Goal: Task Accomplishment & Management: Manage account settings

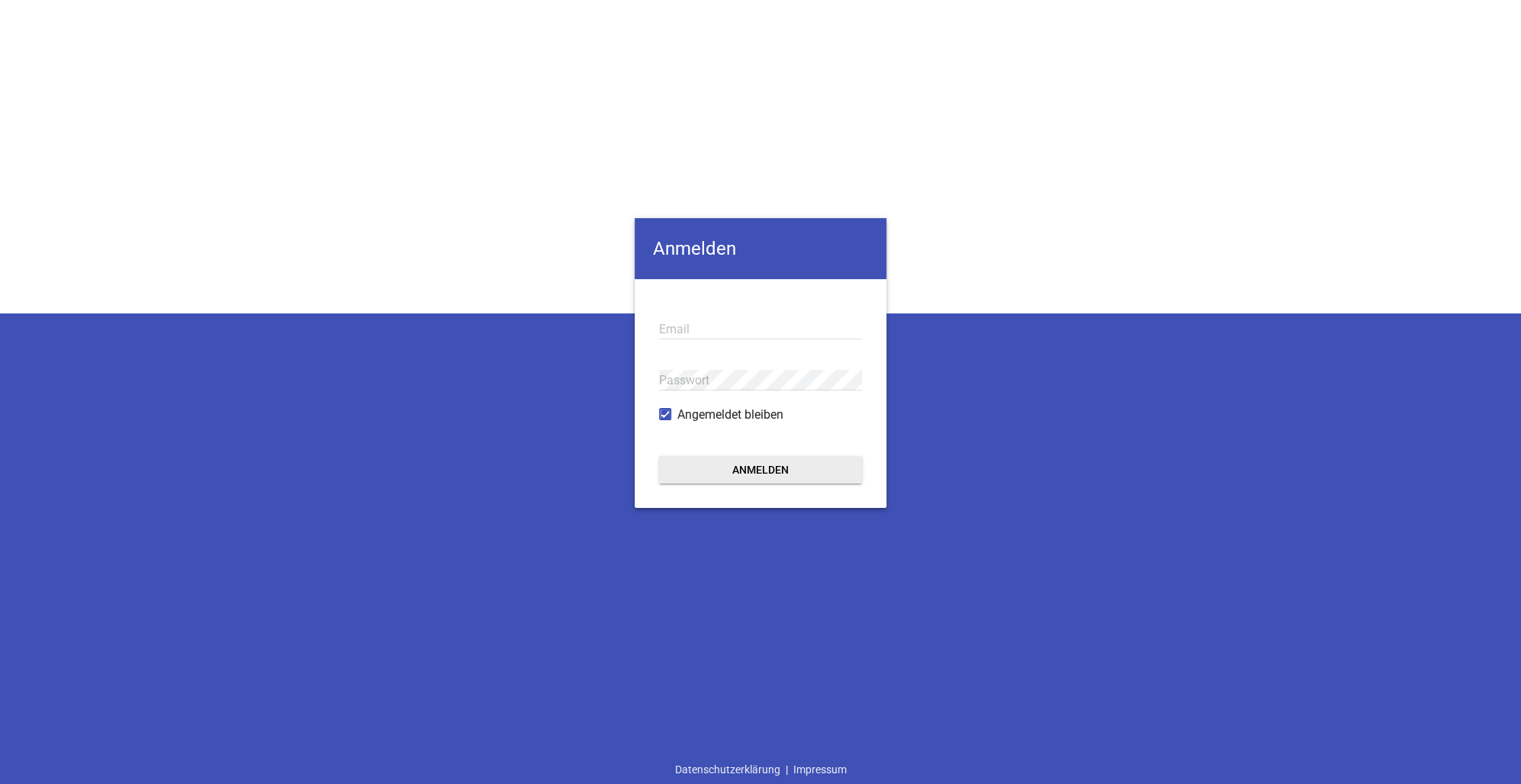
drag, startPoint x: 695, startPoint y: 325, endPoint x: 697, endPoint y: 340, distance: 15.1
click at [695, 331] on input "email" at bounding box center [760, 329] width 203 height 20
click at [749, 471] on button "Anmelden" at bounding box center [760, 469] width 203 height 27
click at [517, 471] on div "Anmelden Email Passwort Angemeldet bleiben Anmelden Datenschutzerklärung | Impr…" at bounding box center [760, 392] width 1521 height 784
click at [759, 393] on div "Passwort" at bounding box center [760, 380] width 203 height 51
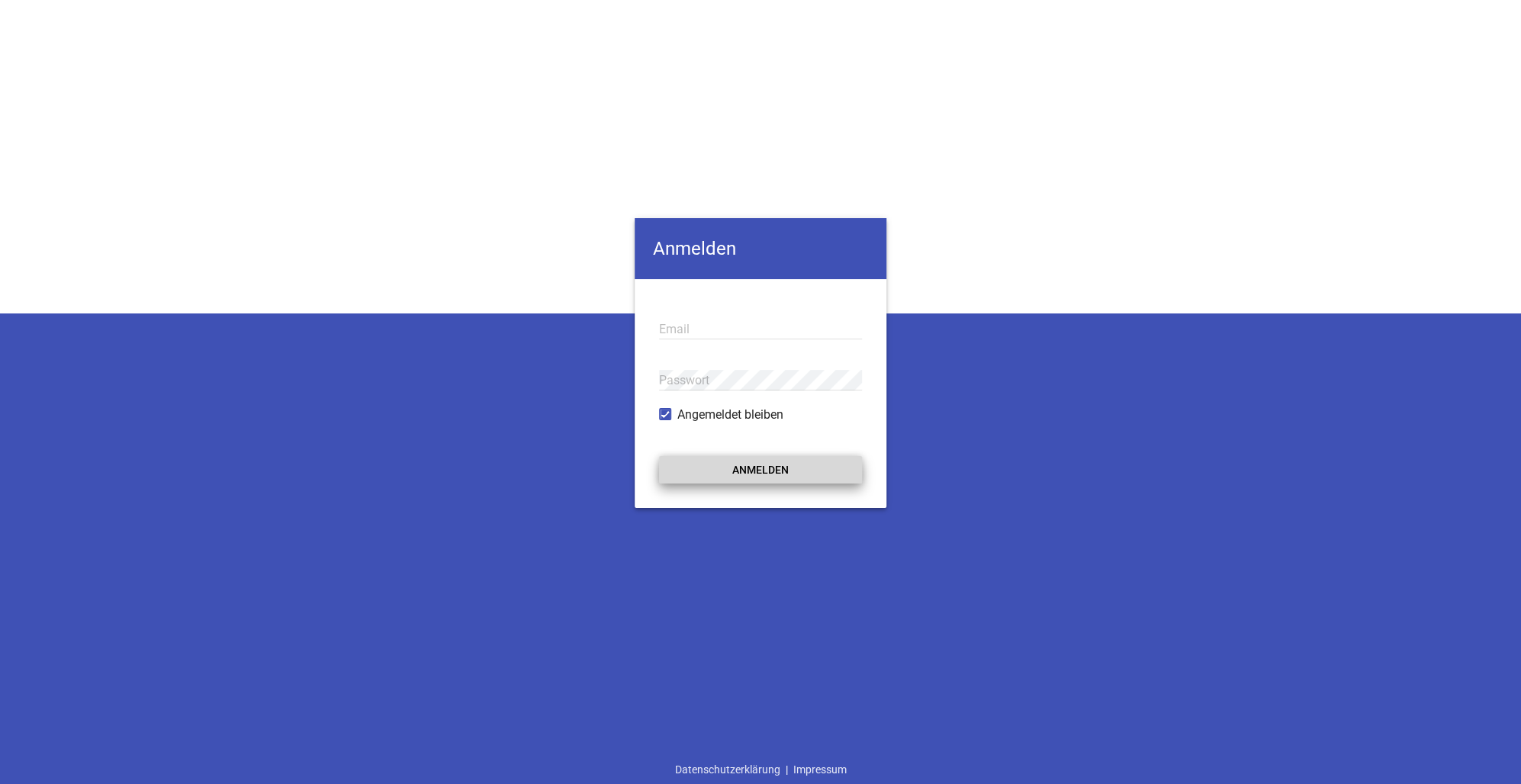
drag, startPoint x: 764, startPoint y: 464, endPoint x: 1151, endPoint y: 283, distance: 427.2
click at [771, 461] on button "Anmelden" at bounding box center [760, 469] width 203 height 27
click at [699, 313] on div "Email" at bounding box center [760, 329] width 203 height 51
click at [700, 329] on input "email" at bounding box center [760, 329] width 203 height 20
click at [511, 604] on div "Anmelden Email Passwort Angemeldet bleiben Anmelden Datenschutzerklärung | Impr…" at bounding box center [760, 392] width 1521 height 784
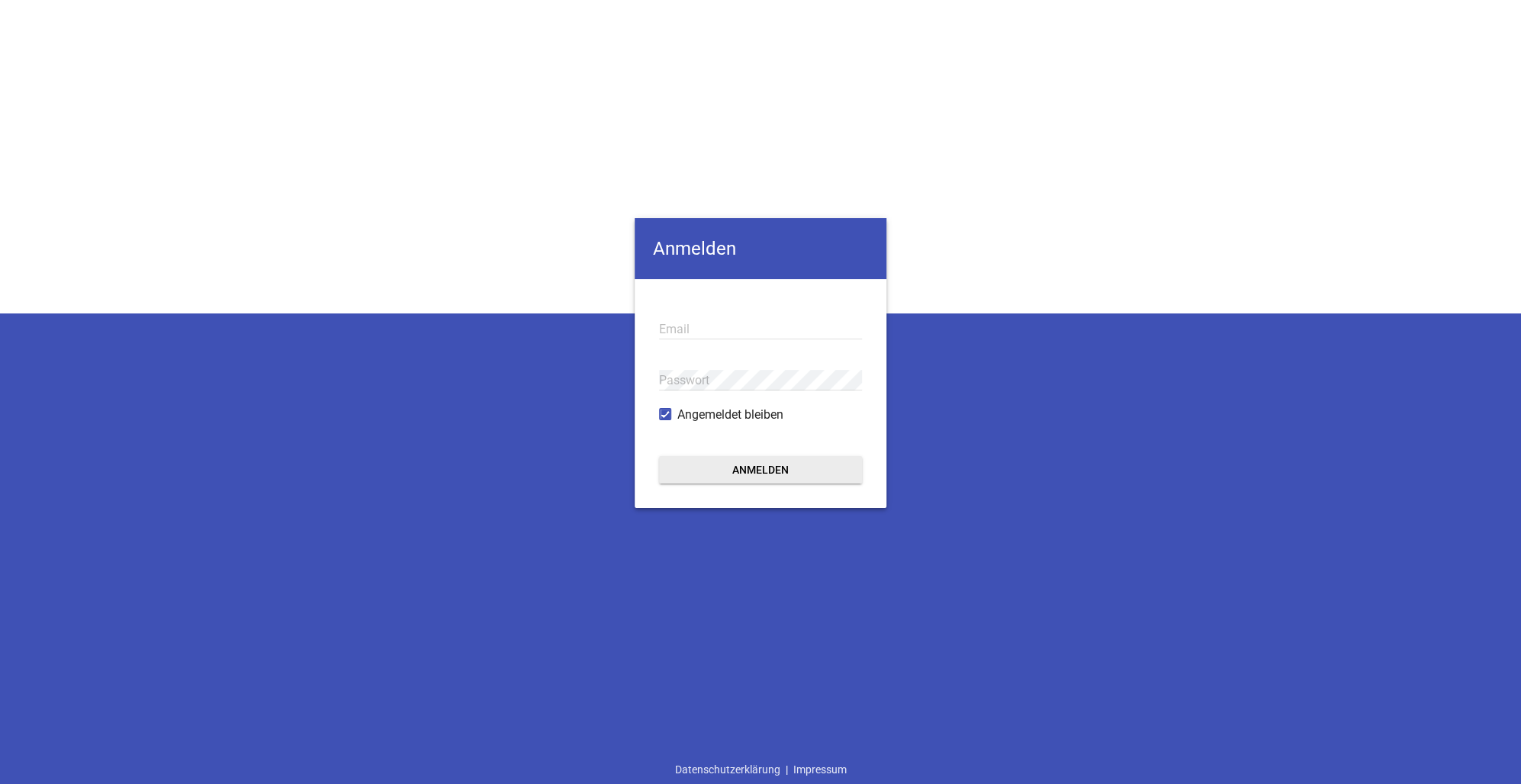
drag, startPoint x: 686, startPoint y: 305, endPoint x: 690, endPoint y: 322, distance: 17.5
click at [686, 309] on div "Email" at bounding box center [760, 329] width 203 height 51
click at [692, 327] on input "email" at bounding box center [760, 329] width 203 height 20
click at [704, 334] on input "email" at bounding box center [760, 329] width 203 height 20
click at [722, 314] on div "Email" at bounding box center [760, 329] width 203 height 51
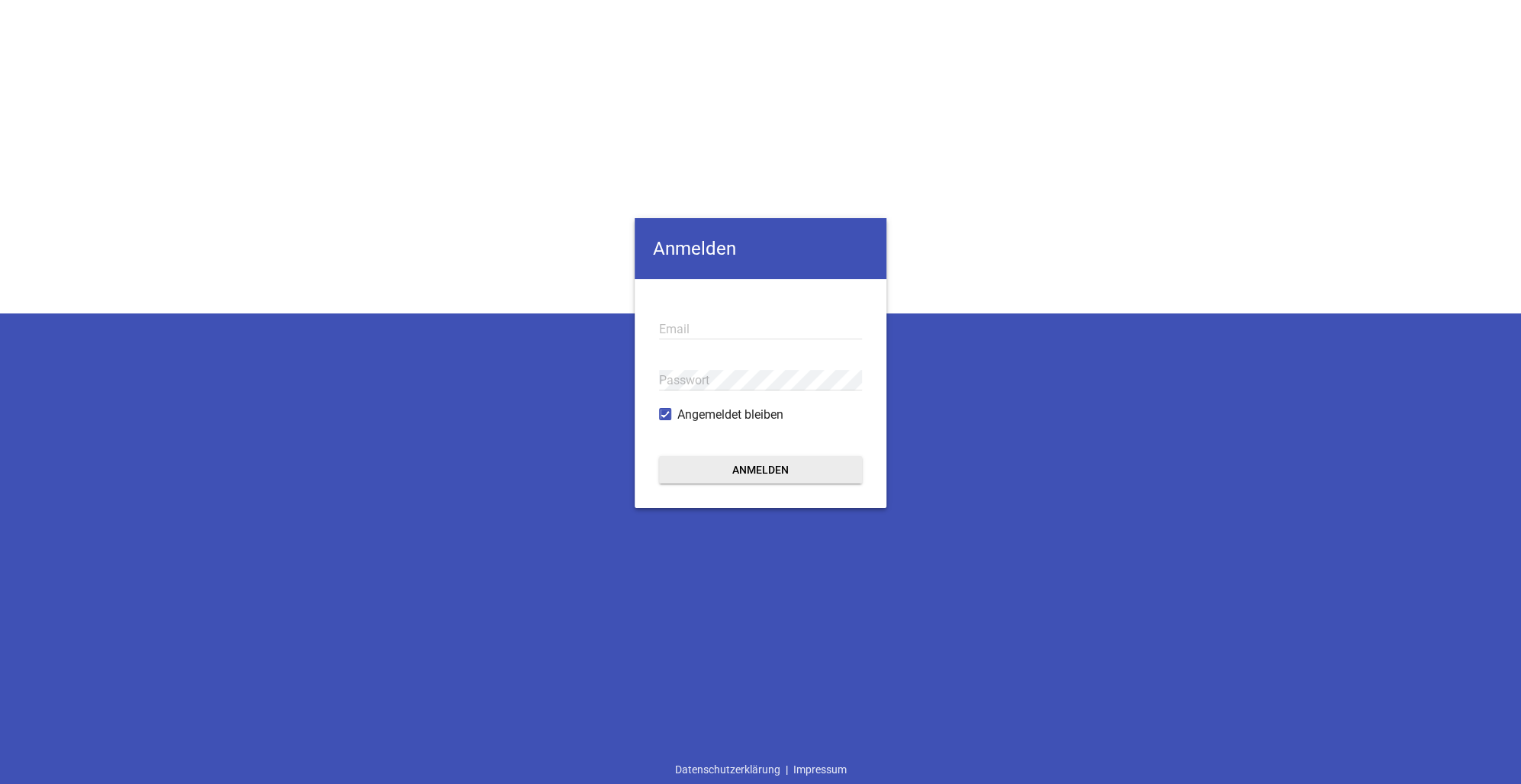
click at [720, 340] on div "Email" at bounding box center [760, 329] width 203 height 51
click at [669, 334] on input "email" at bounding box center [760, 329] width 203 height 20
type input "[EMAIL_ADDRESS][PERSON_NAME][DOMAIN_NAME]"
click at [724, 465] on button "Anmelden" at bounding box center [760, 469] width 203 height 27
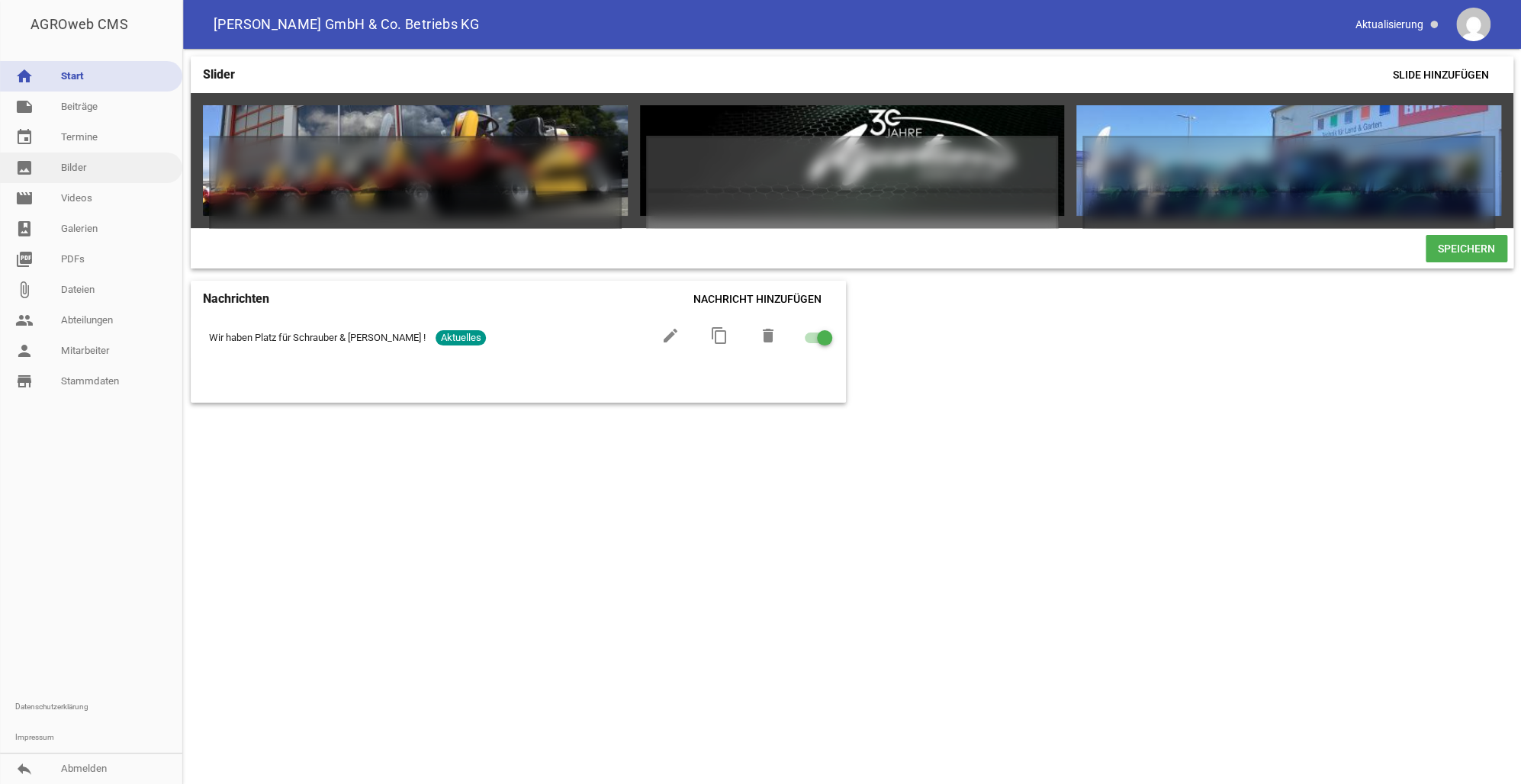
click at [83, 164] on link "image Bilder" at bounding box center [91, 168] width 182 height 31
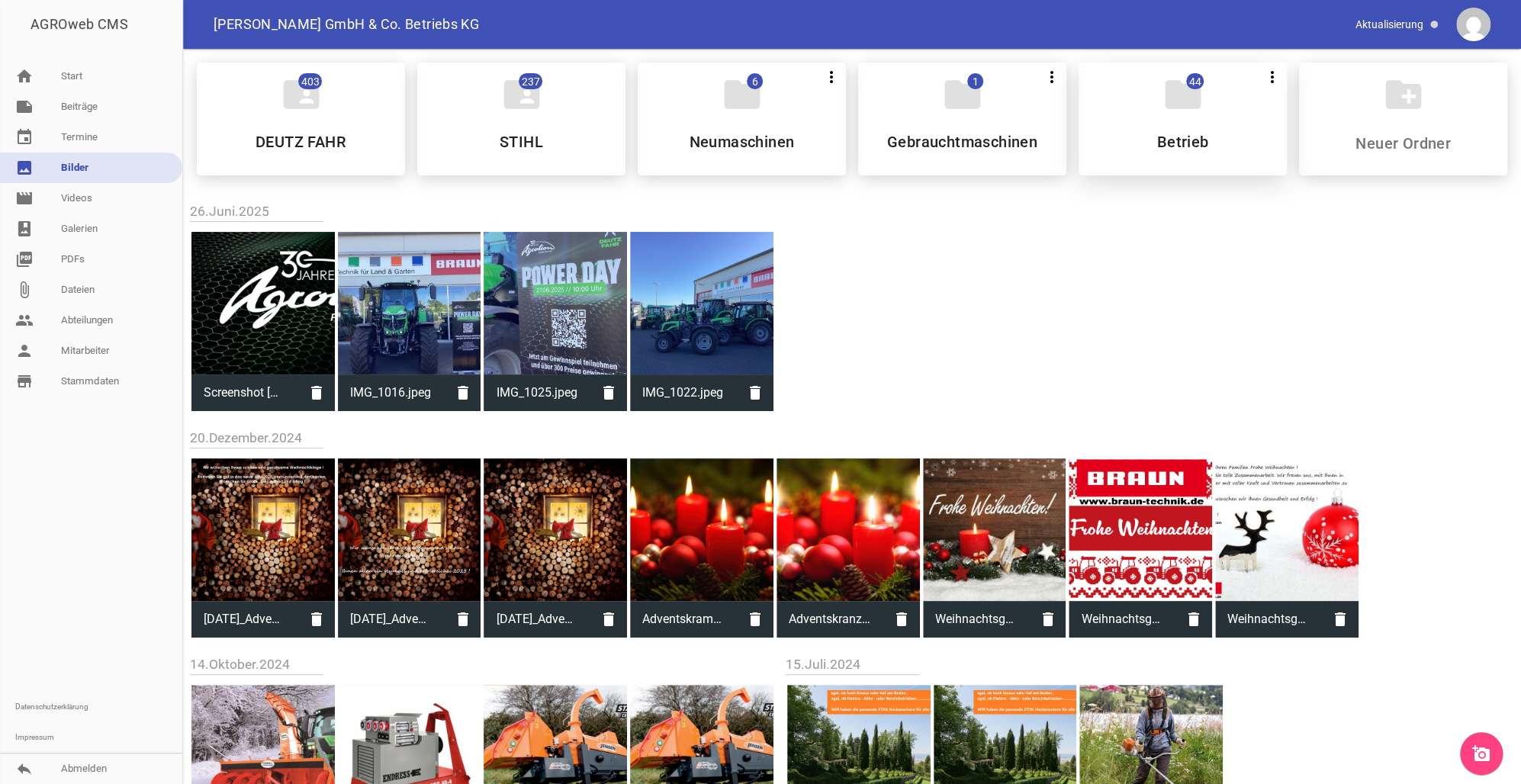
click at [1176, 122] on div "folder 44 more_vert Teilen Bearbeiten Löschen Betrieb" at bounding box center [1183, 119] width 208 height 113
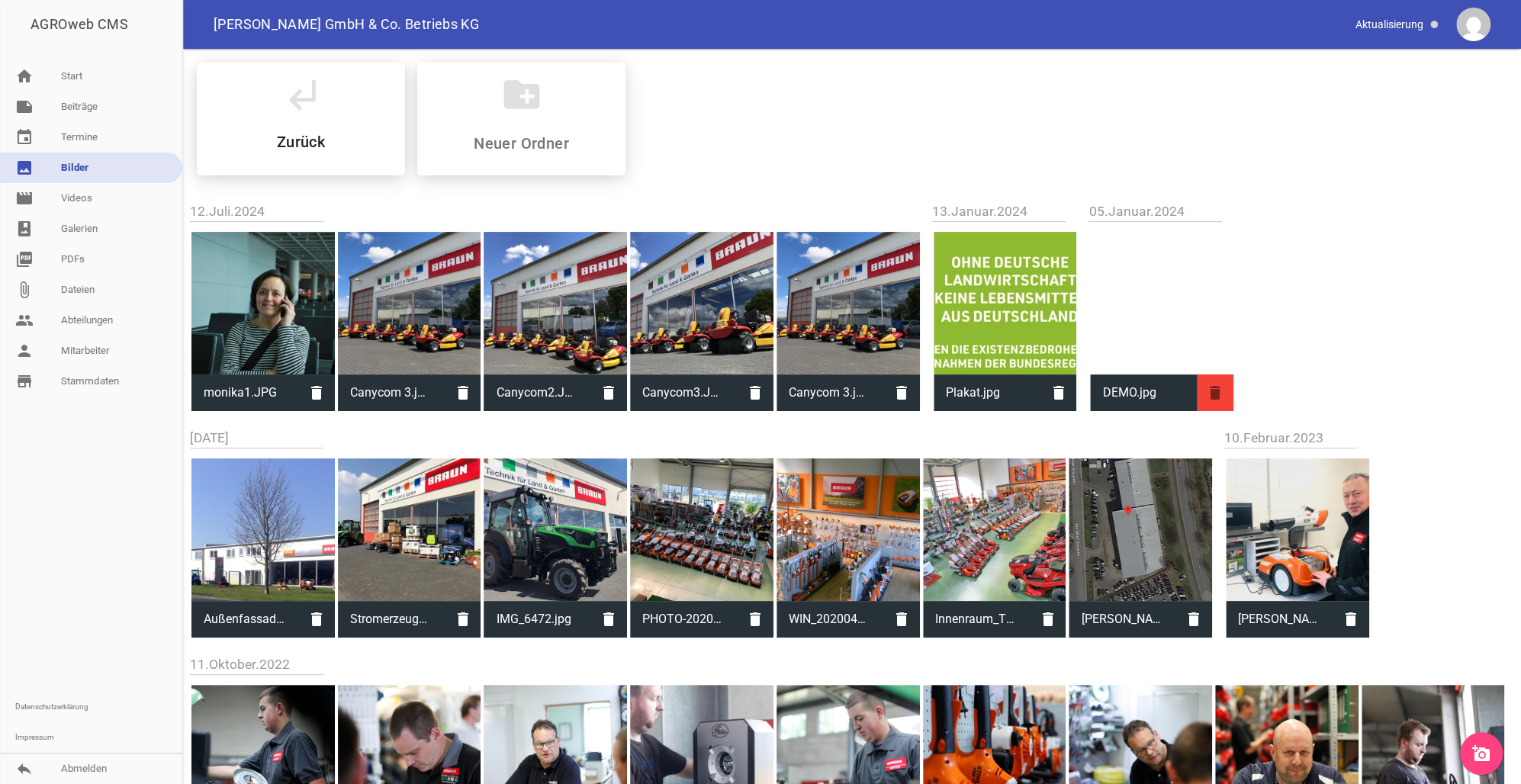
click at [1217, 399] on icon "delete" at bounding box center [1215, 392] width 37 height 37
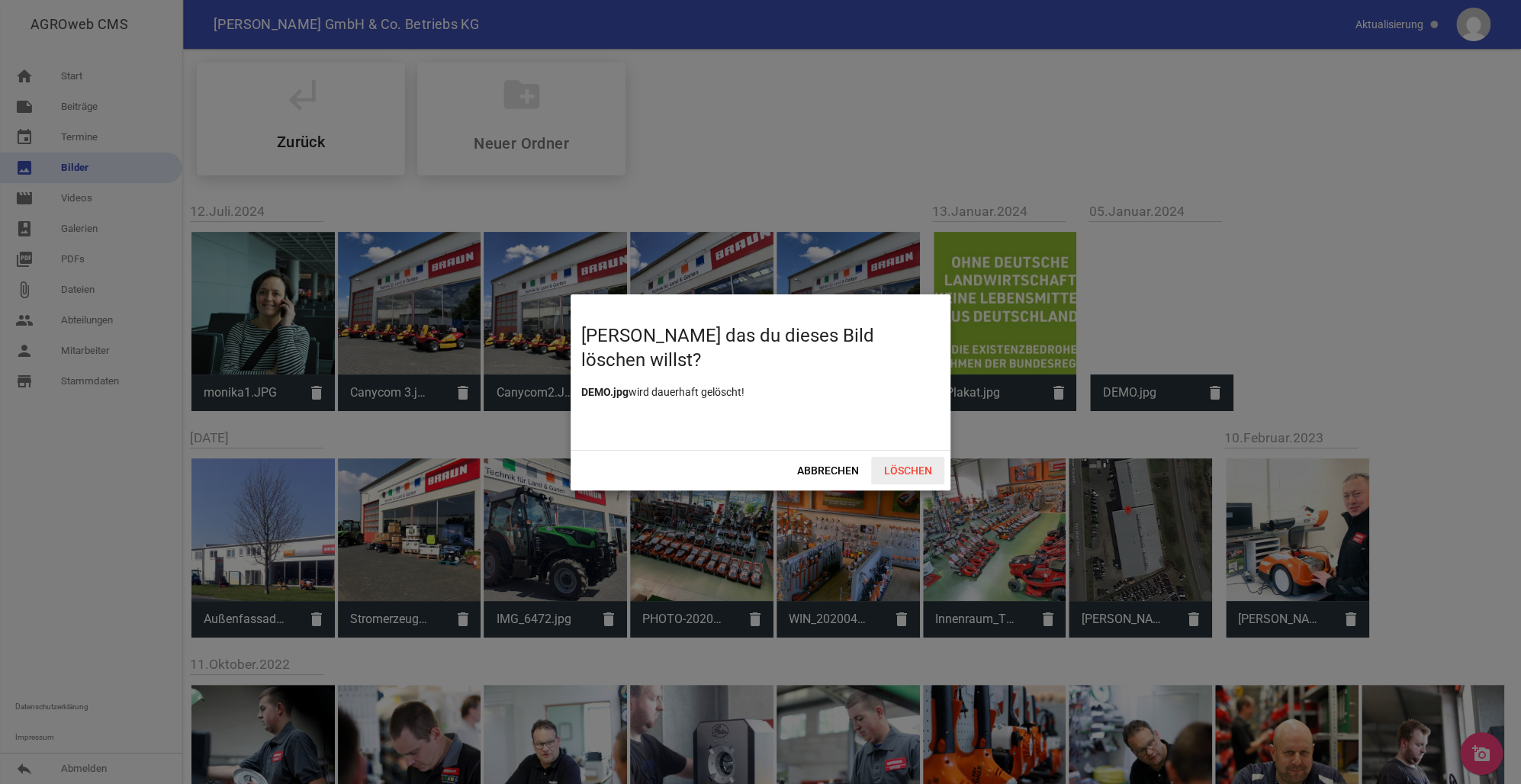
click at [910, 474] on span "Löschen" at bounding box center [907, 470] width 73 height 27
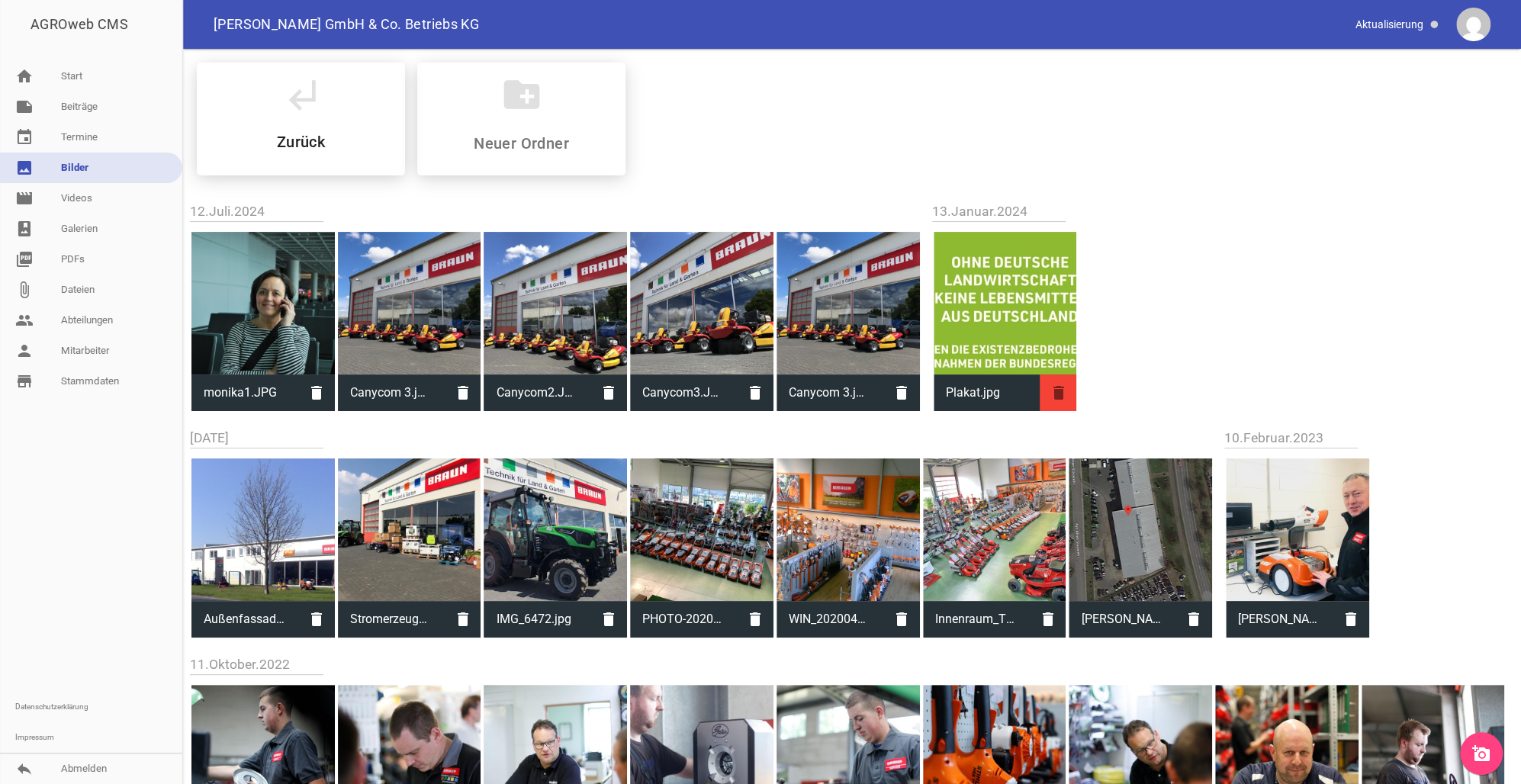
click at [1060, 393] on icon "delete" at bounding box center [1057, 392] width 37 height 37
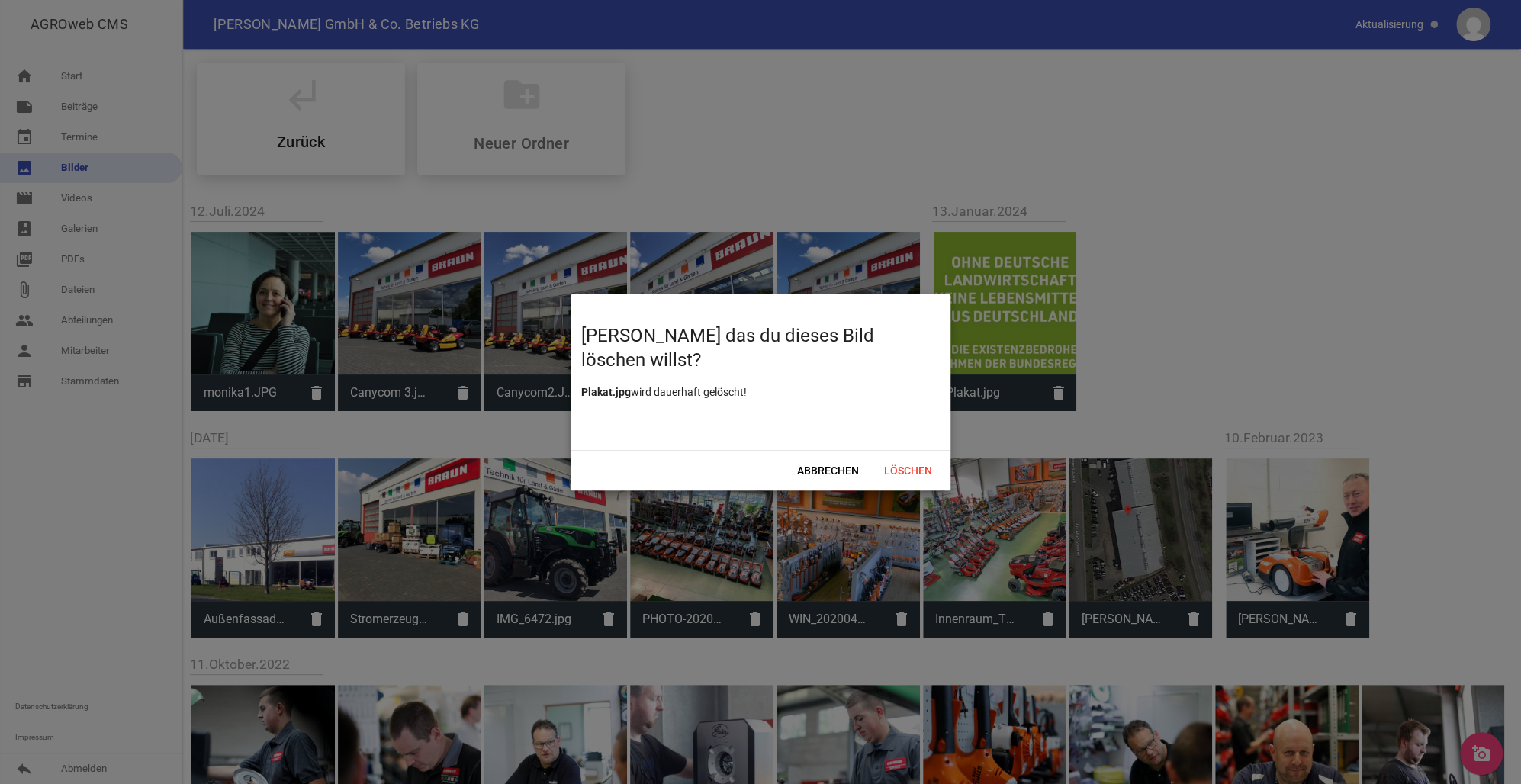
drag, startPoint x: 897, startPoint y: 465, endPoint x: 972, endPoint y: 485, distance: 77.6
click at [898, 470] on span "Löschen" at bounding box center [907, 470] width 73 height 27
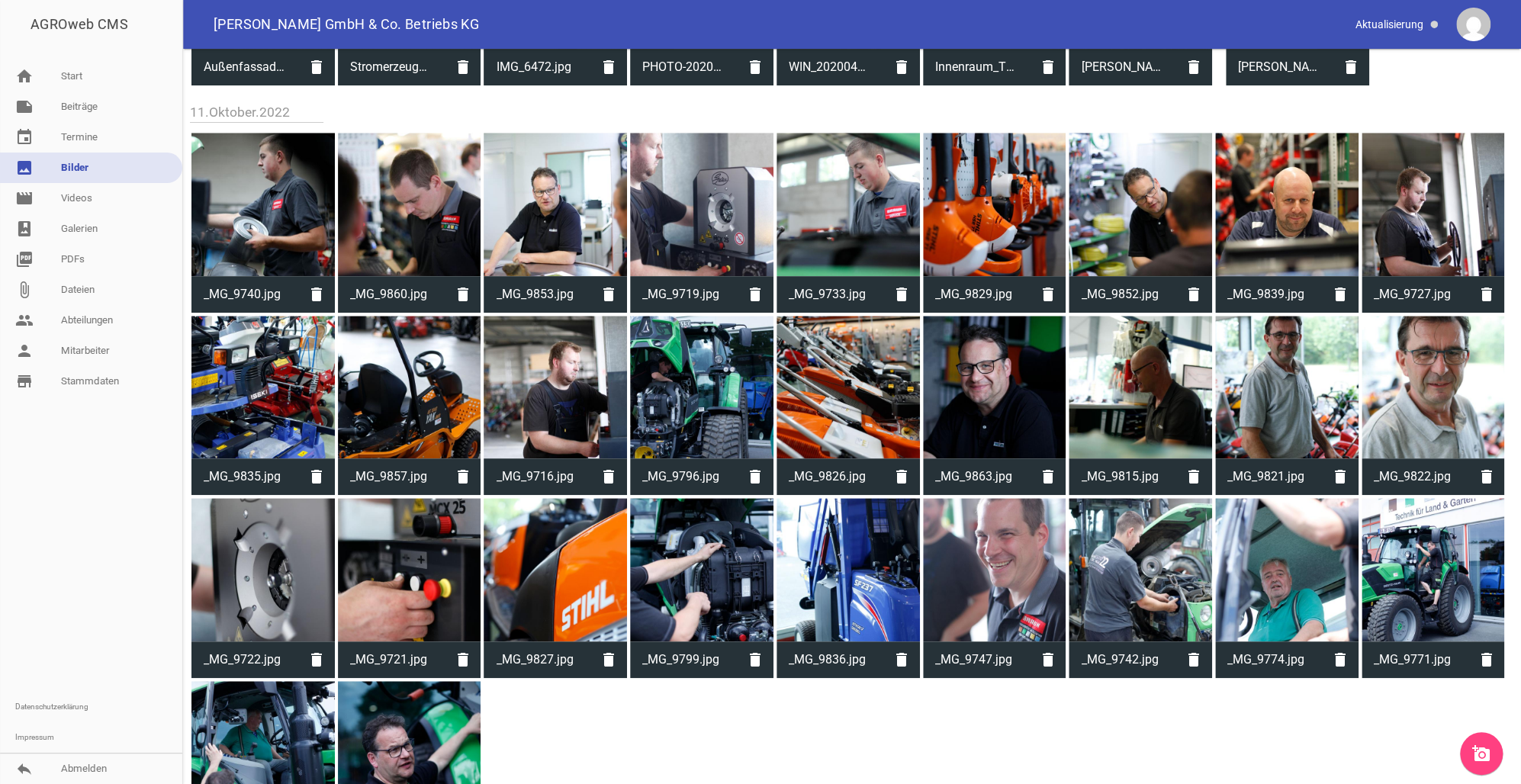
scroll to position [557, 0]
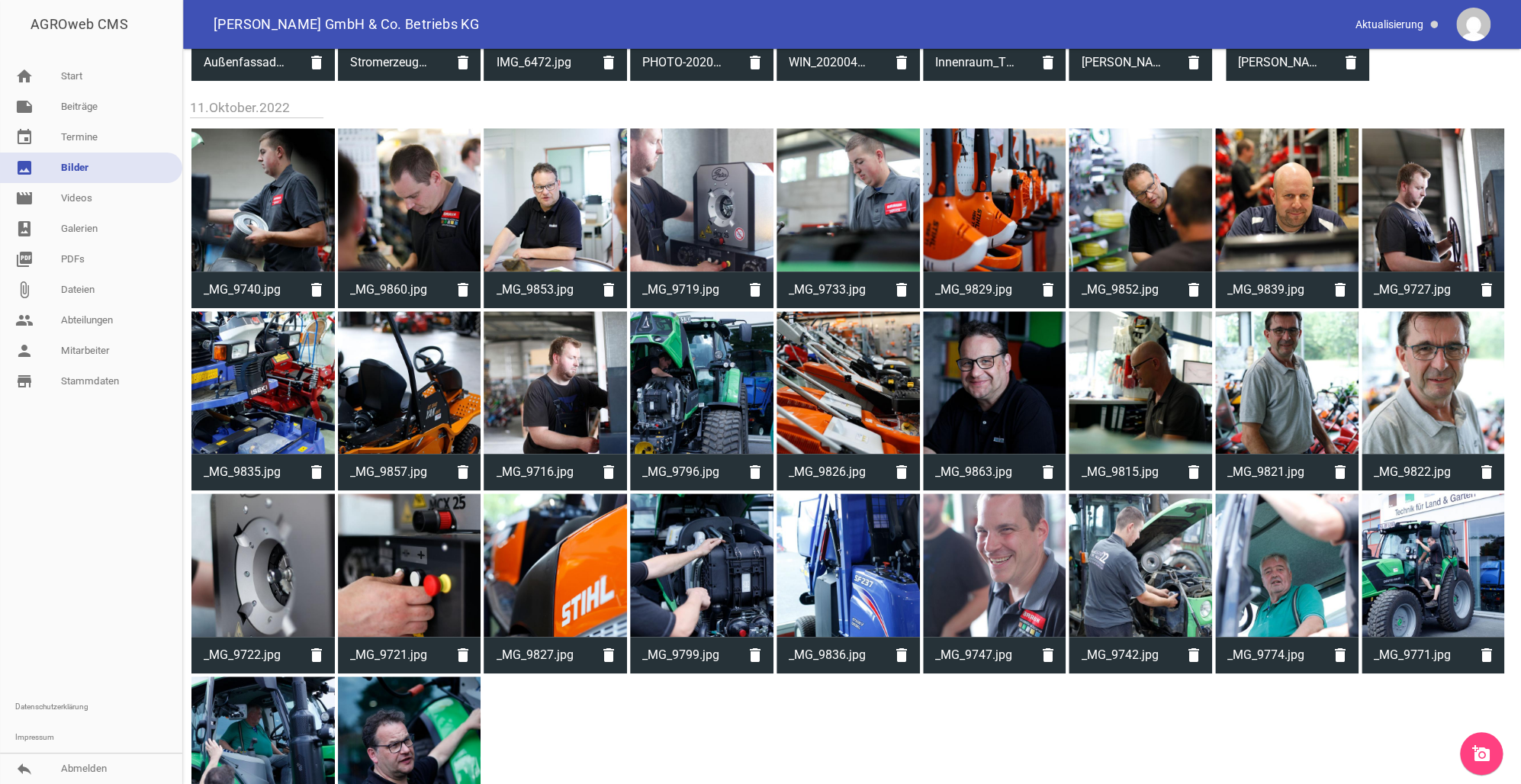
click at [1485, 752] on icon "add_a_photo" at bounding box center [1480, 753] width 18 height 18
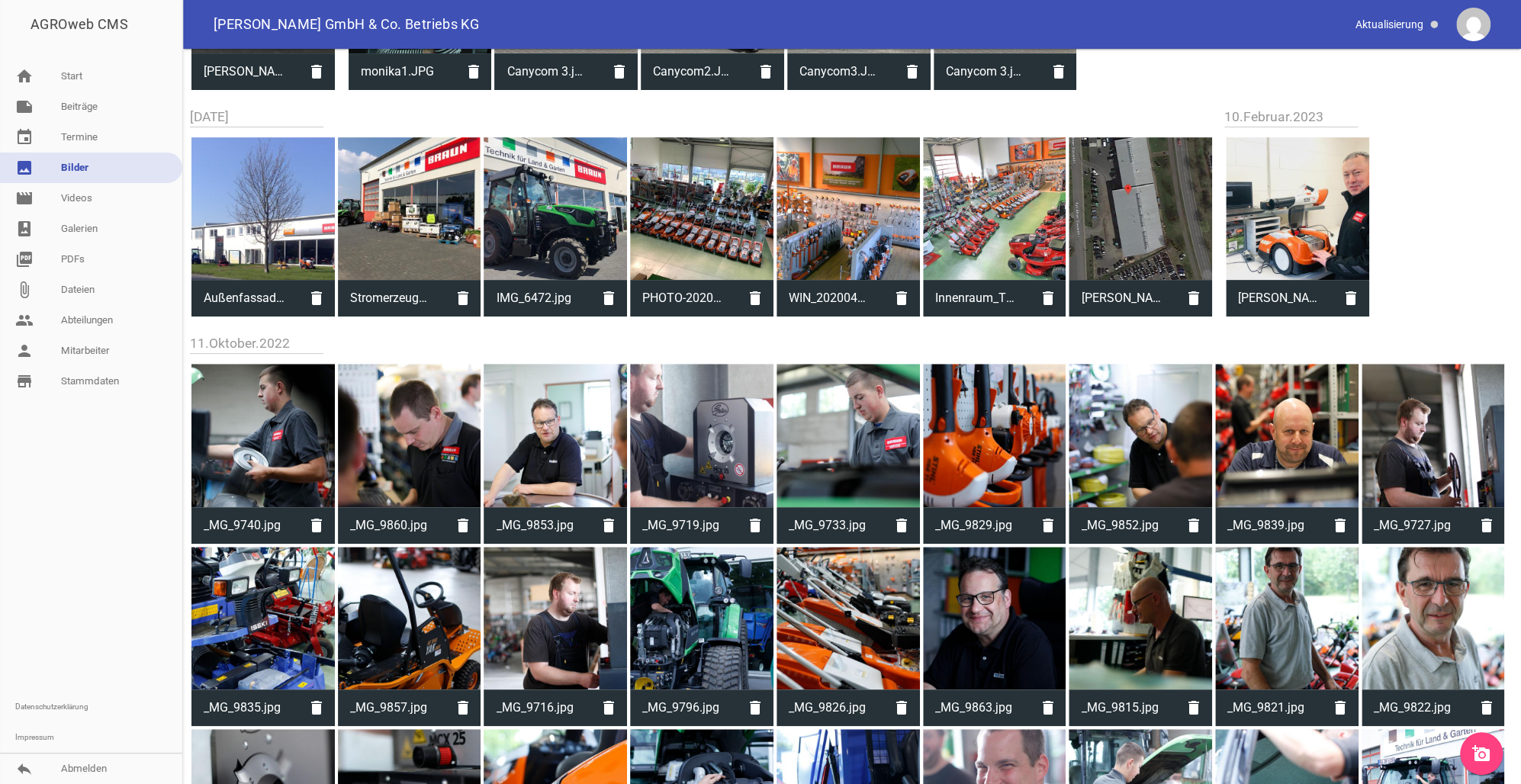
scroll to position [406, 0]
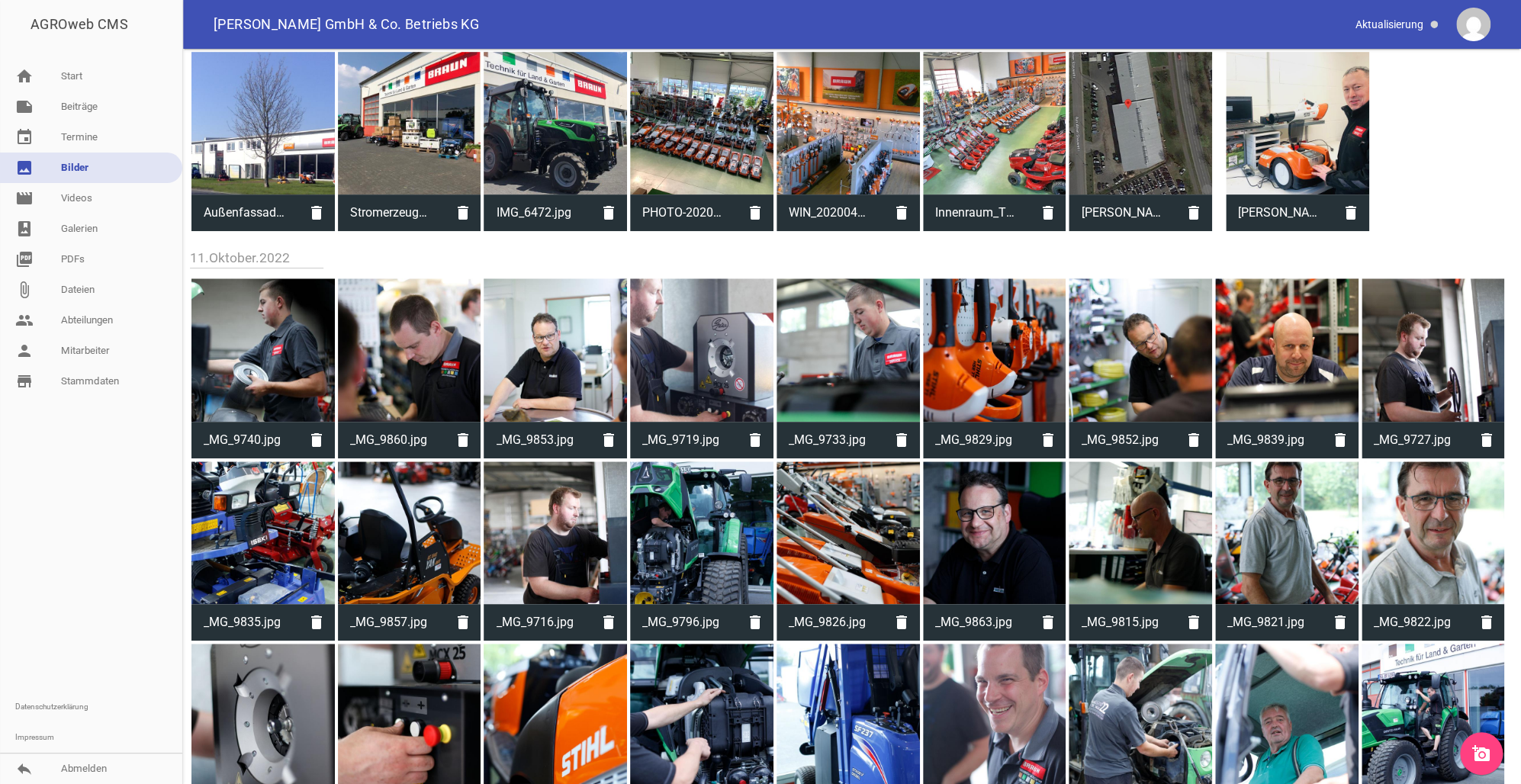
click at [1469, 747] on link "add_a_photo" at bounding box center [1481, 753] width 43 height 43
click at [1487, 753] on icon "add_a_photo" at bounding box center [1480, 753] width 18 height 18
click at [1472, 752] on icon "add_a_photo" at bounding box center [1480, 753] width 18 height 18
click at [1479, 748] on icon "add_a_photo" at bounding box center [1480, 753] width 18 height 18
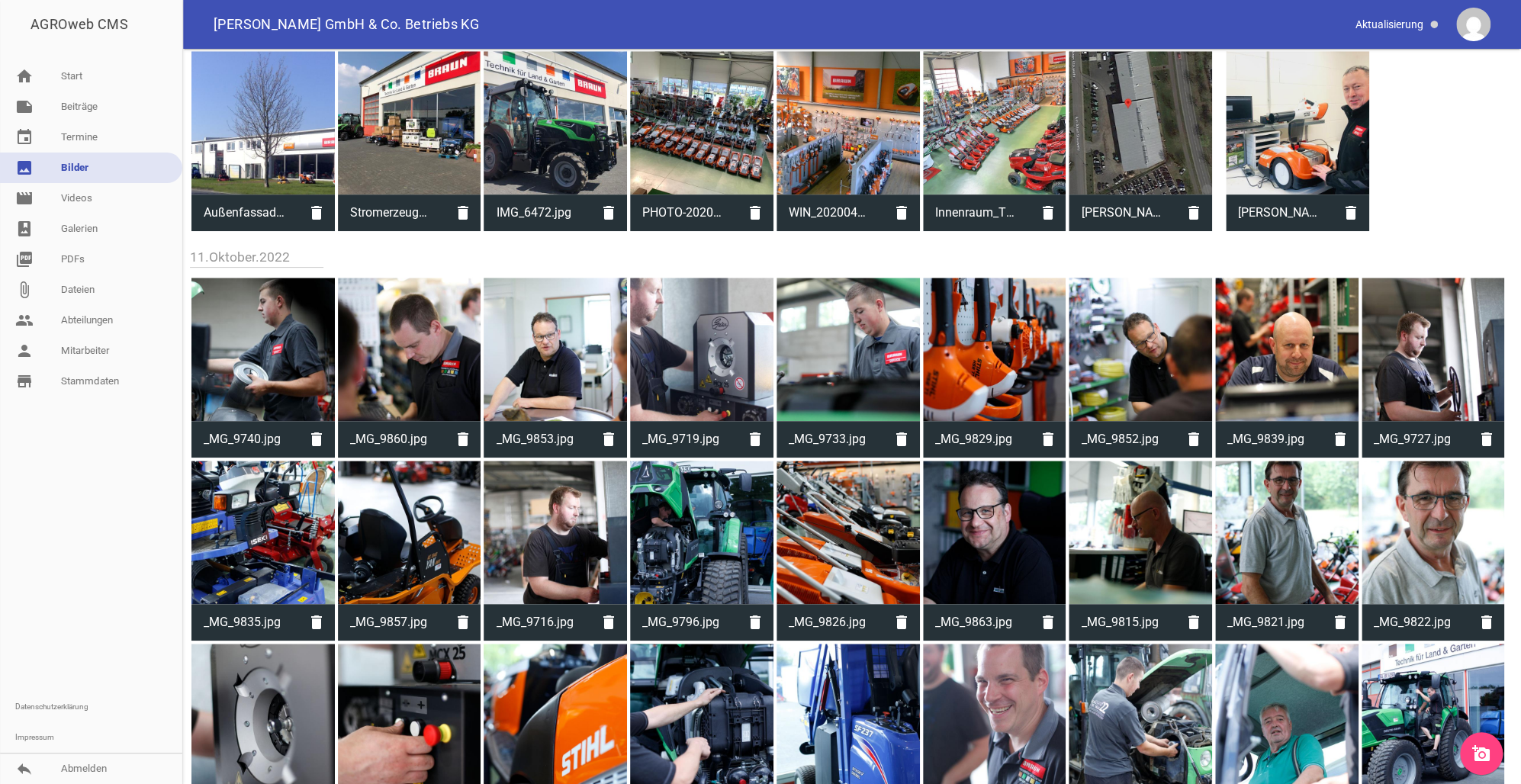
click at [1481, 753] on icon "add_a_photo" at bounding box center [1480, 753] width 18 height 18
click at [1469, 756] on link "add_a_photo" at bounding box center [1481, 753] width 43 height 43
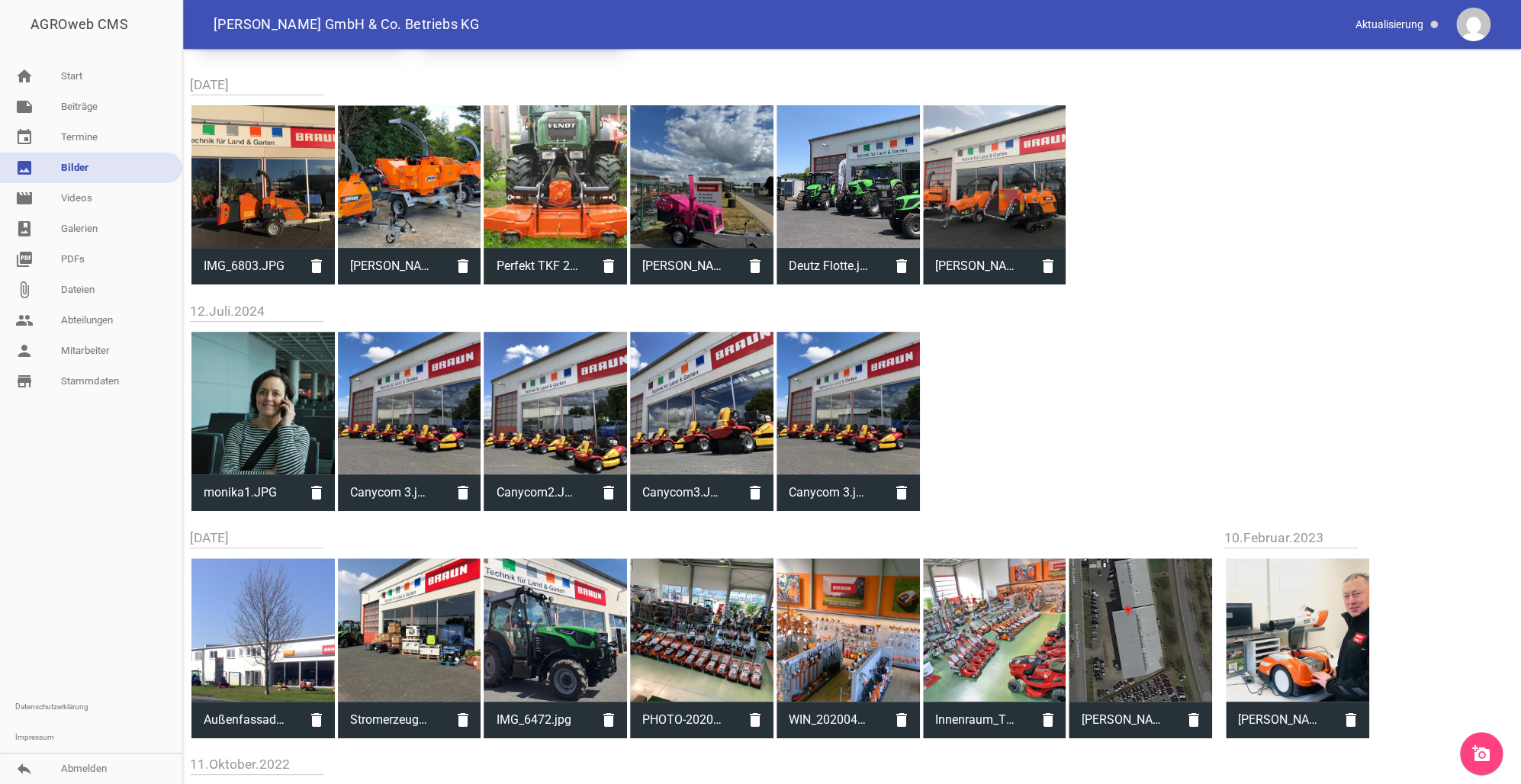
scroll to position [100, 0]
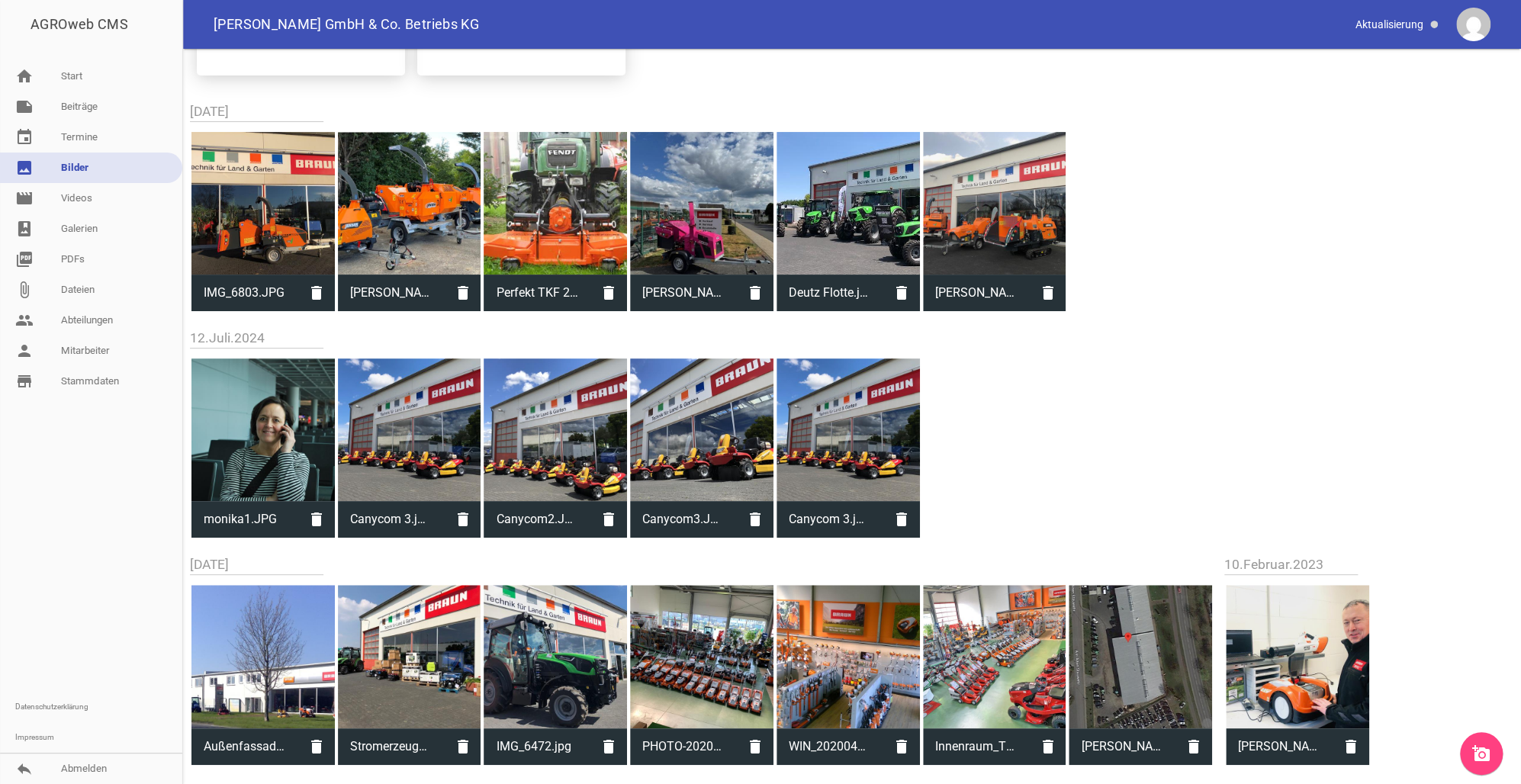
click at [251, 247] on div at bounding box center [262, 203] width 143 height 143
type input "IMG_6803.JPG"
type input "480"
type input "640"
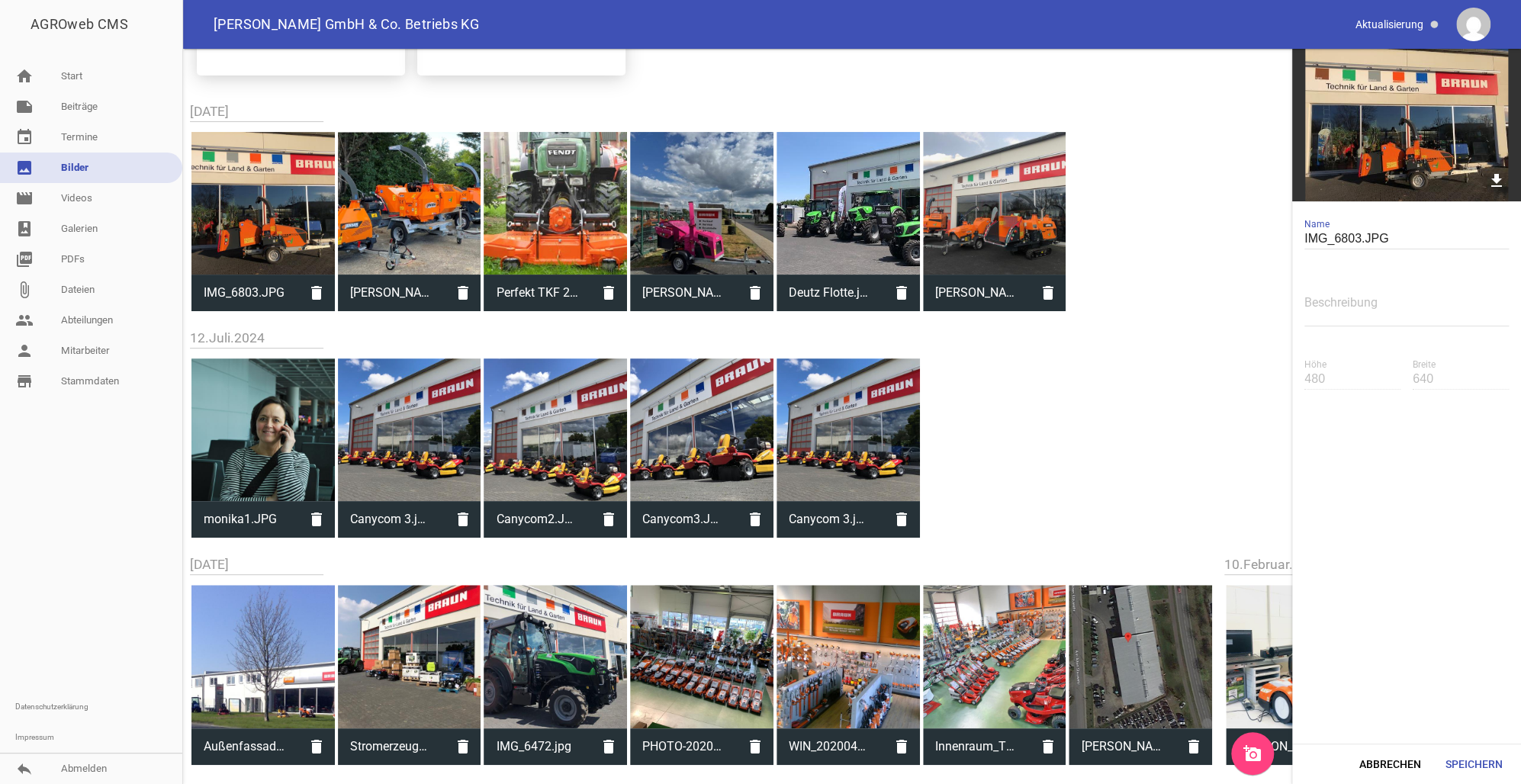
click at [1045, 379] on div "subdirectory_arrow_left Zurück create_new_folder 08.September.2025 IMG_6803.JPG…" at bounding box center [852, 746] width 1338 height 1595
click at [1006, 229] on div at bounding box center [994, 203] width 143 height 143
type input "[PERSON_NAME] [PERSON_NAME].JPG"
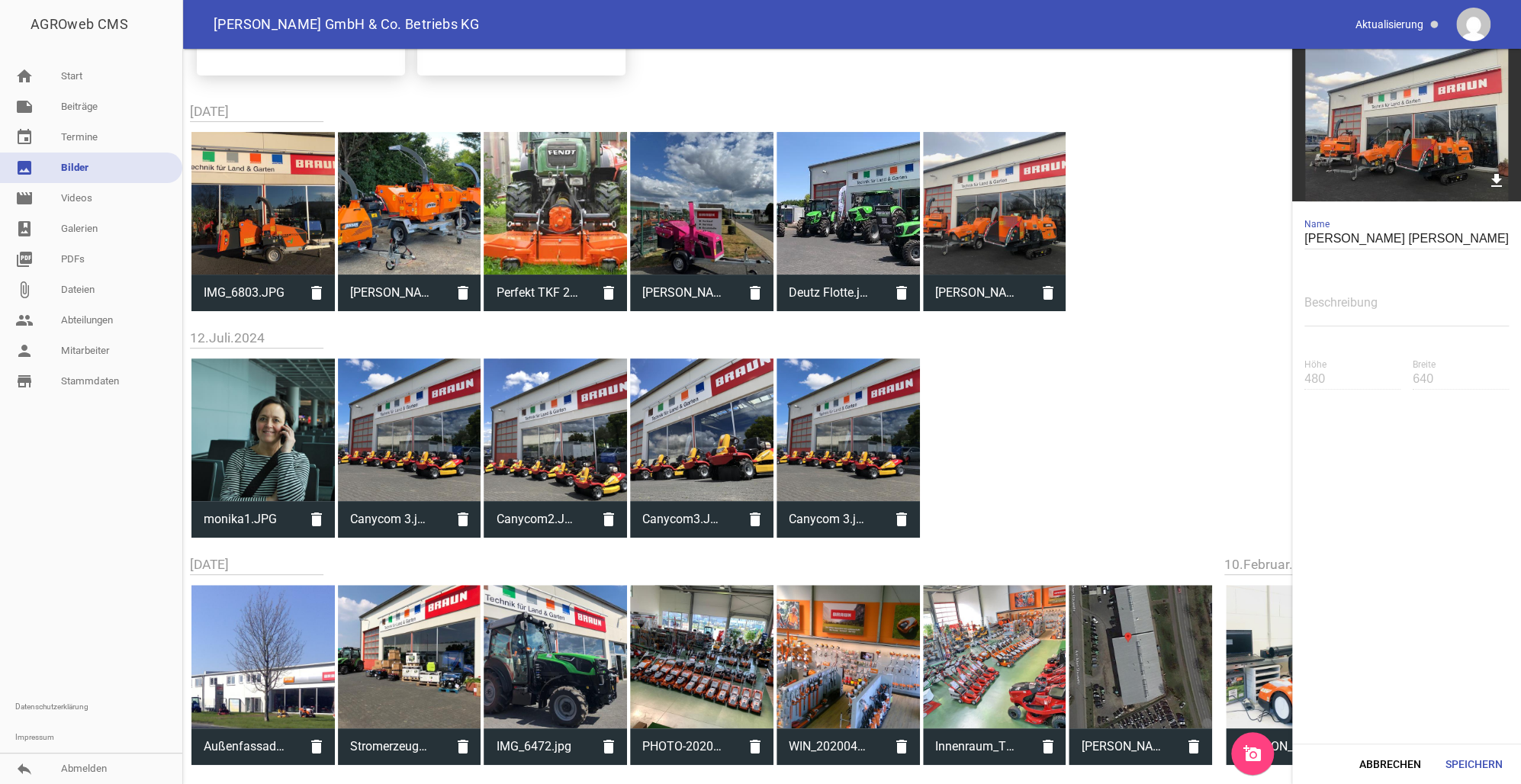
drag, startPoint x: 1157, startPoint y: 393, endPoint x: 1149, endPoint y: 392, distance: 8.1
click at [1155, 393] on div "subdirectory_arrow_left Zurück create_new_folder 08.September.2025 IMG_6803.JPG…" at bounding box center [852, 746] width 1338 height 1595
click at [68, 79] on link "home Start" at bounding box center [91, 76] width 182 height 31
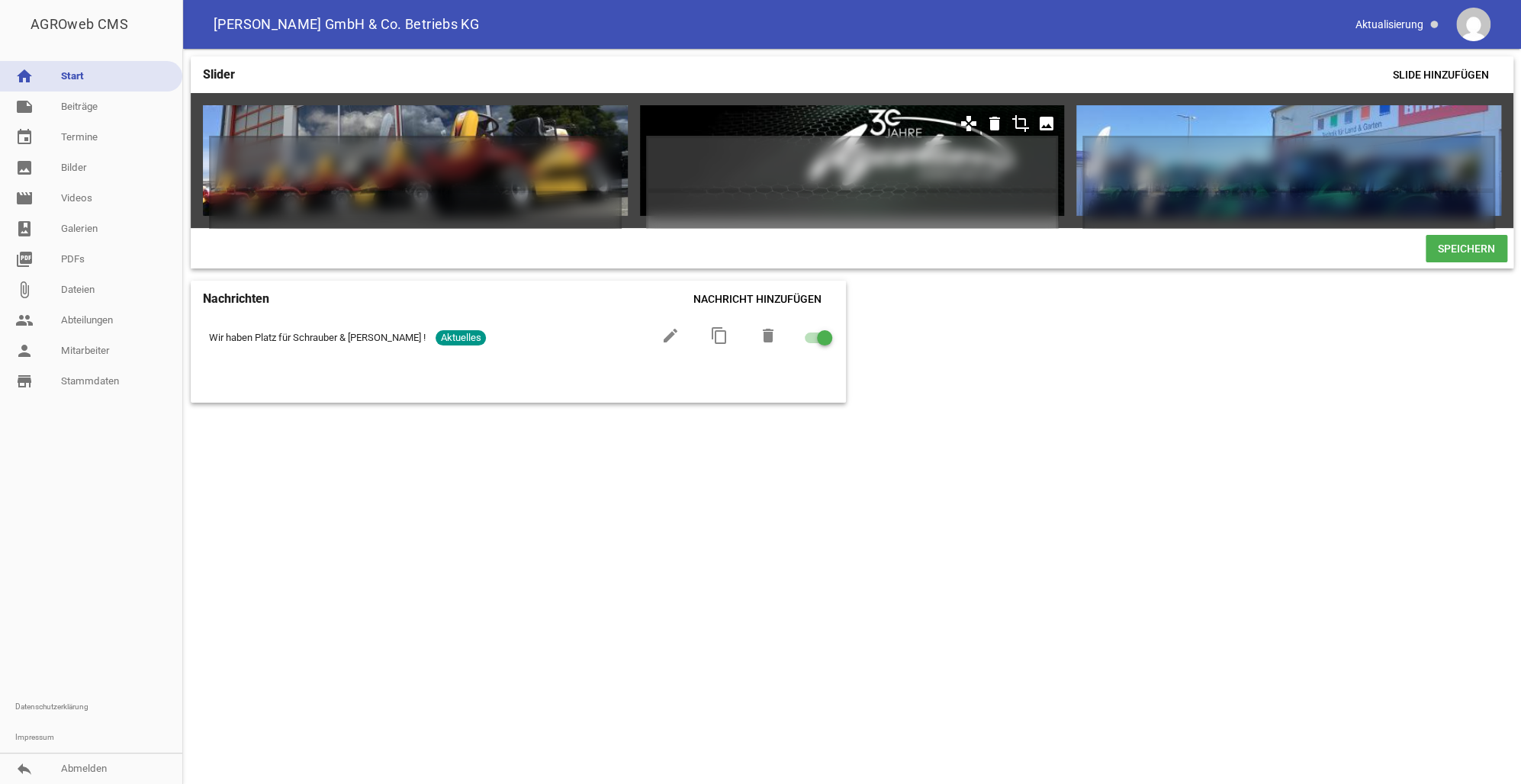
click at [1045, 125] on icon "image" at bounding box center [1045, 123] width 24 height 24
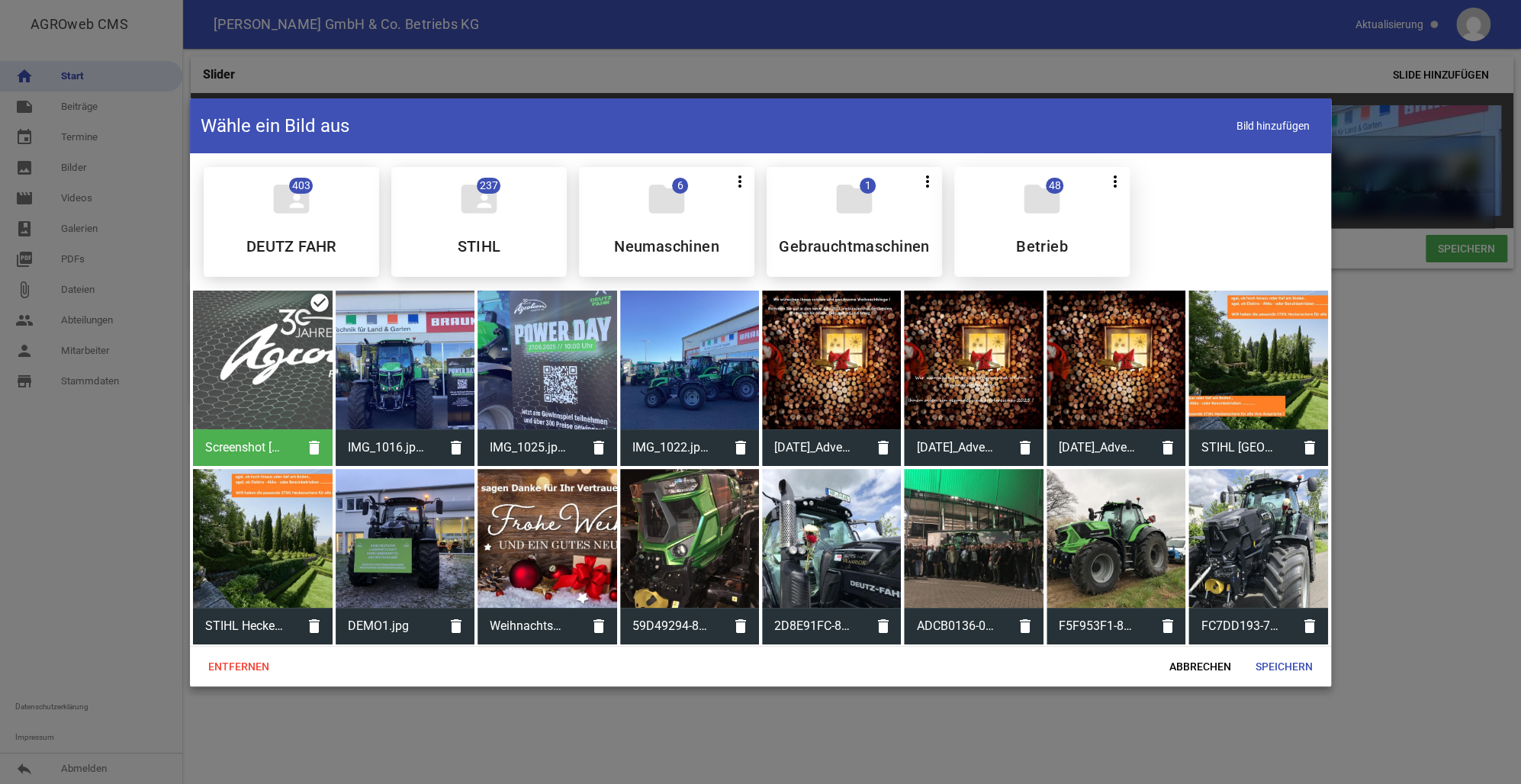
click at [1077, 237] on div "folder 48 more_vert Teilen Bearbeiten Löschen Betrieb" at bounding box center [1042, 222] width 175 height 110
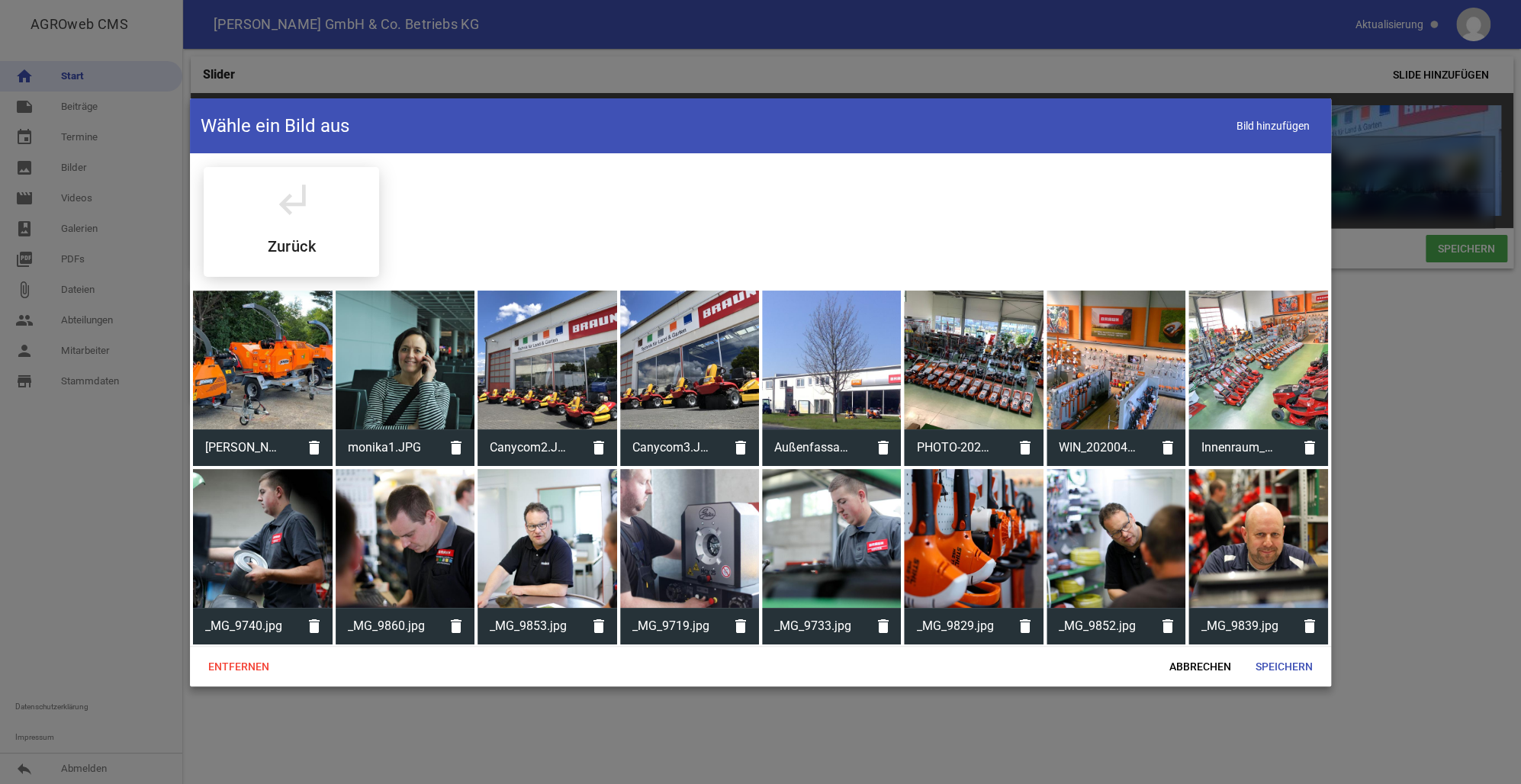
click at [288, 385] on div at bounding box center [262, 359] width 139 height 139
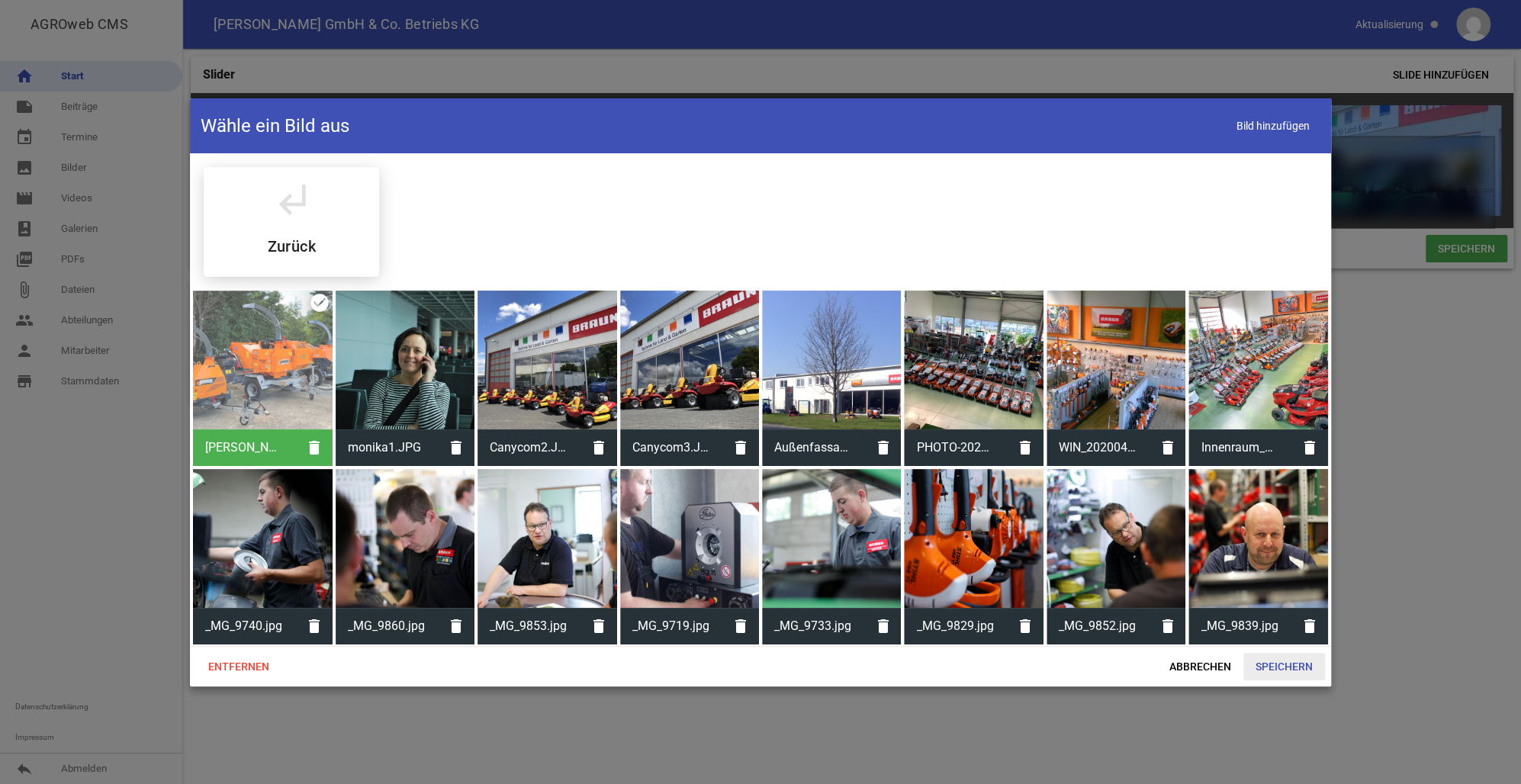
click at [1290, 670] on span "Speichern" at bounding box center [1284, 667] width 81 height 27
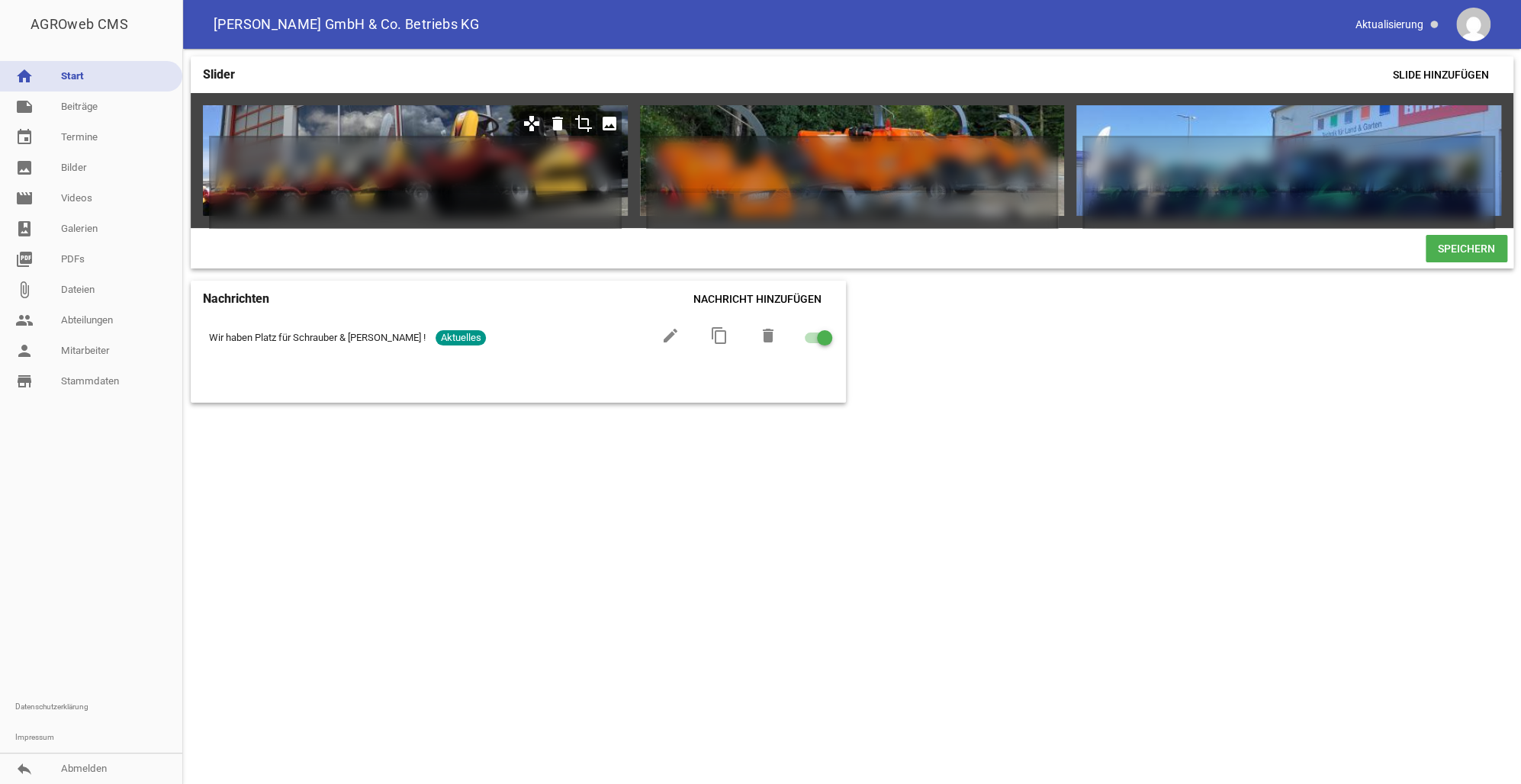
click at [611, 126] on icon "image" at bounding box center [609, 123] width 24 height 24
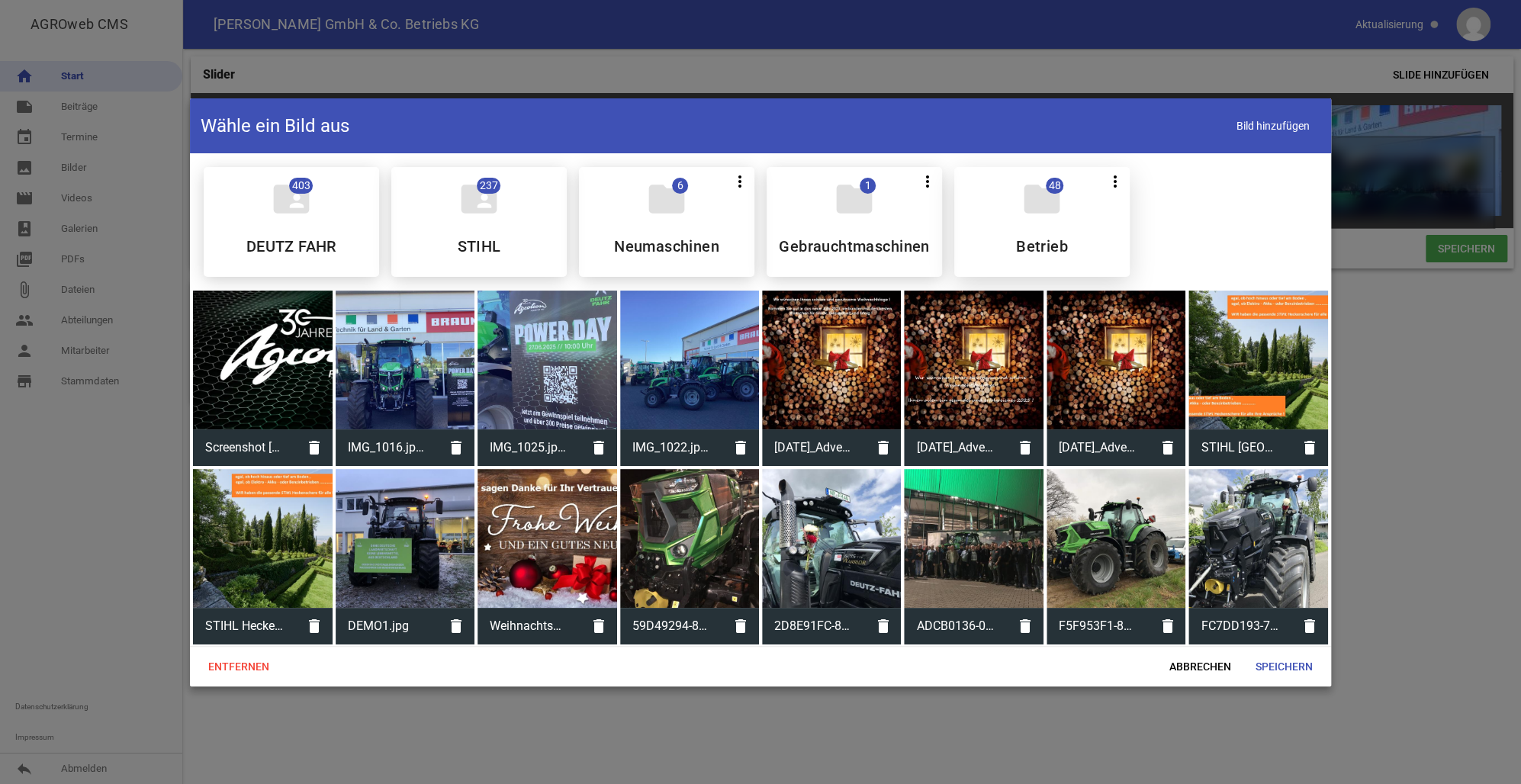
click at [1035, 241] on h5 "Betrieb" at bounding box center [1042, 246] width 52 height 15
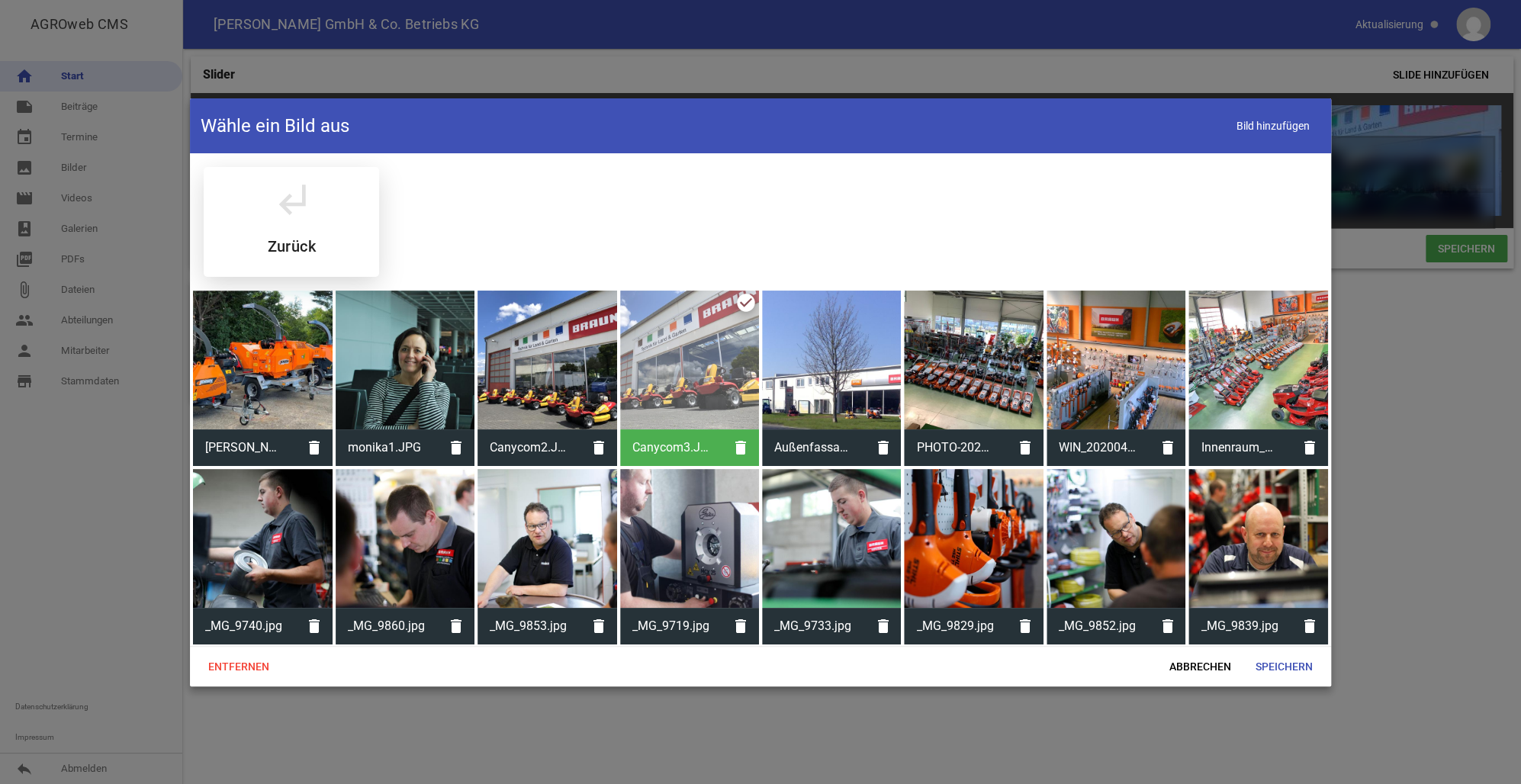
click at [293, 222] on div "subdirectory_arrow_left Zurück" at bounding box center [291, 222] width 175 height 110
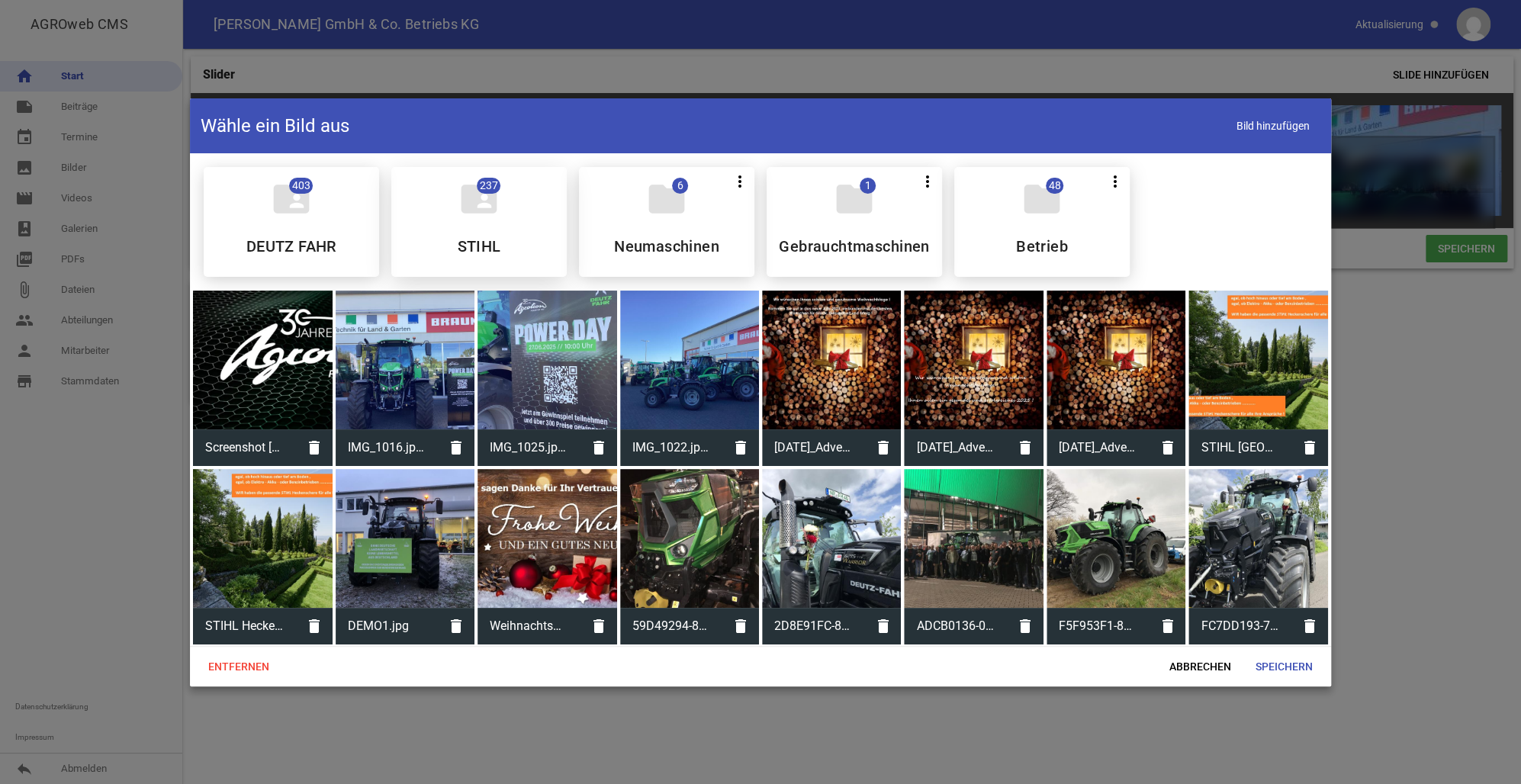
click at [490, 222] on div "folder_shared 237 STIHL" at bounding box center [479, 222] width 175 height 110
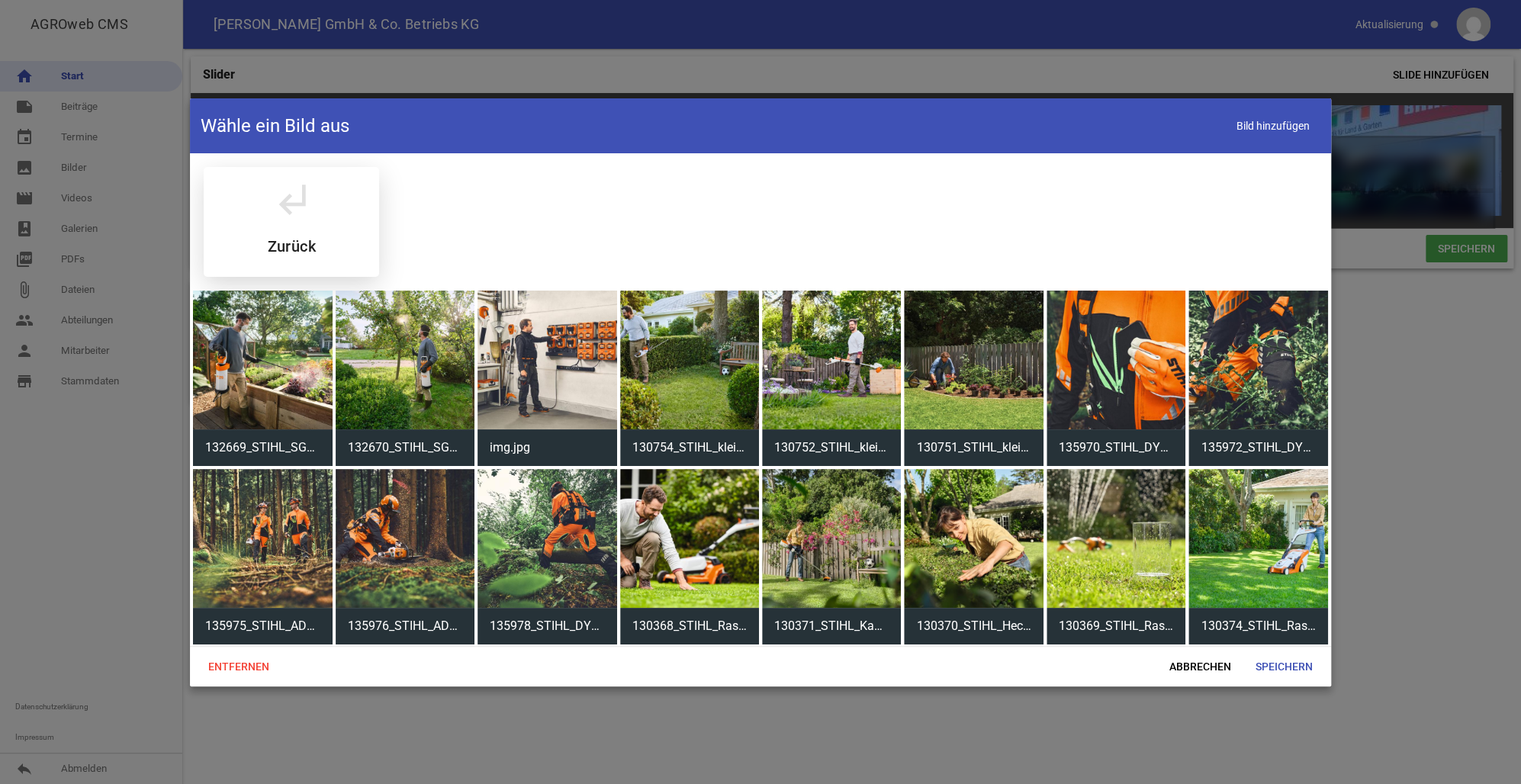
click at [299, 232] on div "subdirectory_arrow_left Zurück" at bounding box center [291, 222] width 175 height 110
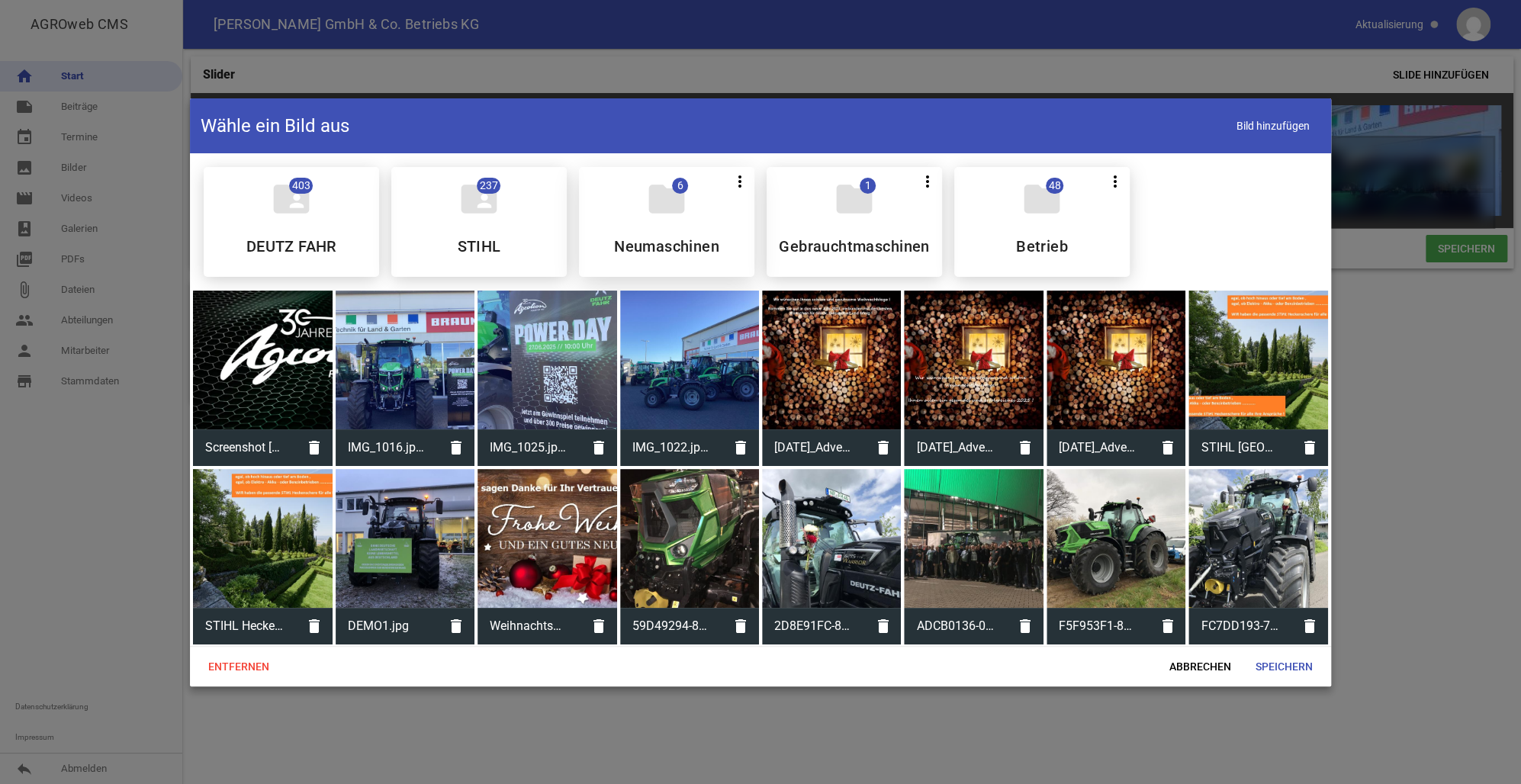
click at [672, 233] on div "folder 6 more_vert Teilen Bearbeiten Löschen Neumaschinen" at bounding box center [667, 222] width 175 height 110
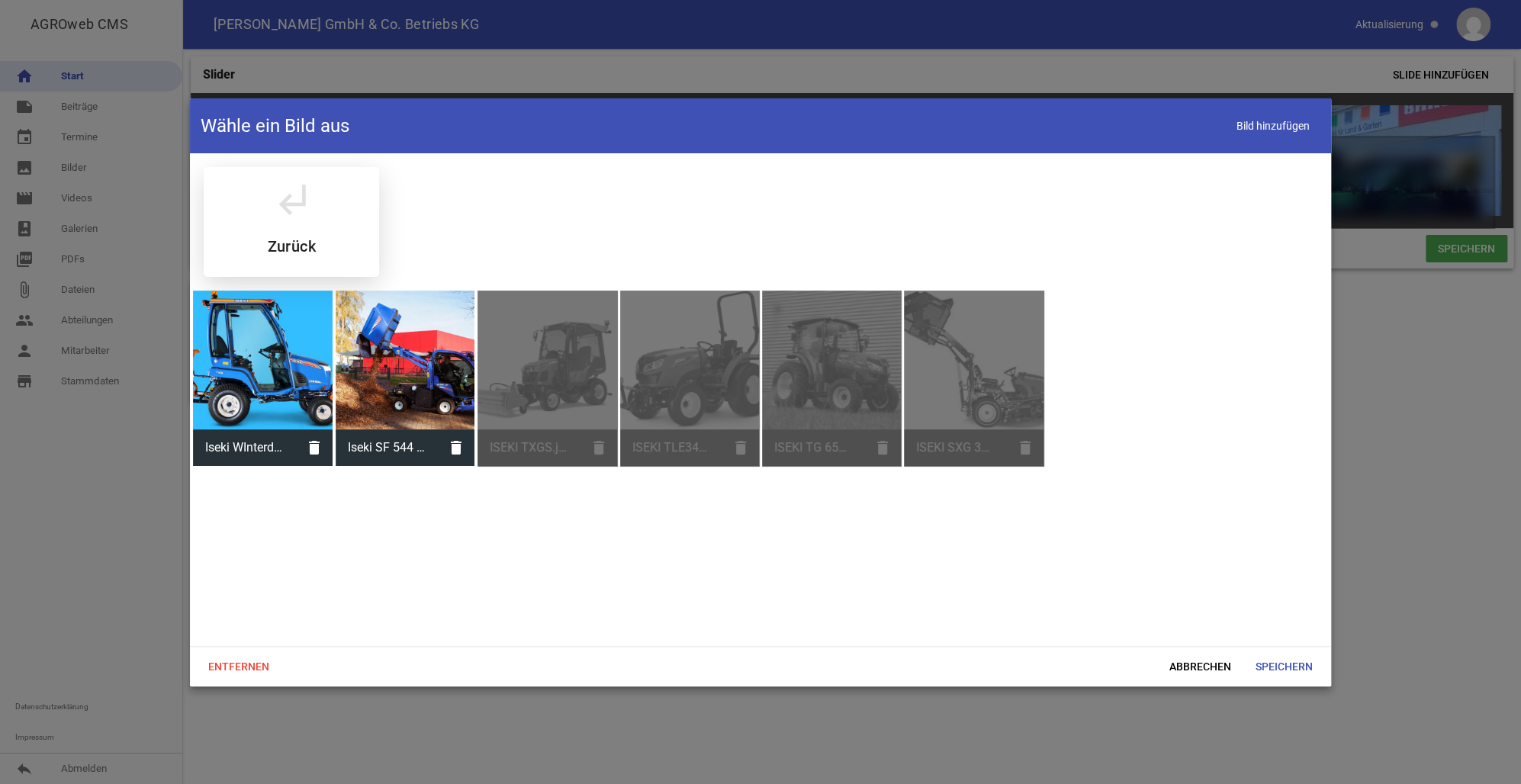
click at [276, 186] on icon "subdirectory_arrow_left" at bounding box center [291, 199] width 43 height 43
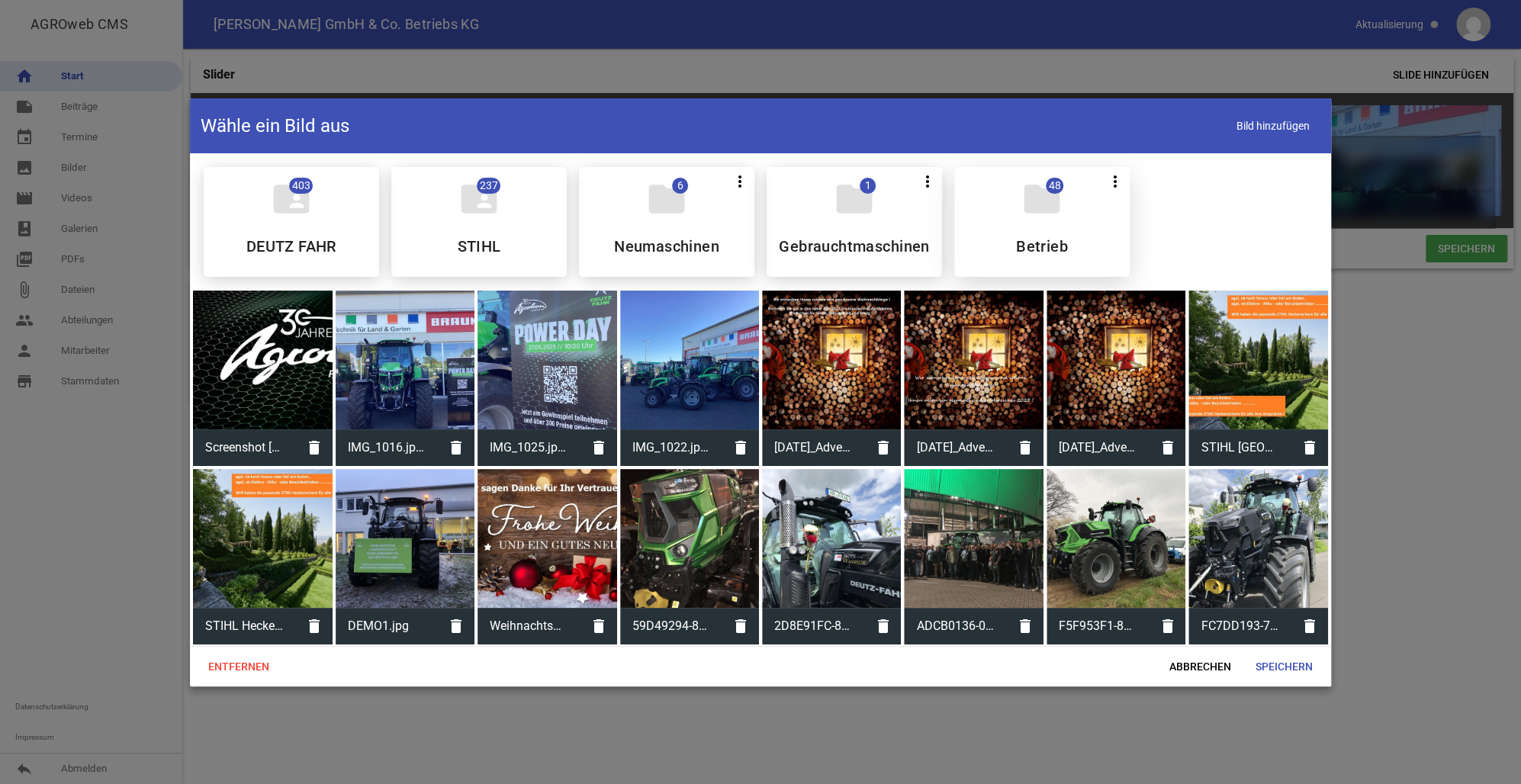
click at [1033, 242] on h5 "Betrieb" at bounding box center [1042, 246] width 52 height 15
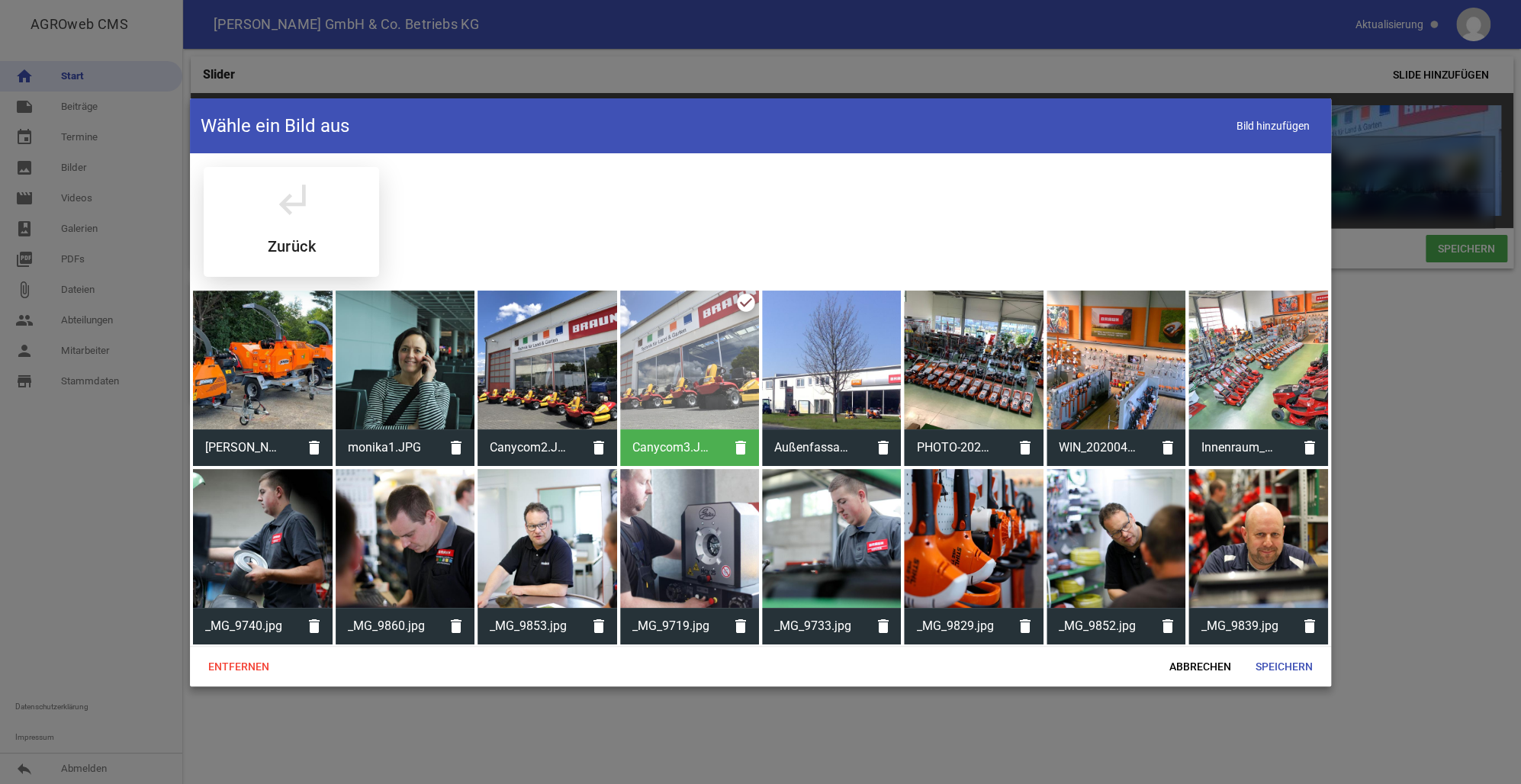
click at [281, 206] on icon "subdirectory_arrow_left" at bounding box center [291, 199] width 43 height 43
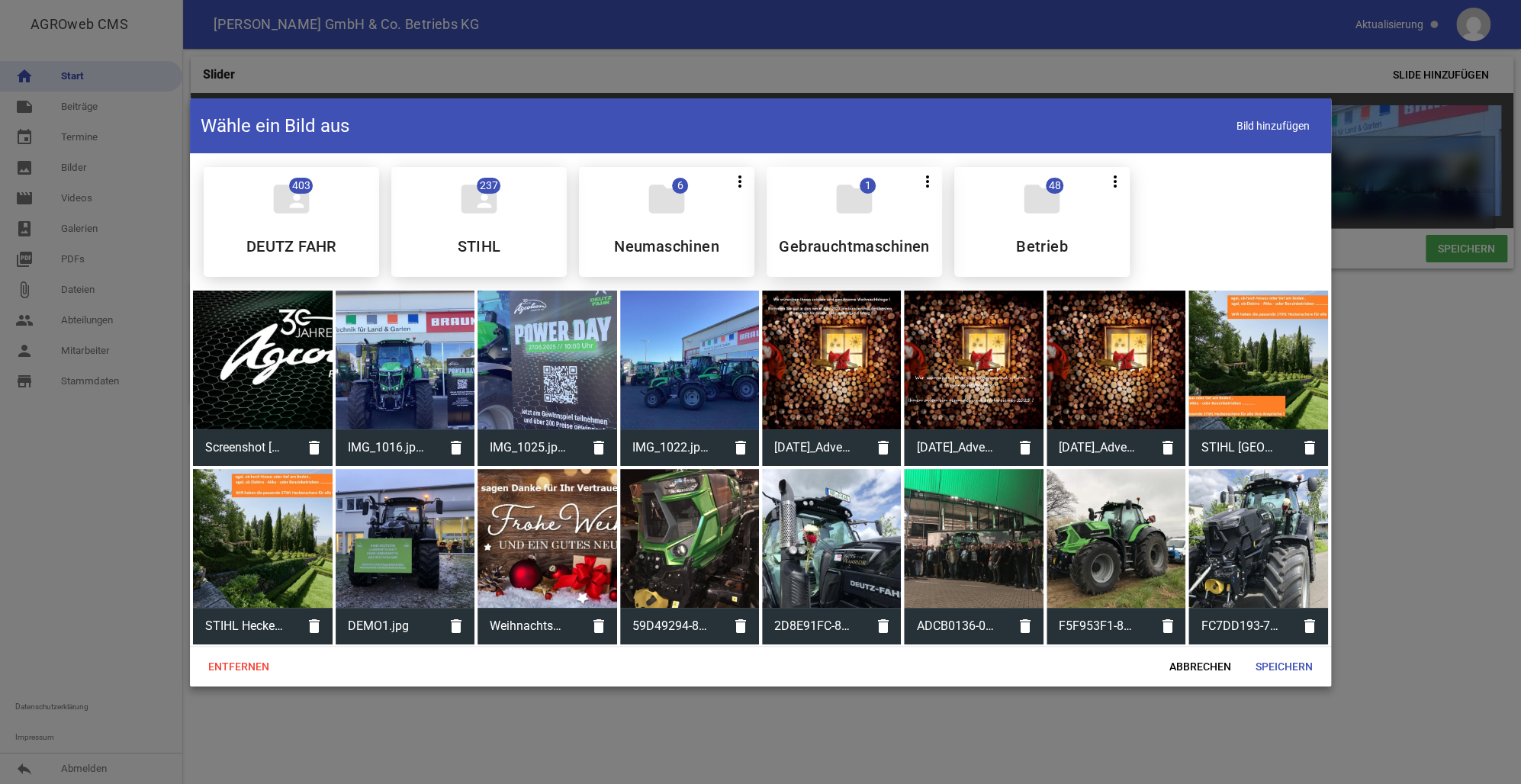
click at [858, 195] on icon "folder" at bounding box center [854, 199] width 43 height 43
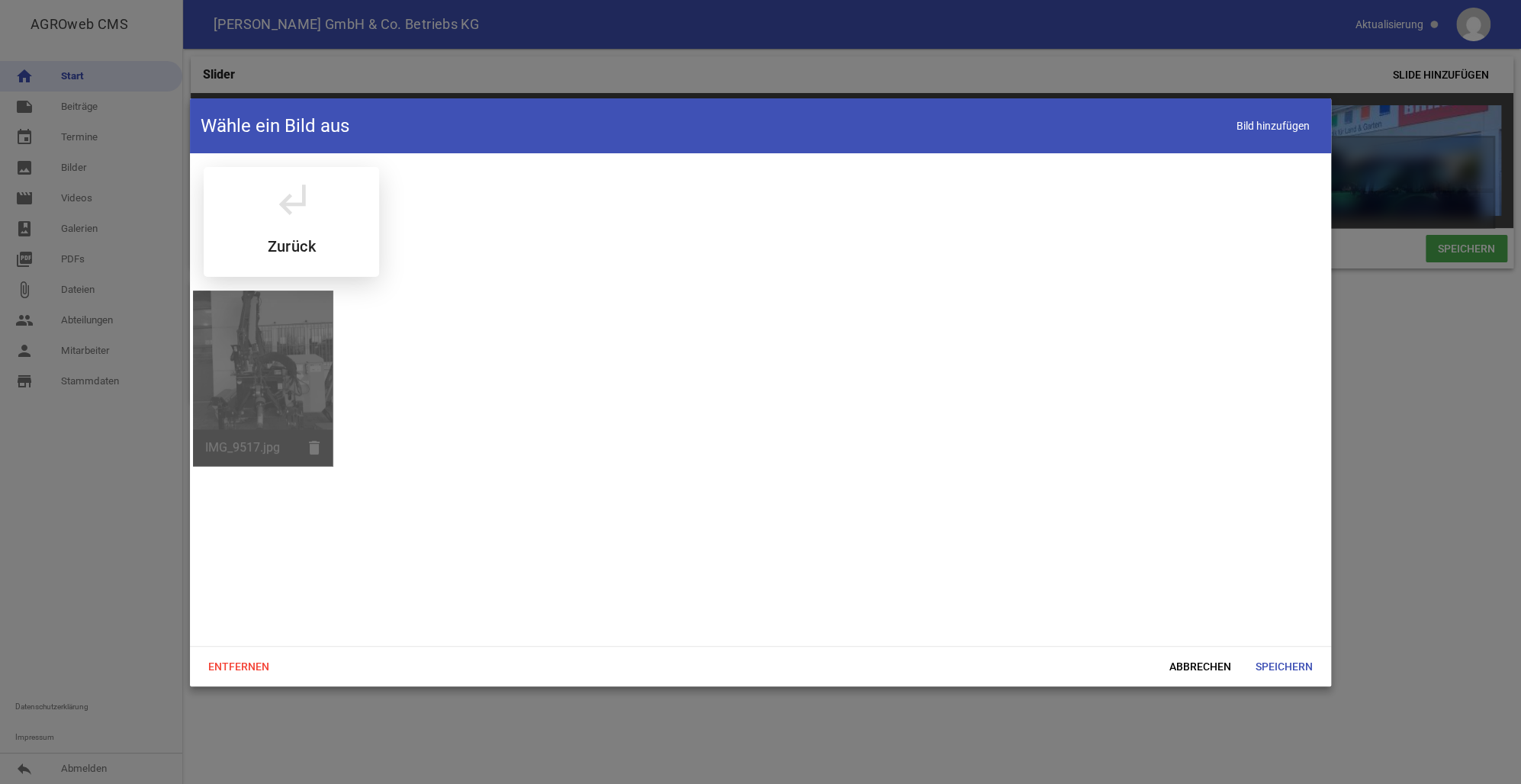
click at [290, 200] on icon "subdirectory_arrow_left" at bounding box center [291, 199] width 43 height 43
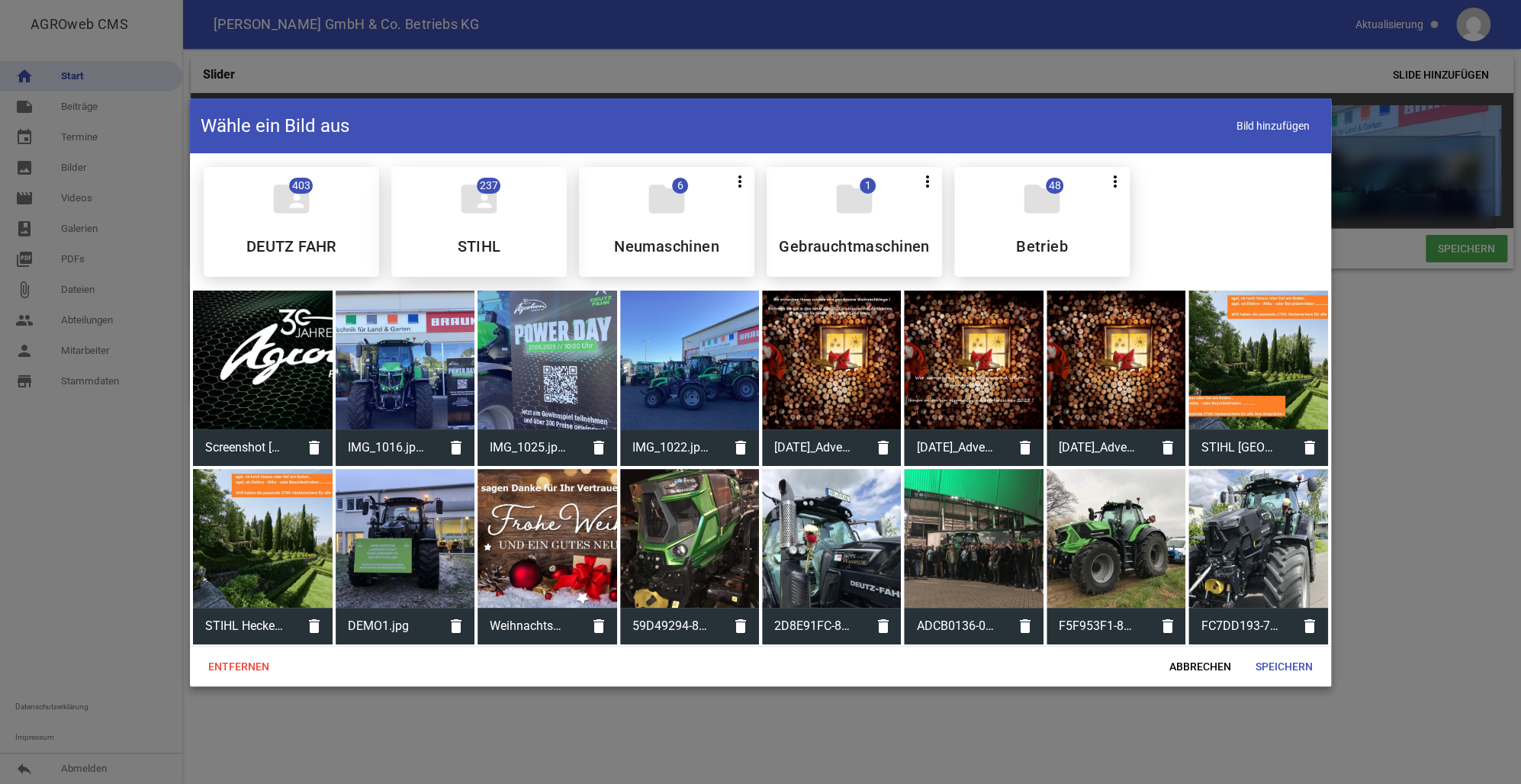
click at [471, 201] on icon "folder_shared" at bounding box center [479, 199] width 43 height 43
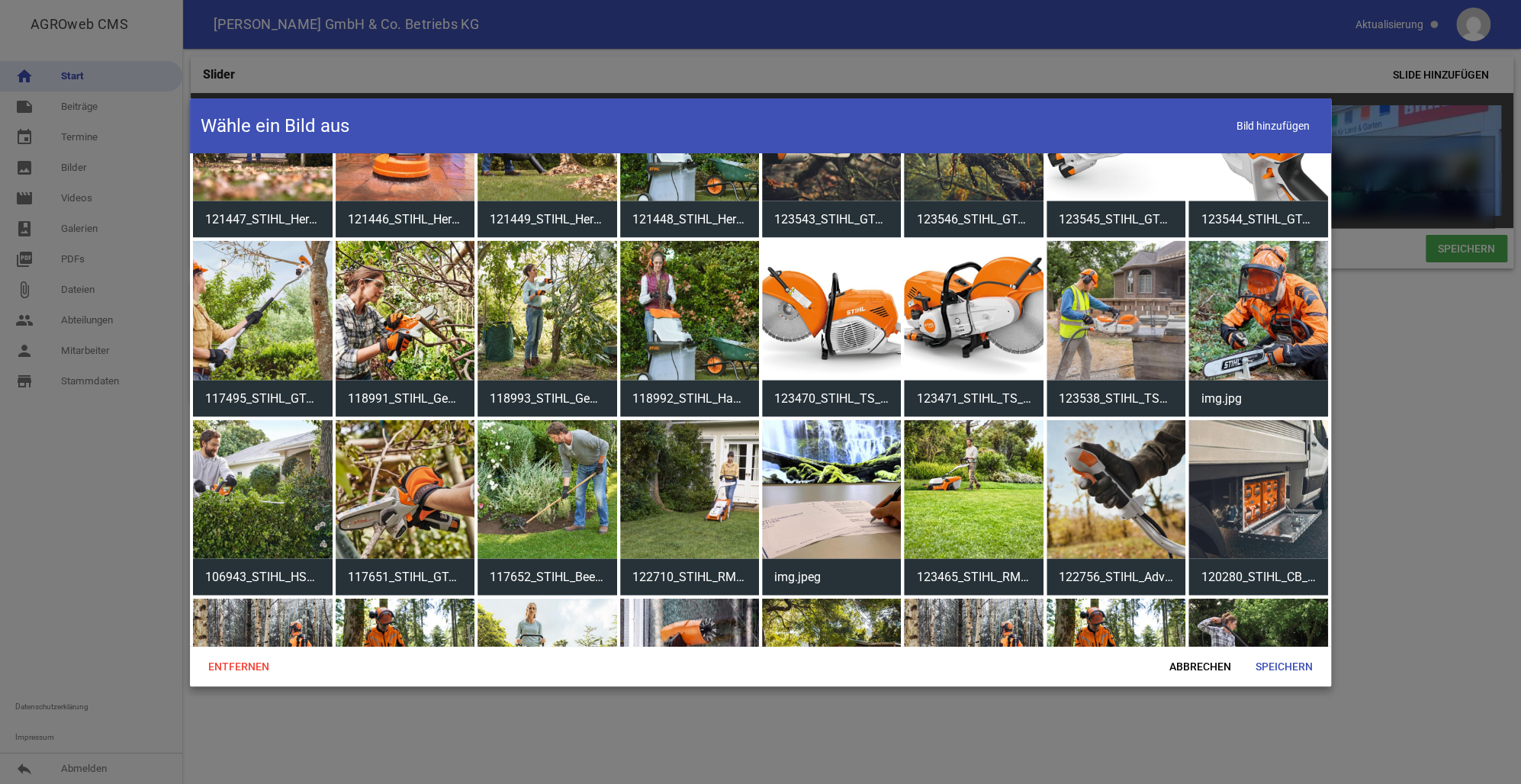
scroll to position [1906, 0]
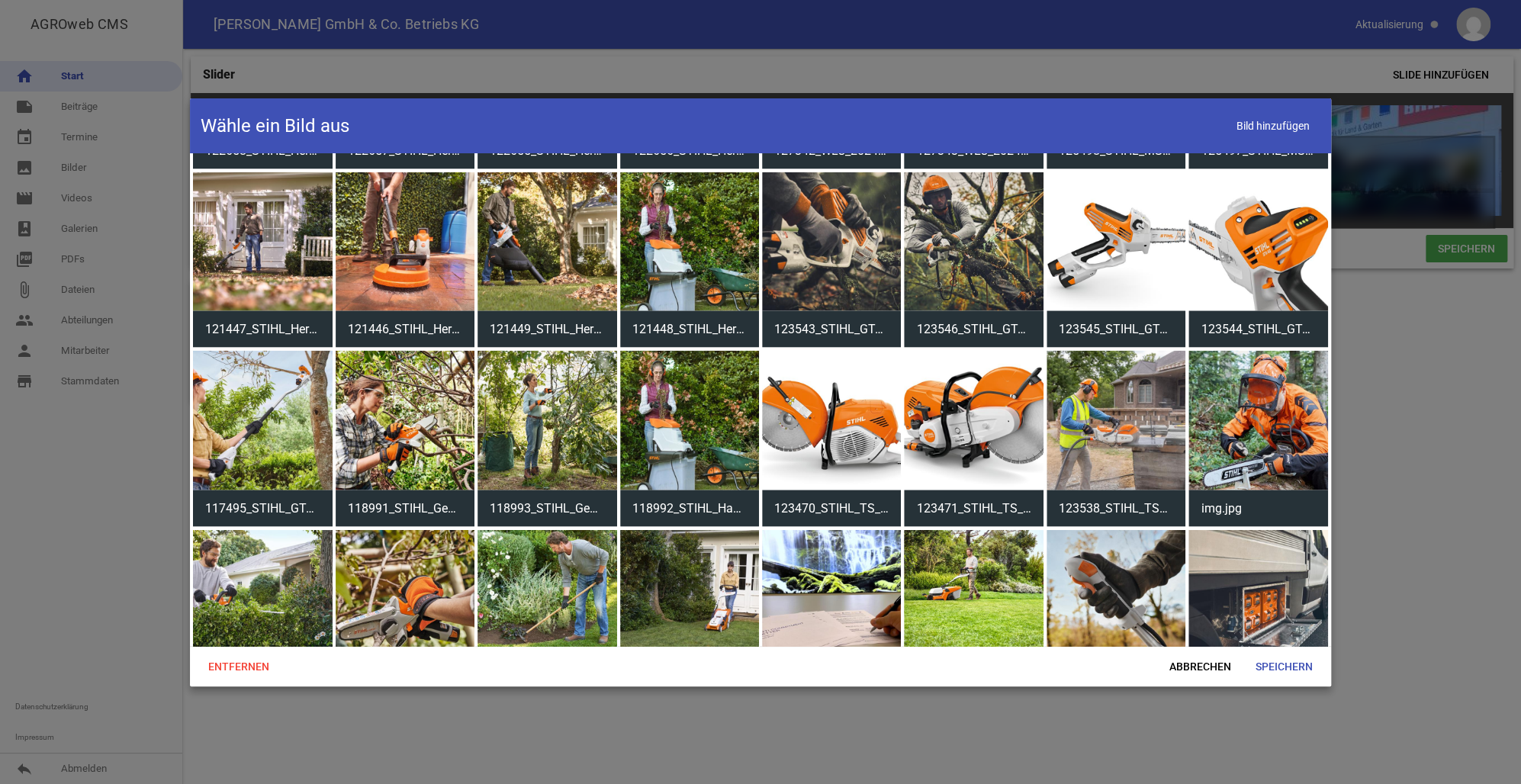
click at [966, 237] on div at bounding box center [973, 240] width 139 height 139
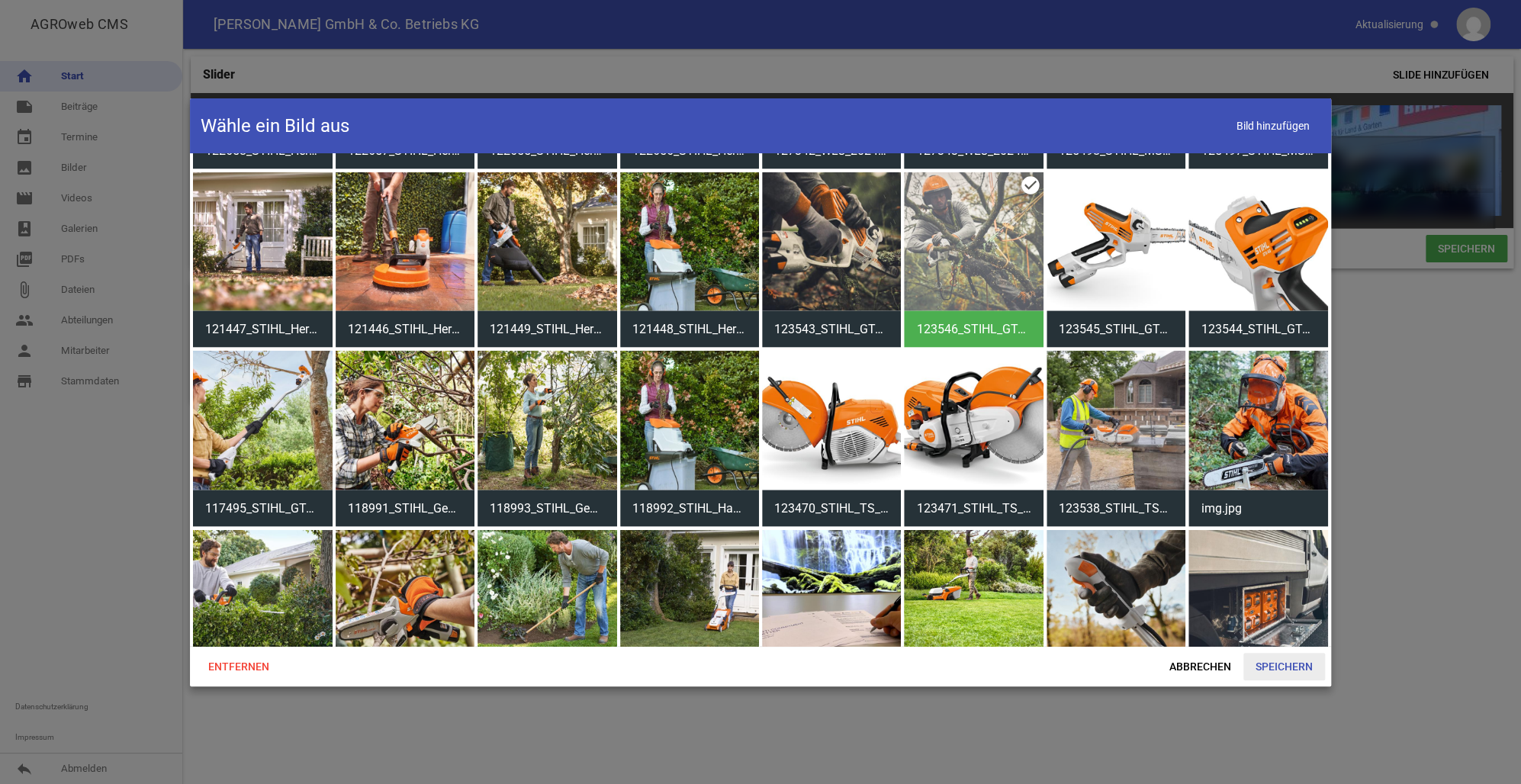
click at [1277, 660] on span "Speichern" at bounding box center [1284, 667] width 81 height 27
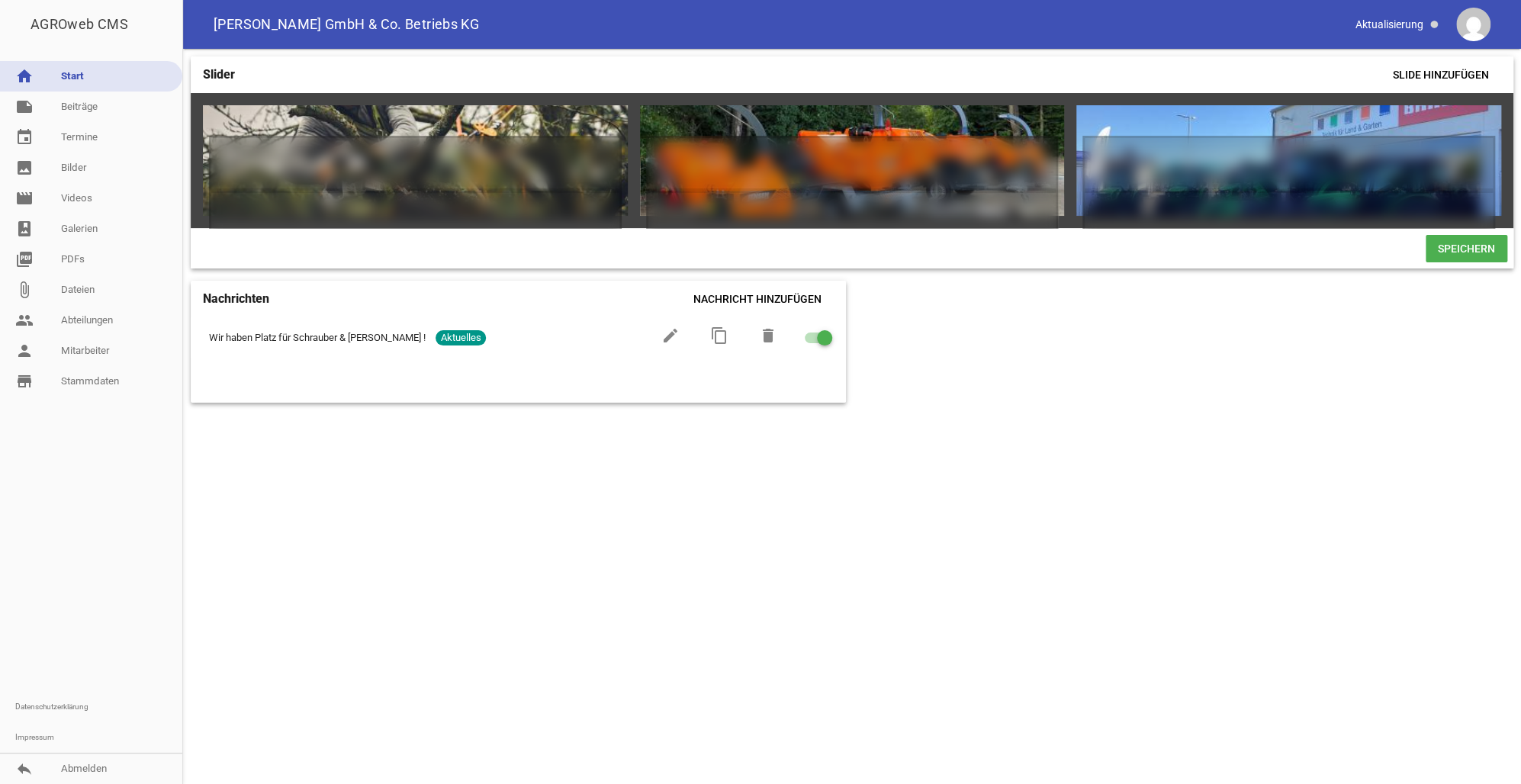
click at [1459, 254] on span "Speichern" at bounding box center [1466, 248] width 81 height 27
click at [608, 123] on icon "image" at bounding box center [609, 123] width 24 height 24
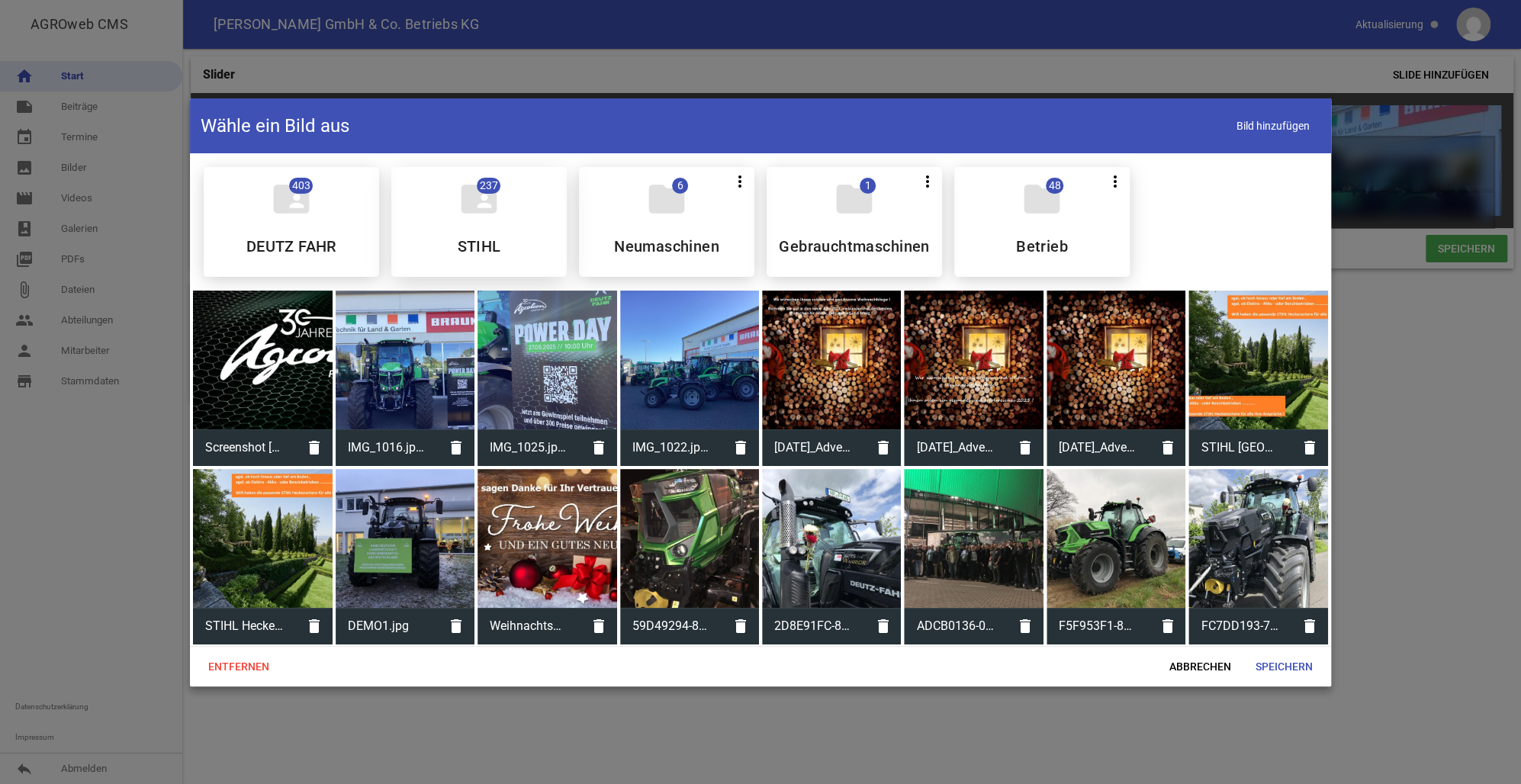
click at [507, 226] on div "folder_shared 237 STIHL" at bounding box center [479, 222] width 175 height 110
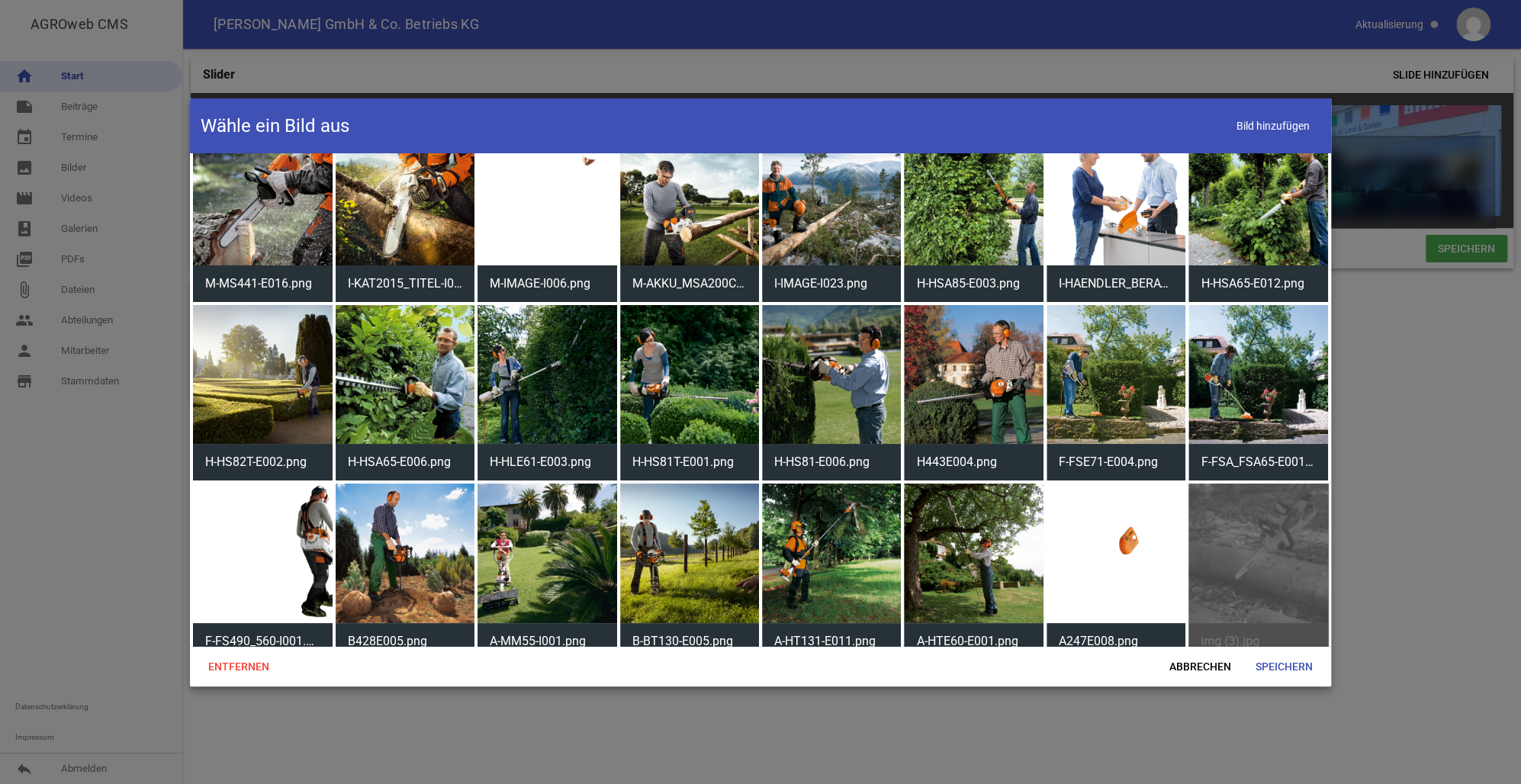
scroll to position [3738, 0]
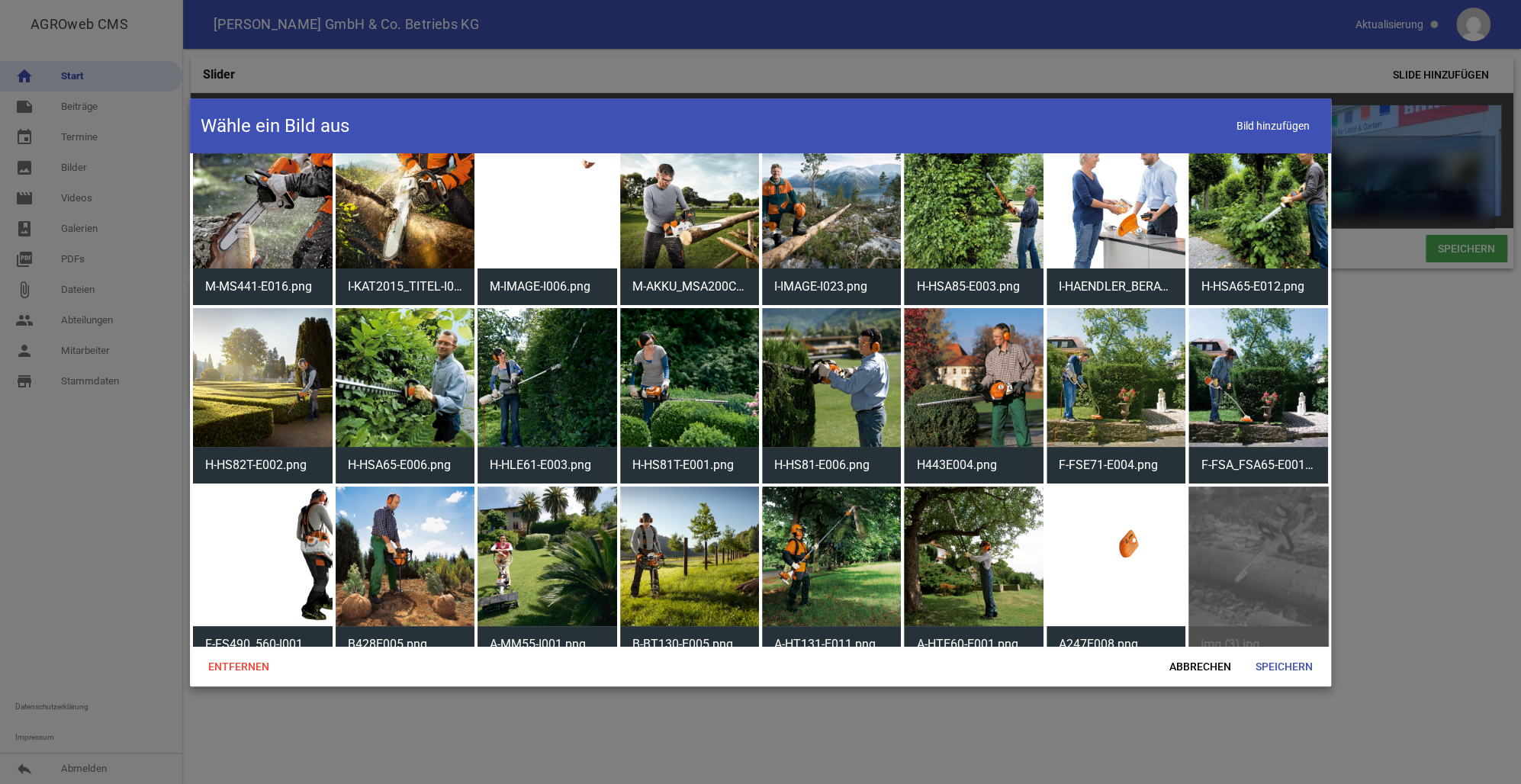
click at [1478, 500] on div at bounding box center [760, 392] width 1521 height 784
click at [1207, 668] on span "Abbrechen" at bounding box center [1200, 667] width 86 height 27
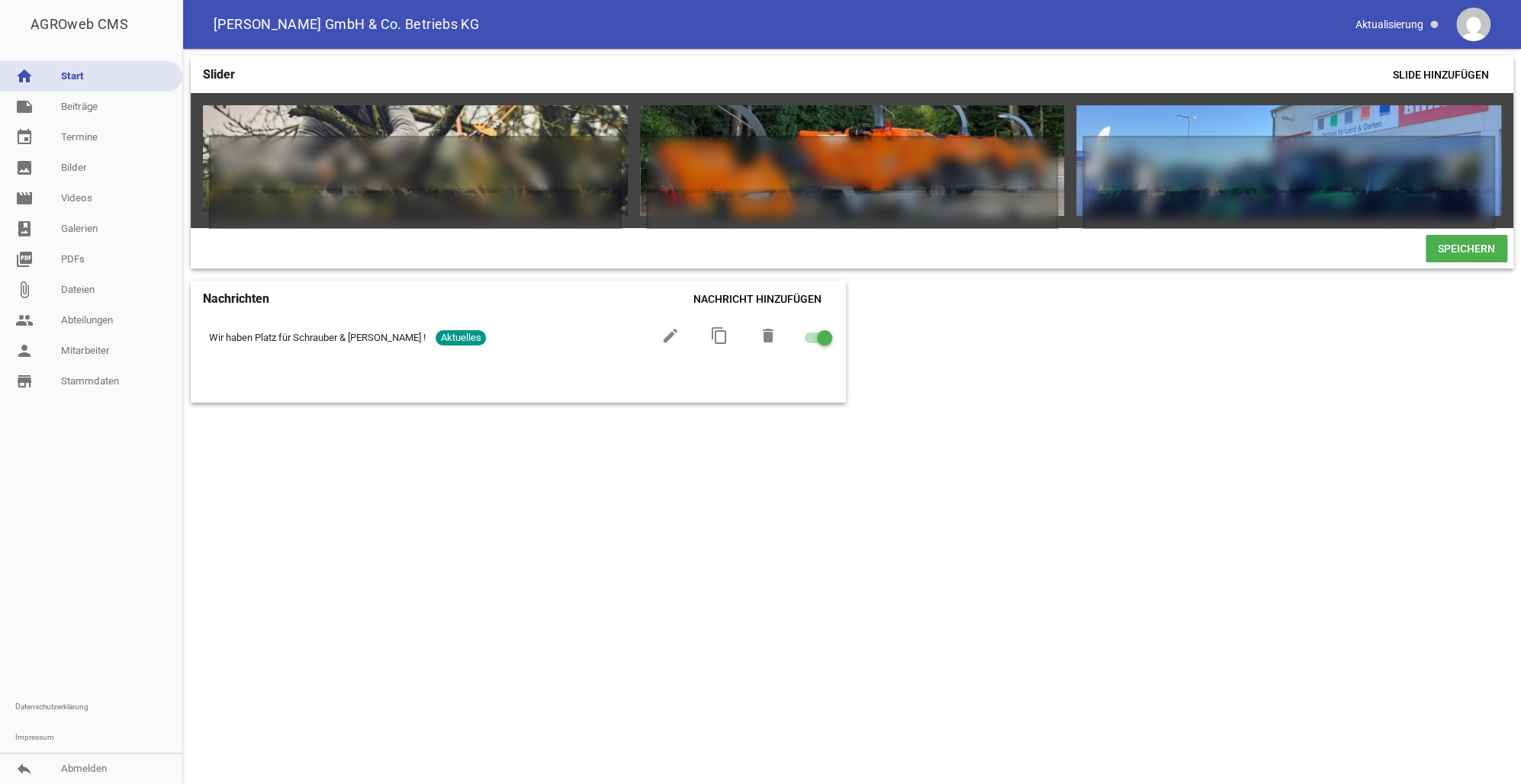
click at [795, 475] on div "Slider Slide hinzufügen games delete crop image games delete crop image games d…" at bounding box center [852, 416] width 1338 height 735
click at [1476, 261] on span "Speichern" at bounding box center [1466, 248] width 81 height 27
click at [72, 75] on link "home Start" at bounding box center [91, 76] width 182 height 31
click at [70, 768] on link "reply Abmelden" at bounding box center [91, 768] width 182 height 31
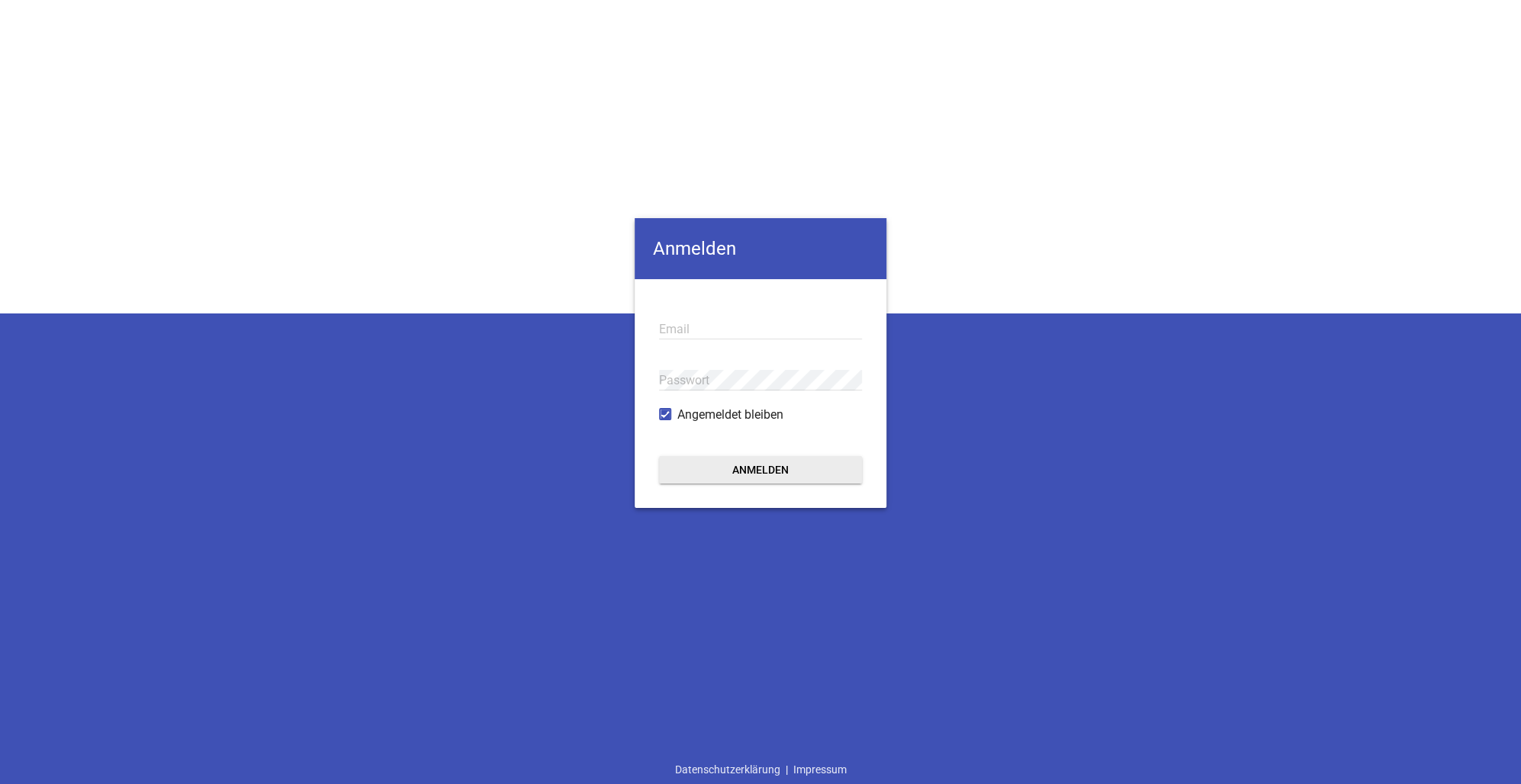
type input "[EMAIL_ADDRESS][PERSON_NAME][DOMAIN_NAME]"
click at [761, 470] on button "Anmelden" at bounding box center [760, 469] width 203 height 27
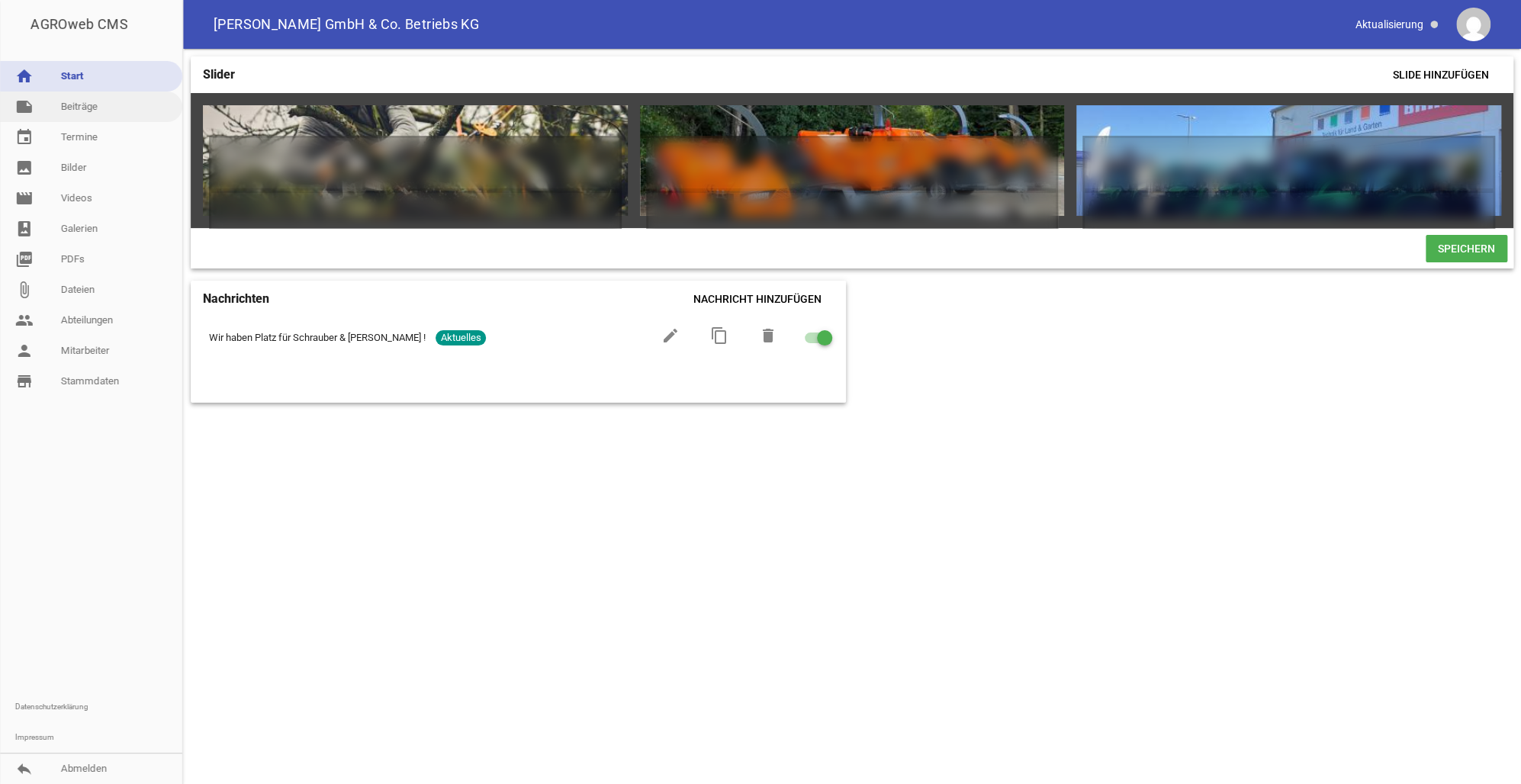
click at [74, 108] on link "note Beiträge" at bounding box center [91, 107] width 182 height 31
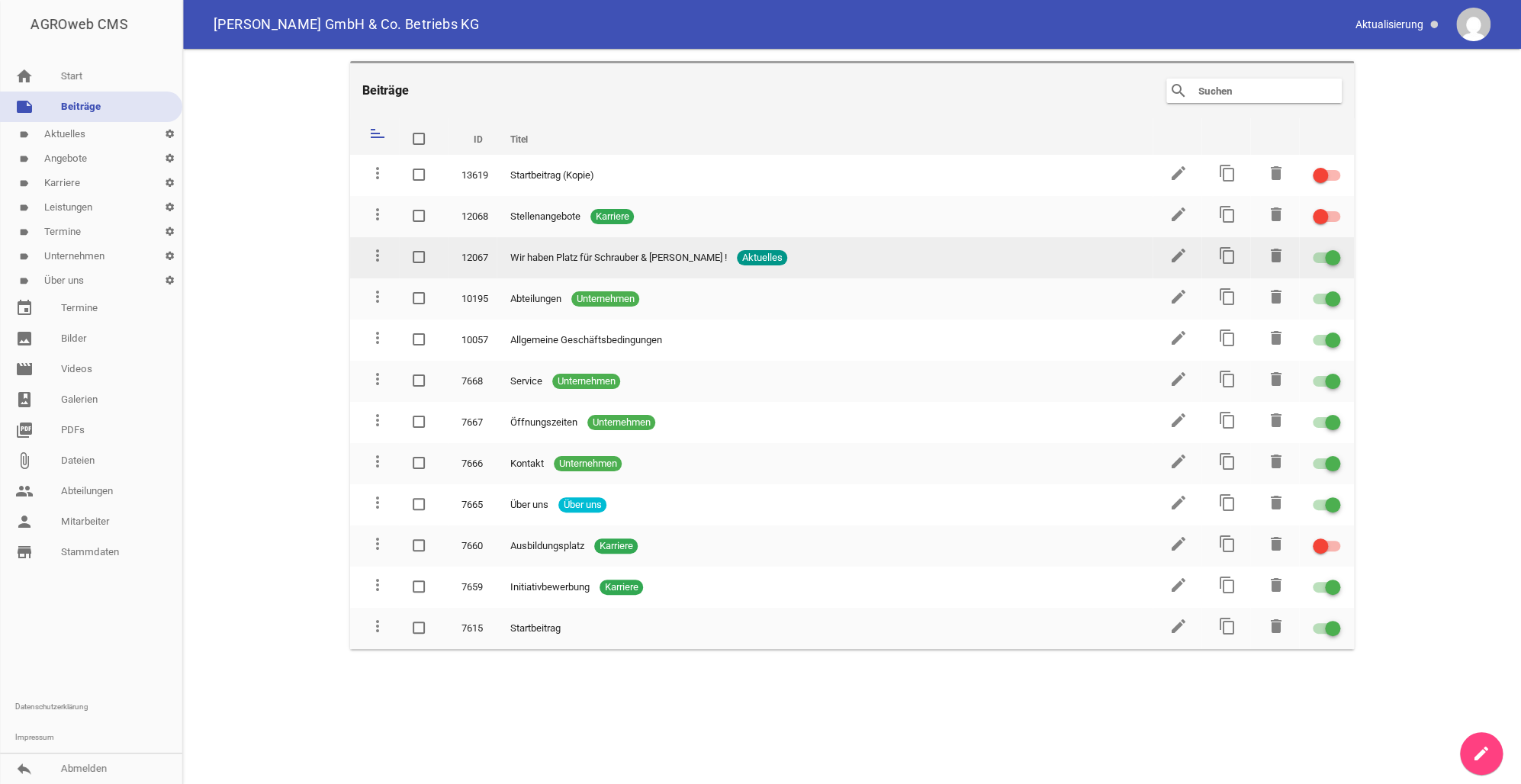
click at [1333, 256] on span at bounding box center [1332, 258] width 6 height 6
click at [1335, 248] on input "checkbox" at bounding box center [1335, 248] width 0 height 0
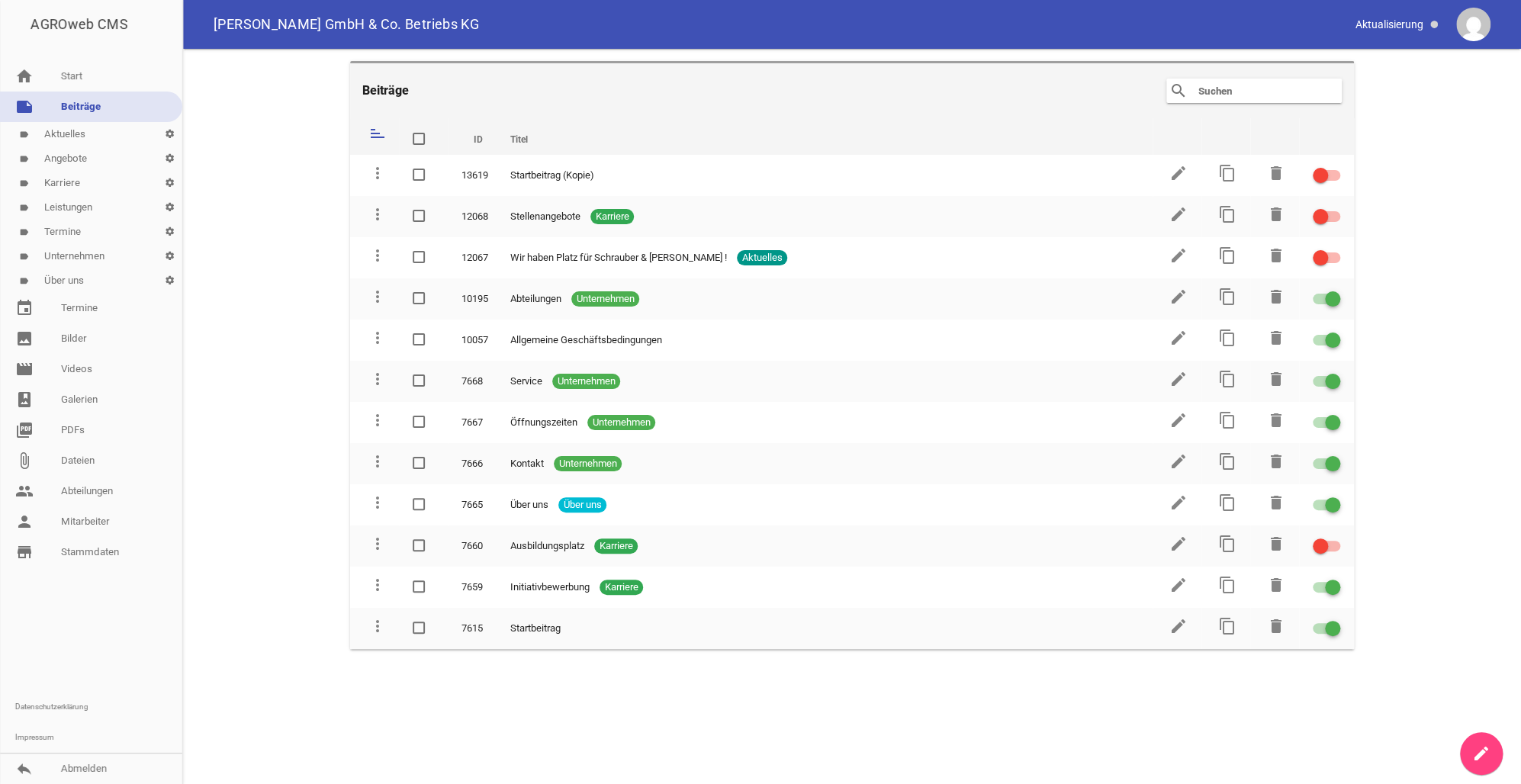
click at [77, 131] on link "label Aktuelles settings" at bounding box center [91, 134] width 182 height 24
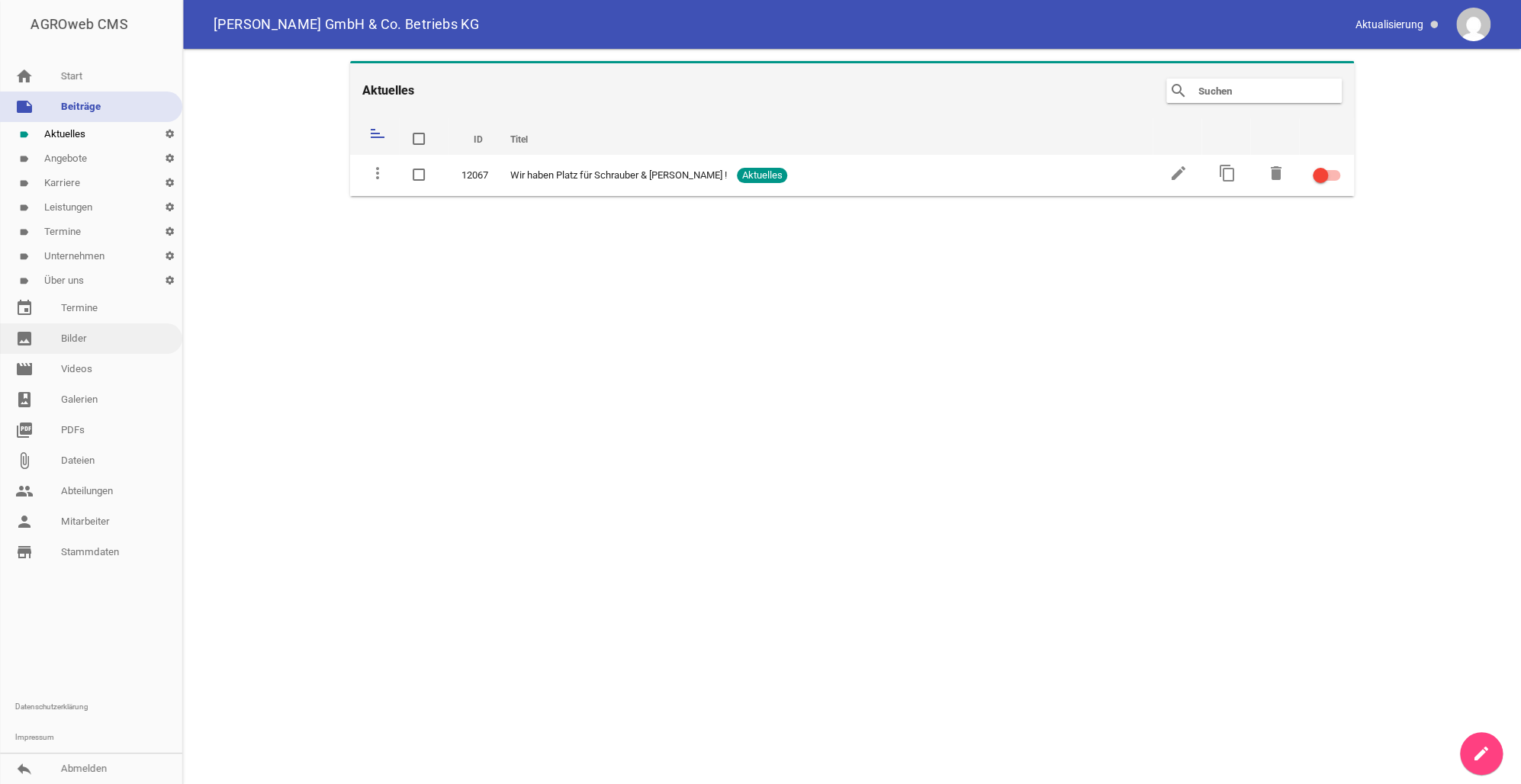
click at [77, 338] on link "image Bilder" at bounding box center [91, 338] width 182 height 31
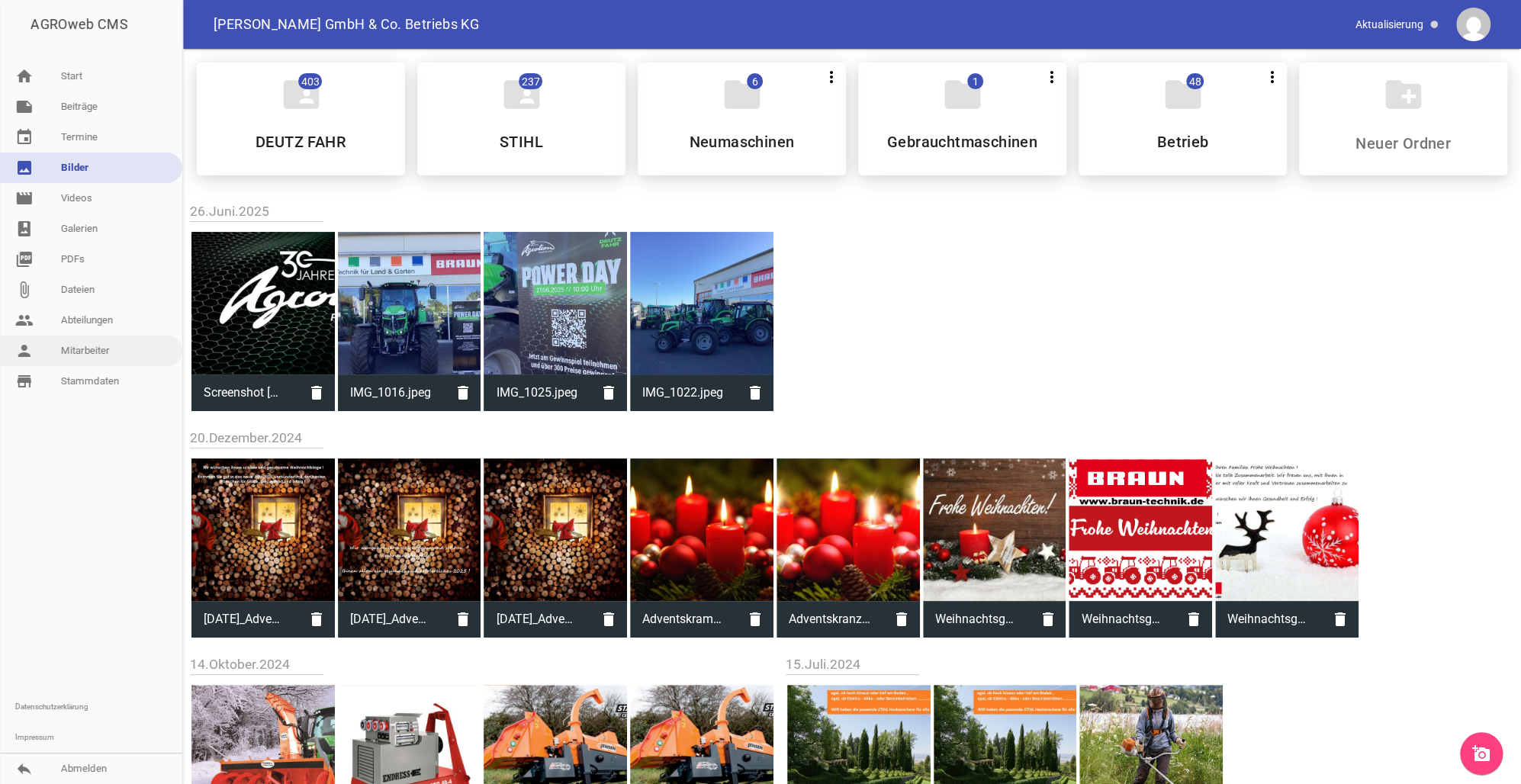
click at [74, 350] on link "person Mitarbeiter" at bounding box center [91, 350] width 182 height 31
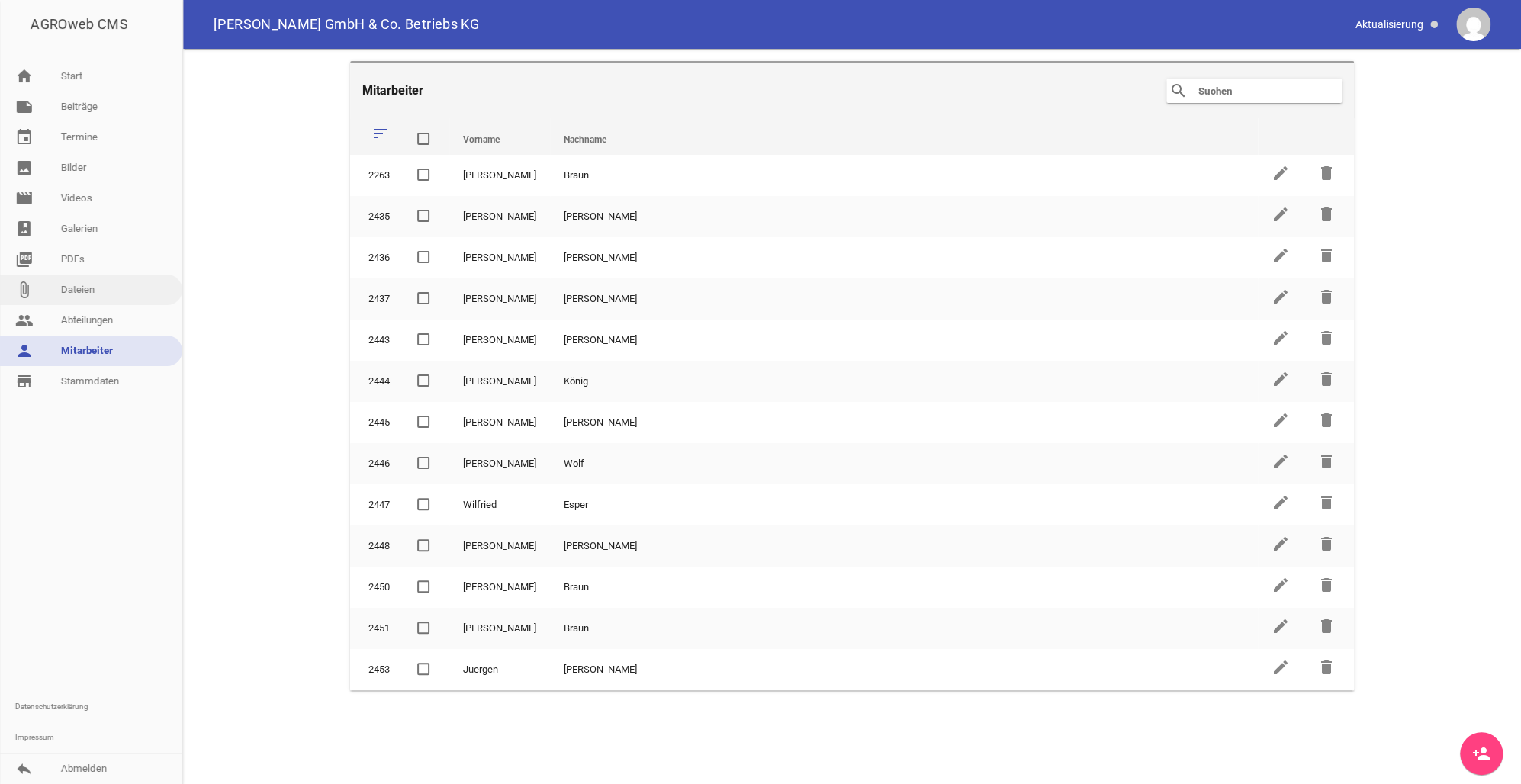
click at [86, 287] on link "attach_file Dateien" at bounding box center [91, 290] width 182 height 31
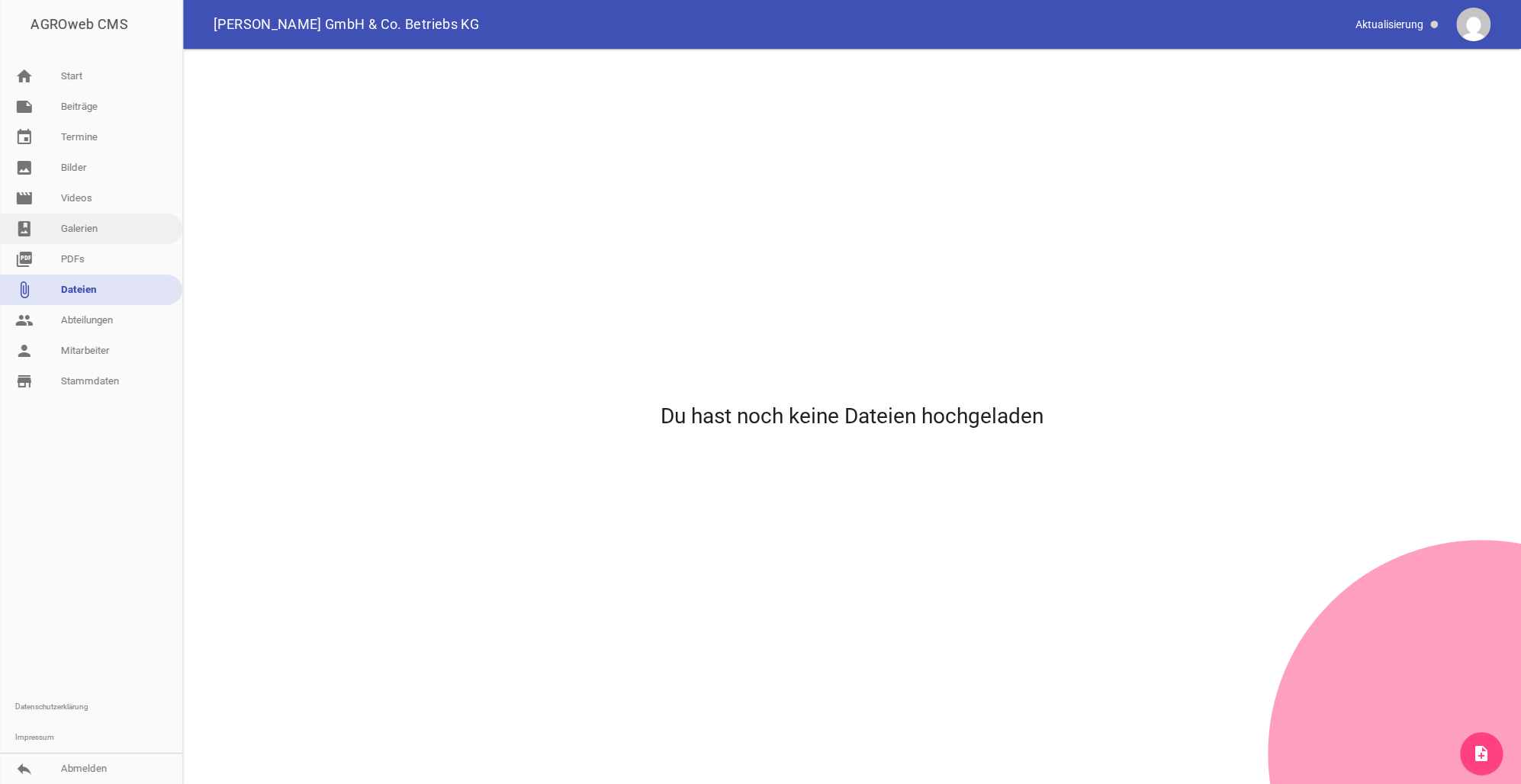
click at [62, 226] on link "photo_album Galerien" at bounding box center [91, 229] width 182 height 31
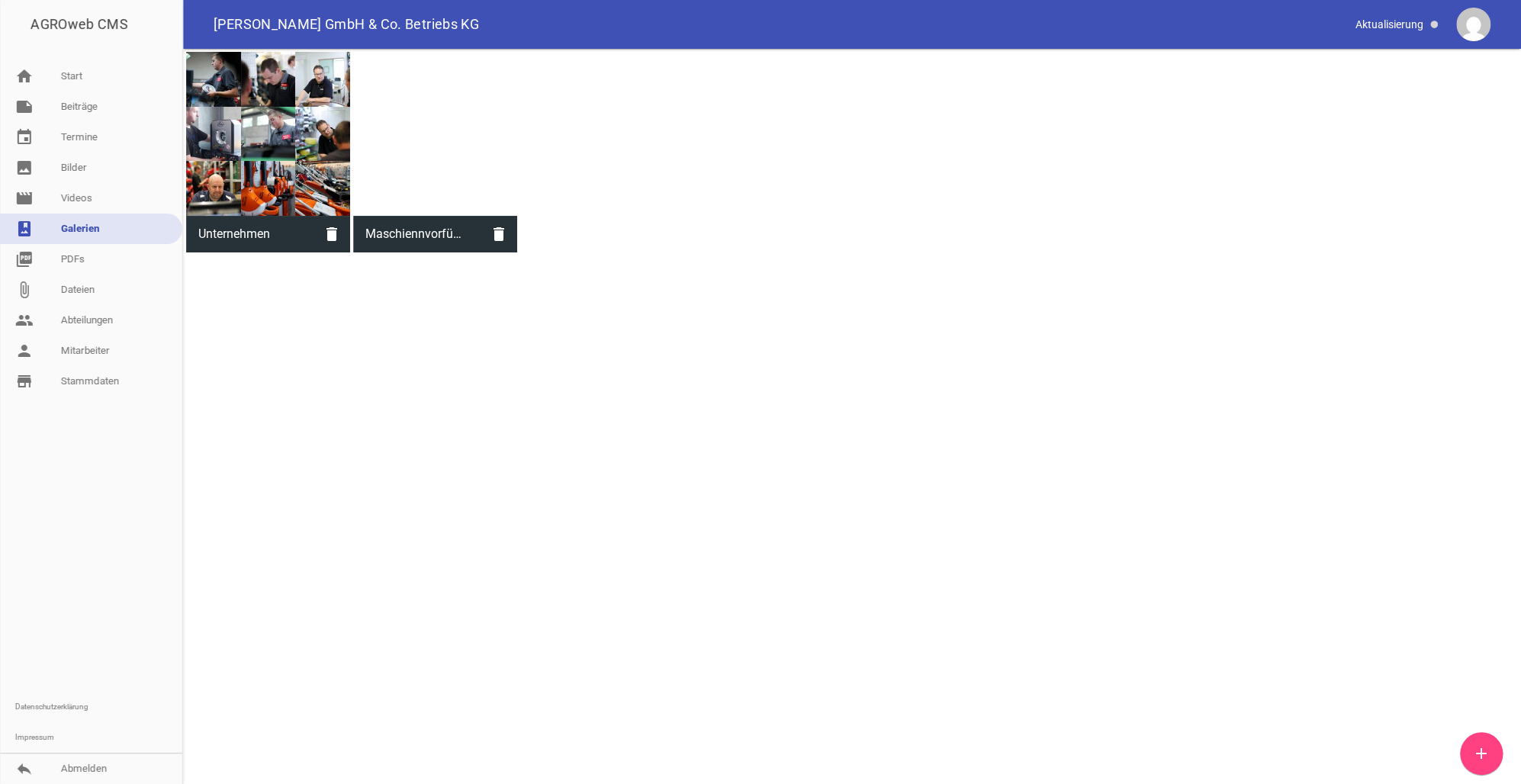
click at [425, 238] on span "Maschiennvorführung" at bounding box center [417, 234] width 128 height 40
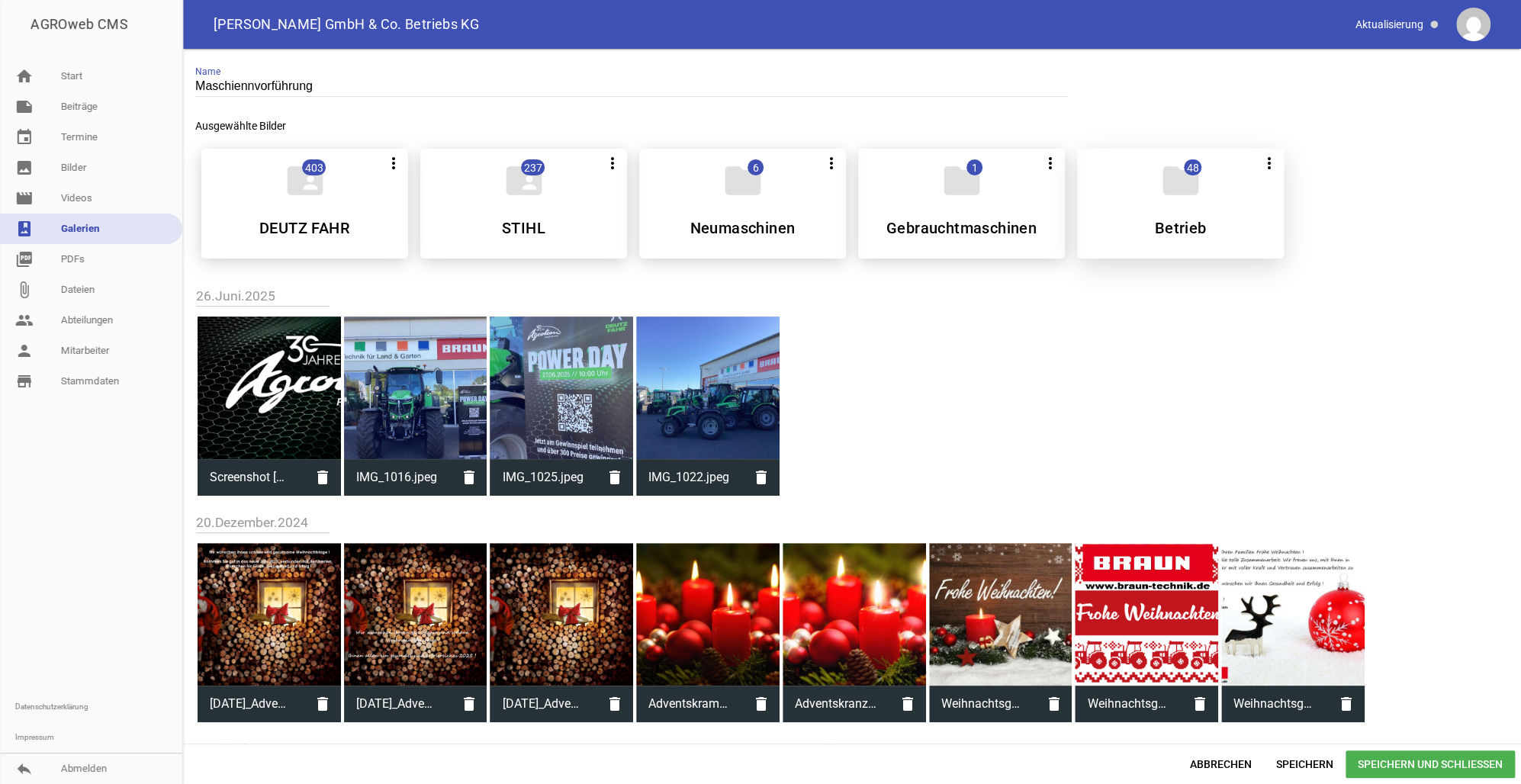
click at [1162, 222] on h5 "Betrieb" at bounding box center [1180, 227] width 52 height 15
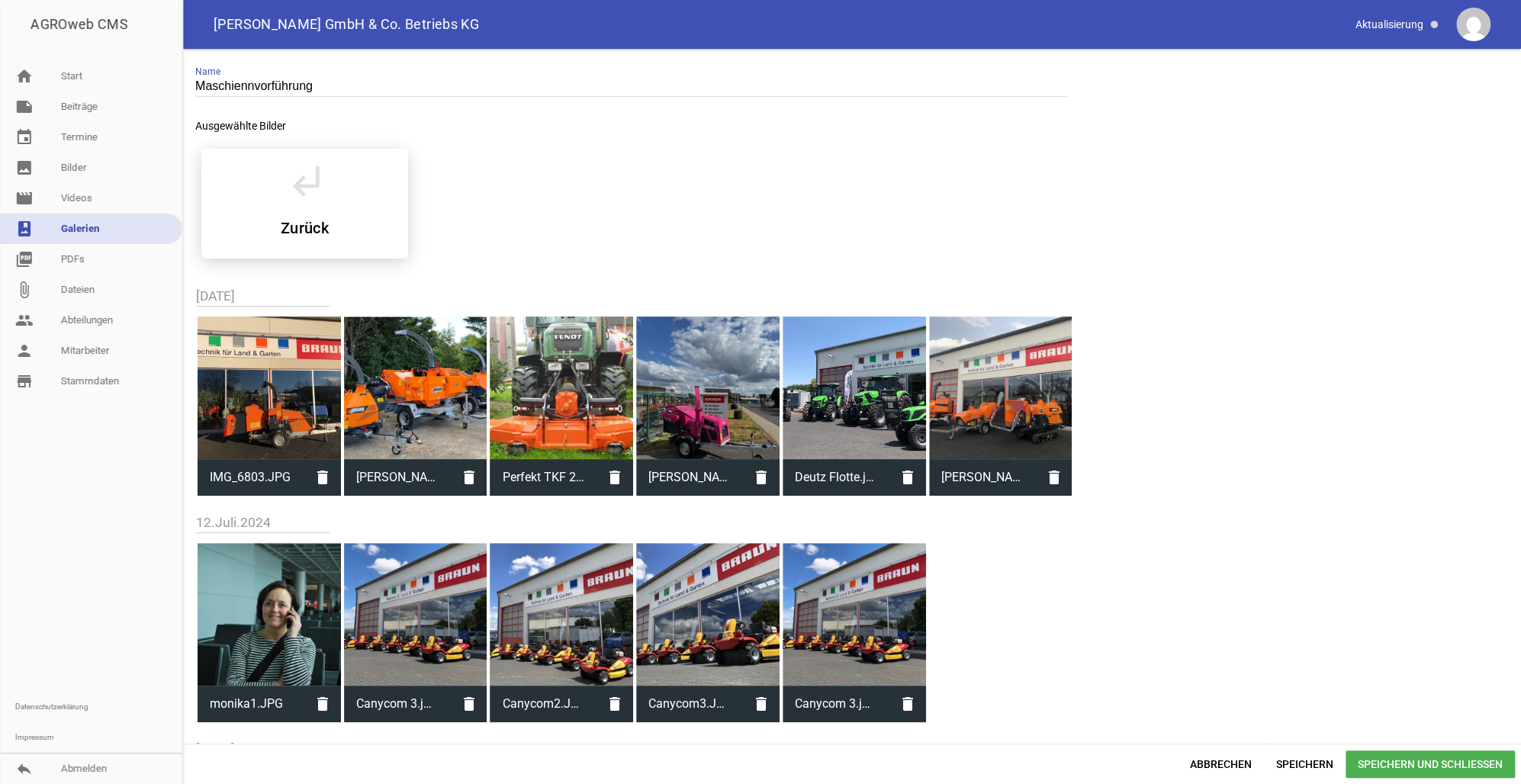
click at [570, 386] on div at bounding box center [561, 388] width 143 height 143
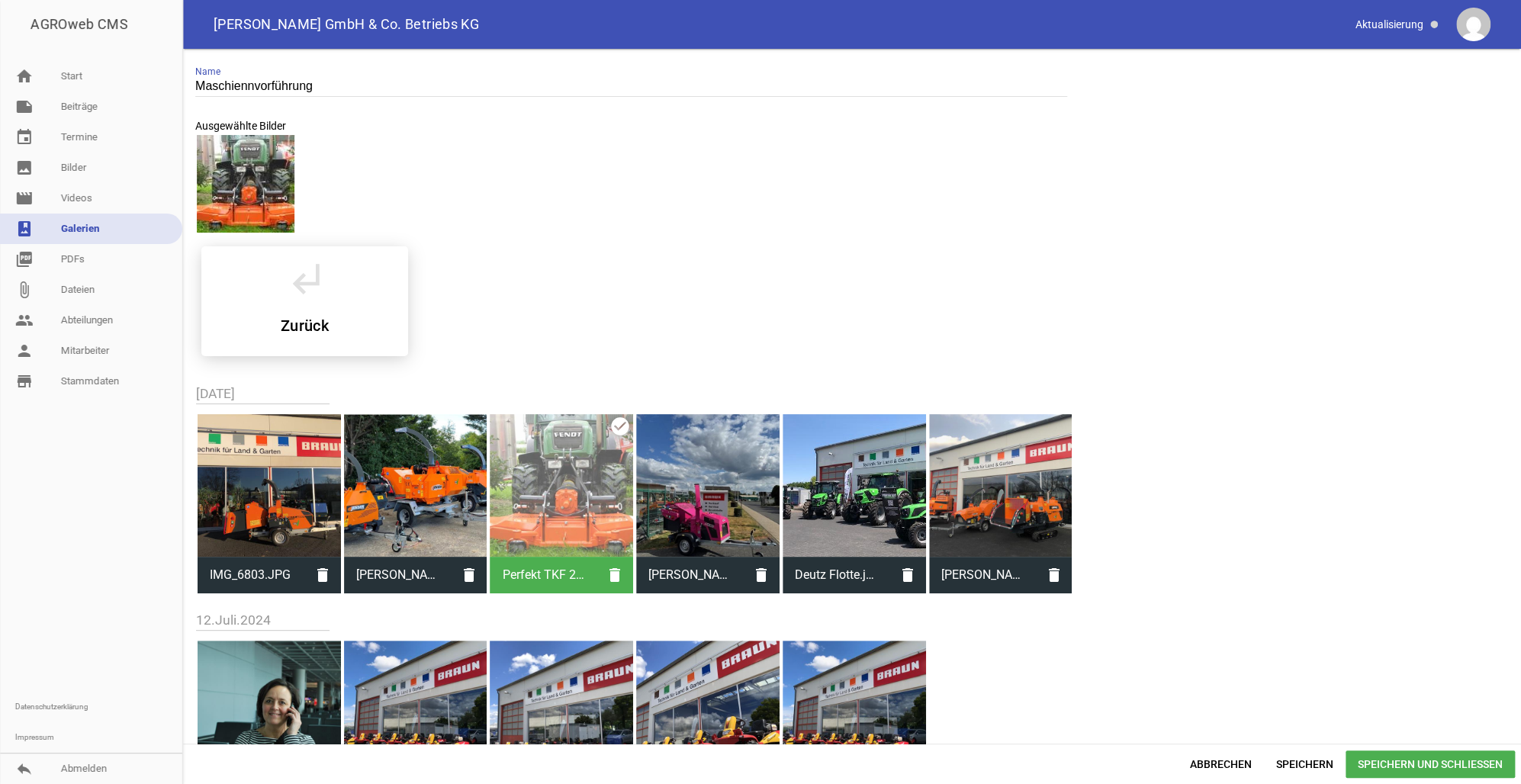
click at [730, 497] on div at bounding box center [707, 486] width 143 height 143
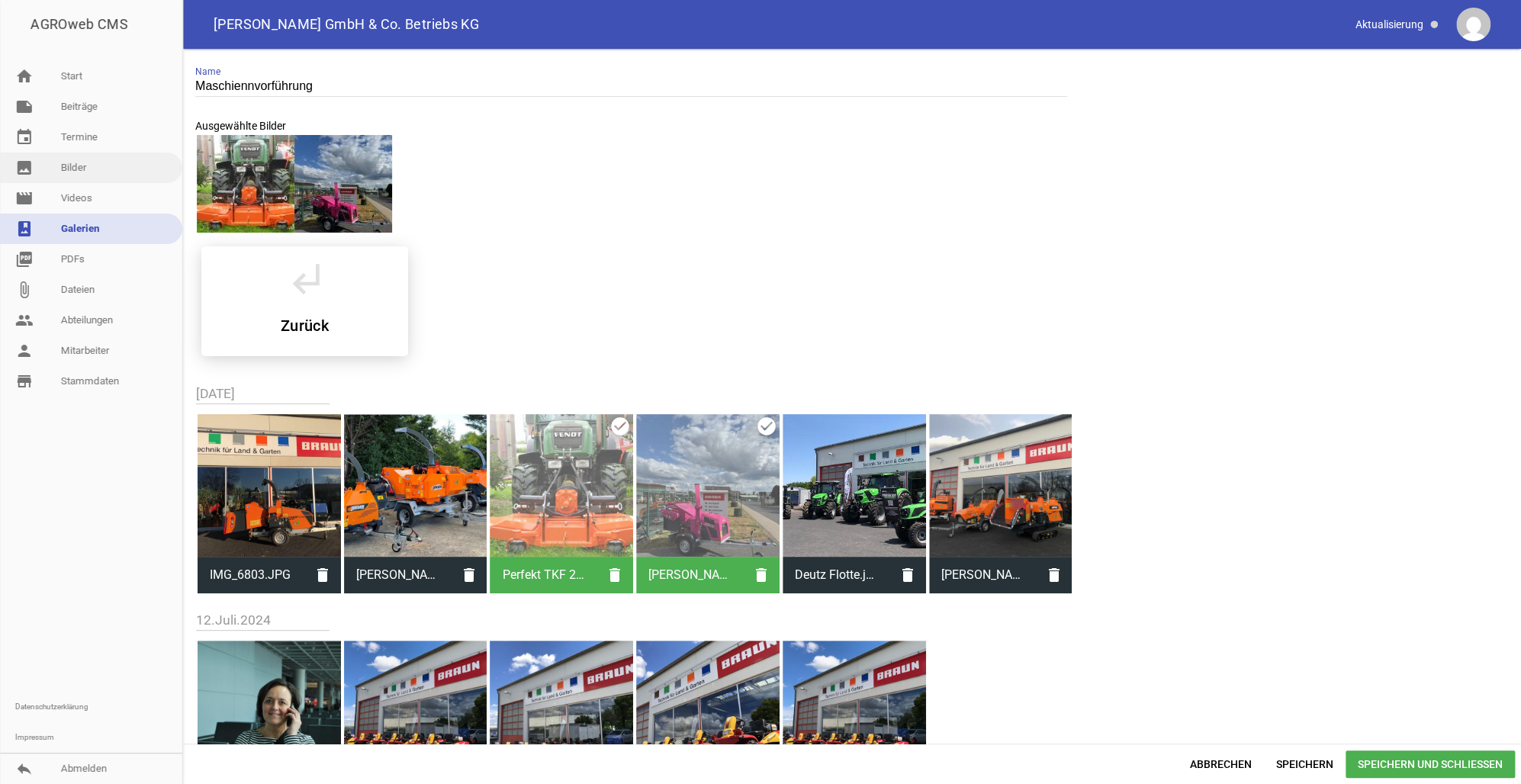
click at [81, 168] on link "image Bilder" at bounding box center [91, 168] width 182 height 31
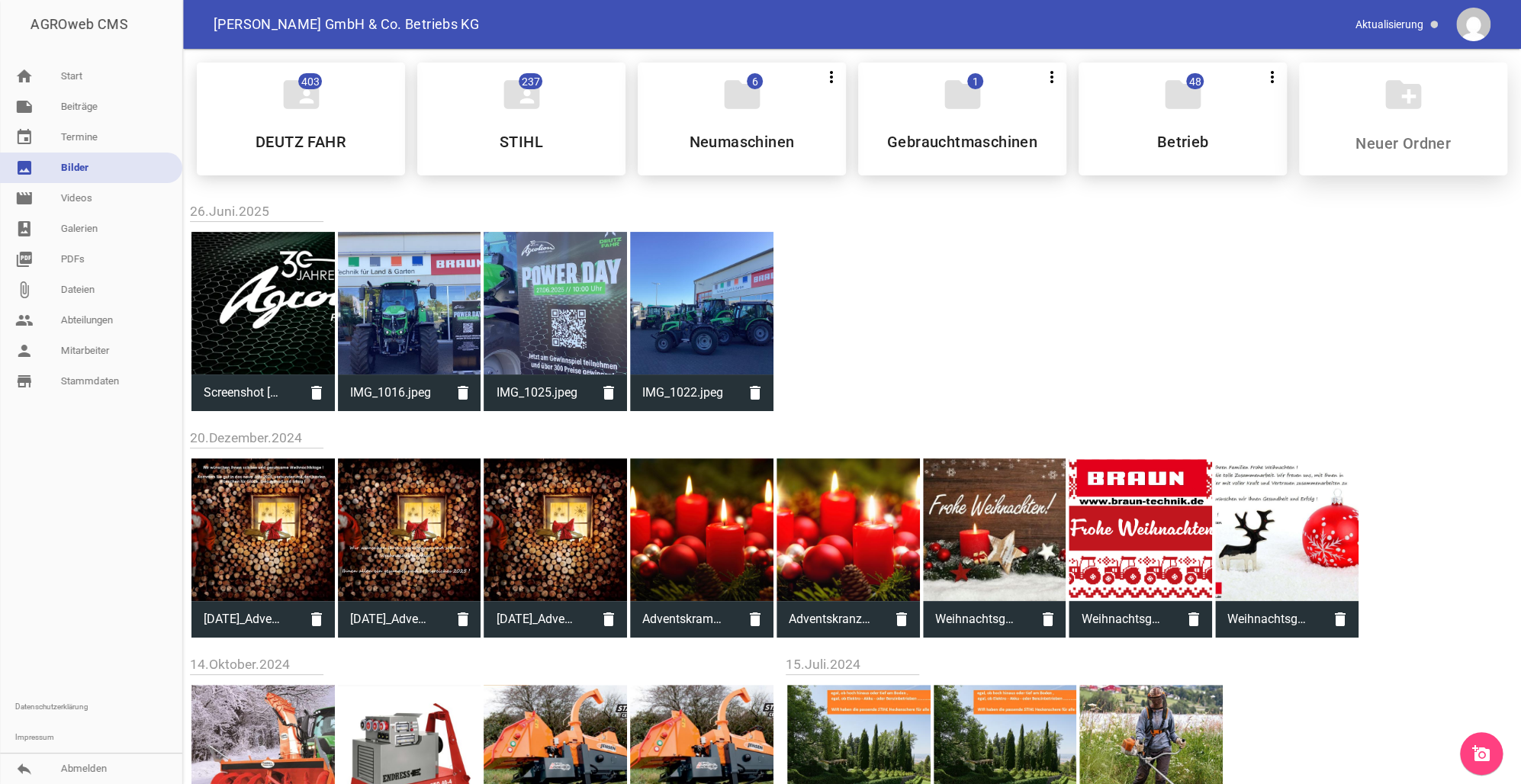
click at [1408, 110] on icon "create_new_folder" at bounding box center [1403, 94] width 43 height 43
click at [1476, 750] on icon "add_a_photo" at bounding box center [1480, 753] width 18 height 18
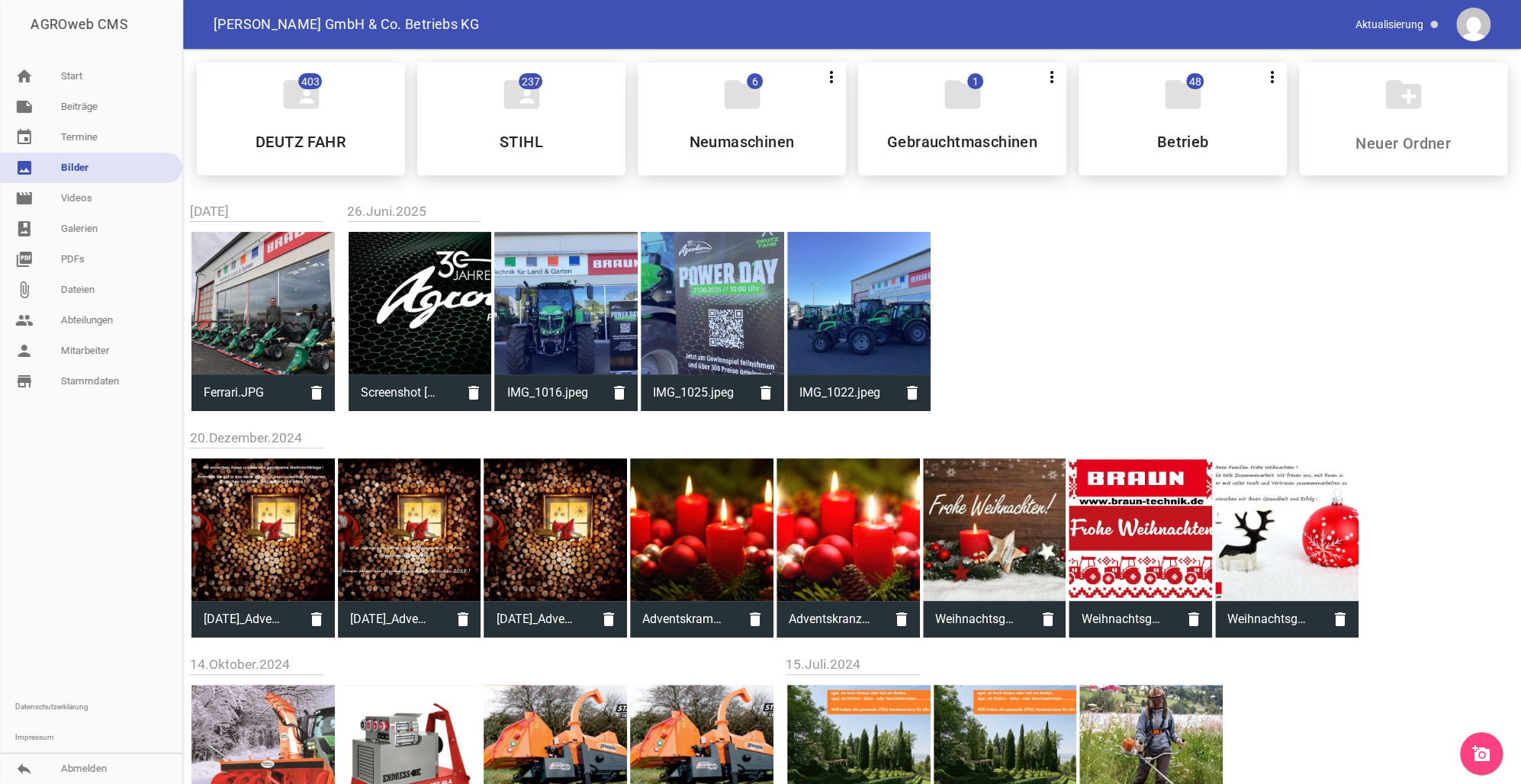
click at [86, 172] on link "image Bilder" at bounding box center [91, 168] width 182 height 31
click at [98, 174] on link "image Bilder" at bounding box center [91, 168] width 182 height 31
click at [1375, 103] on div "create_new_folder" at bounding box center [1403, 119] width 208 height 113
click at [1478, 758] on icon "add_a_photo" at bounding box center [1480, 753] width 18 height 18
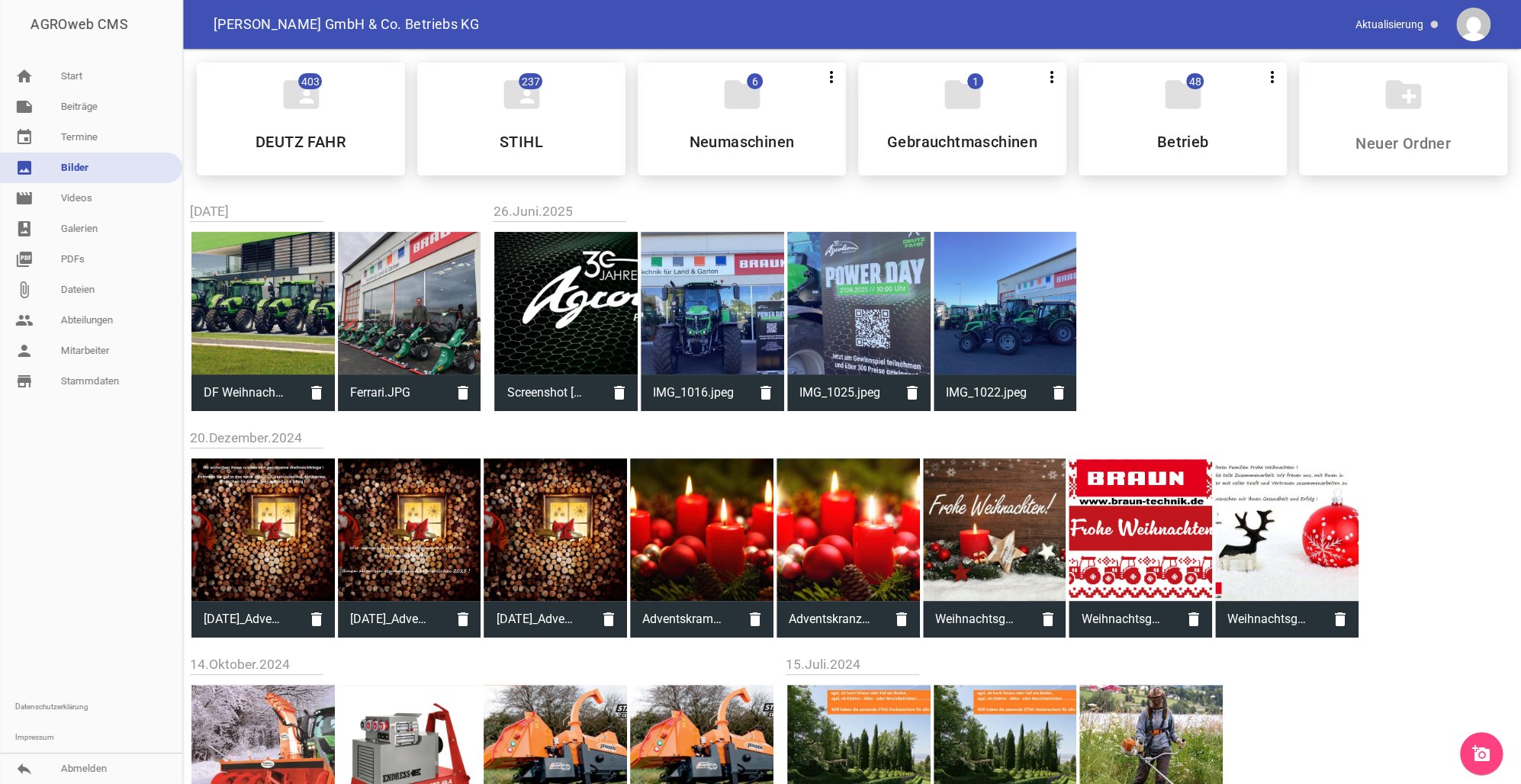
click at [83, 161] on link "image Bilder" at bounding box center [91, 168] width 182 height 31
click at [1469, 752] on link "add_a_photo" at bounding box center [1481, 753] width 43 height 43
click at [68, 71] on link "home Start" at bounding box center [91, 76] width 182 height 31
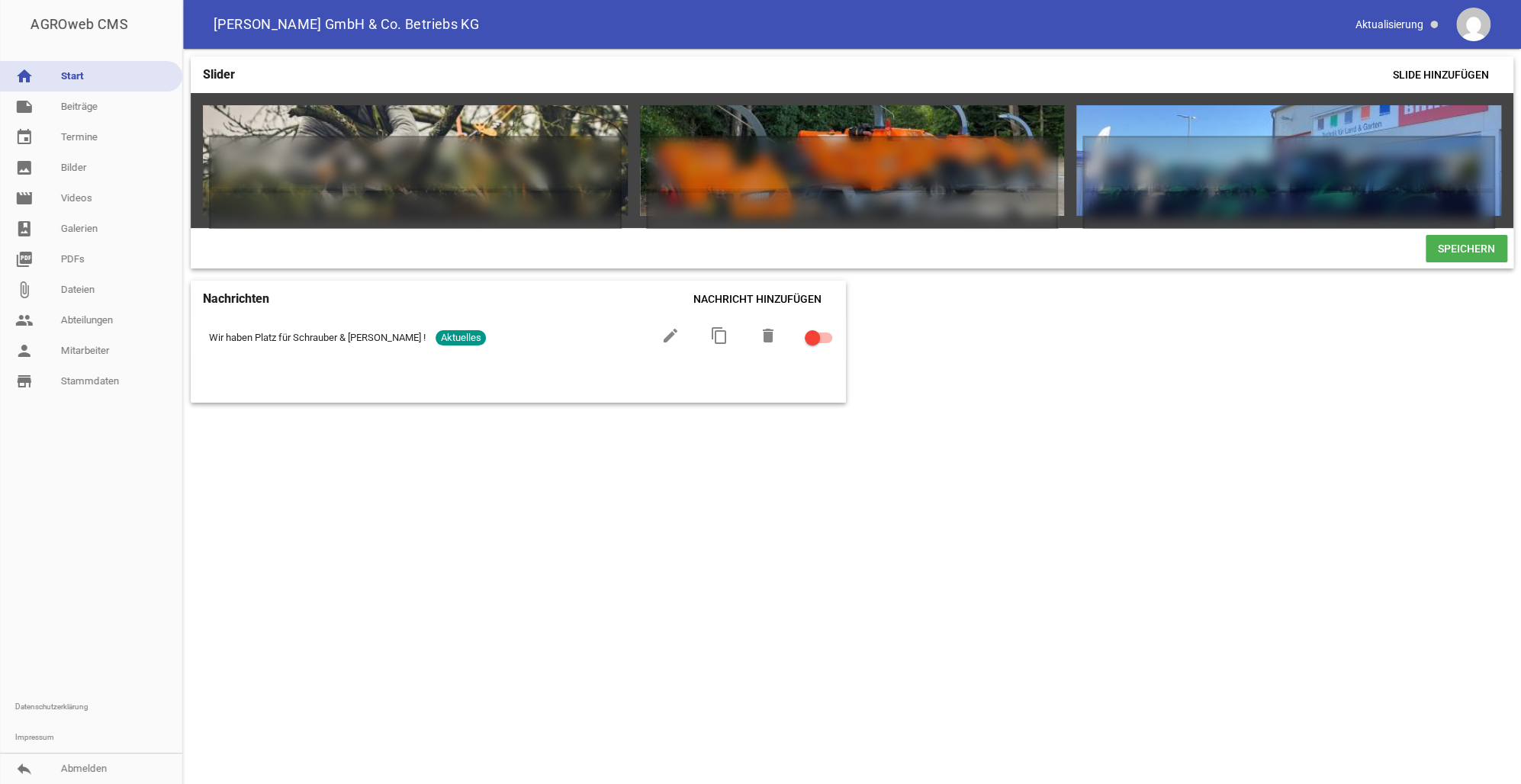
click at [974, 579] on div "Slider Slide hinzufügen games delete crop image games delete crop image games d…" at bounding box center [852, 416] width 1338 height 735
drag, startPoint x: 1477, startPoint y: 247, endPoint x: 1469, endPoint y: 256, distance: 12.0
click at [1474, 249] on span "Speichern" at bounding box center [1466, 248] width 81 height 27
click at [77, 771] on link "reply Abmelden" at bounding box center [91, 768] width 182 height 31
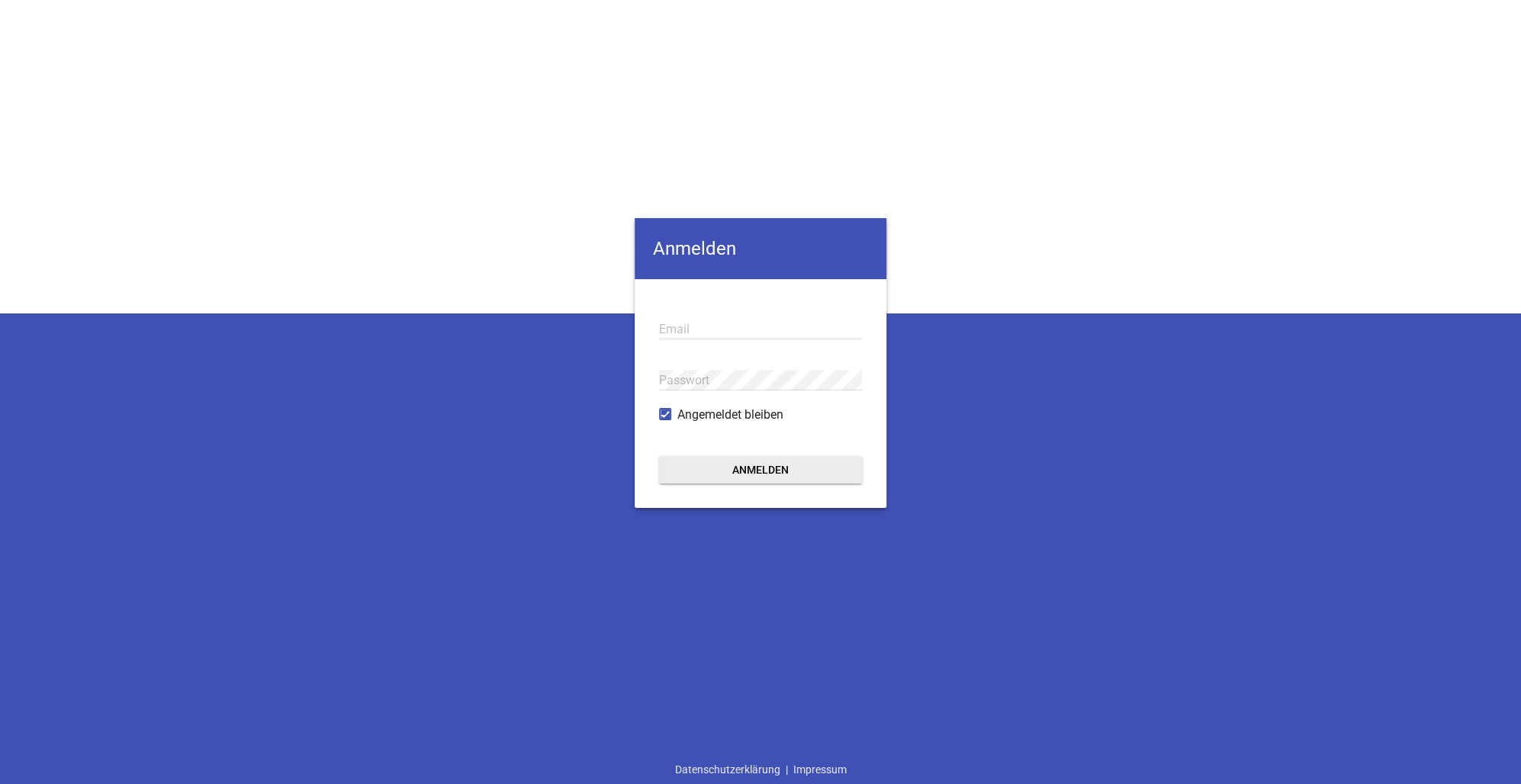
type input "[EMAIL_ADDRESS][PERSON_NAME][DOMAIN_NAME]"
